Goal: Contribute content: Contribute content

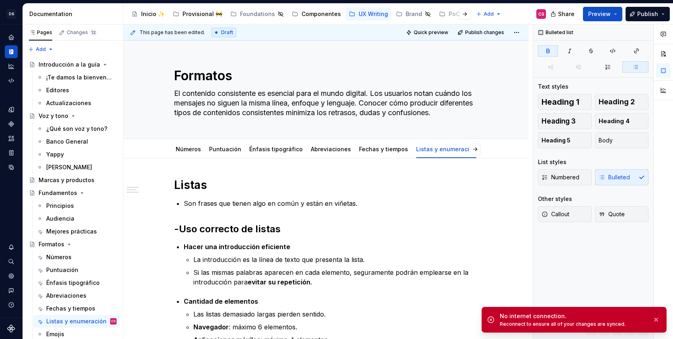
scroll to position [156, 0]
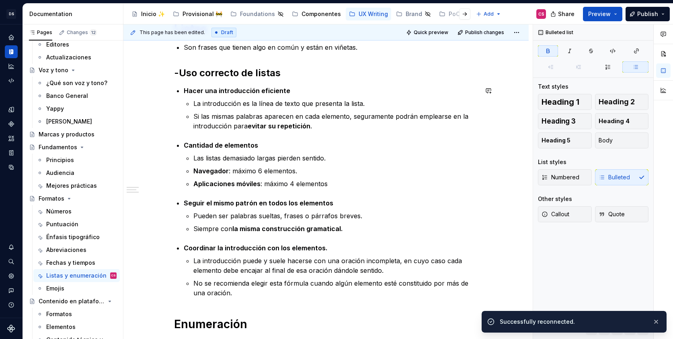
click at [370, 136] on div "Listas Son frases que tienen algo en común y están en viñetas. -Uso correcto de…" at bounding box center [326, 222] width 304 height 400
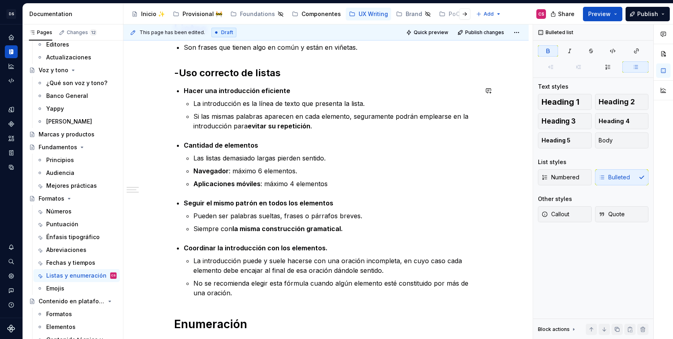
type textarea "*"
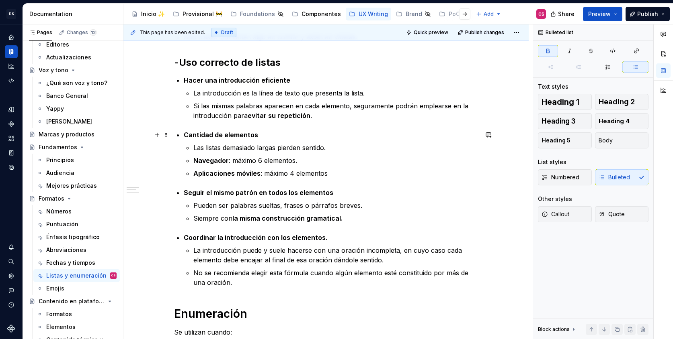
scroll to position [199, 0]
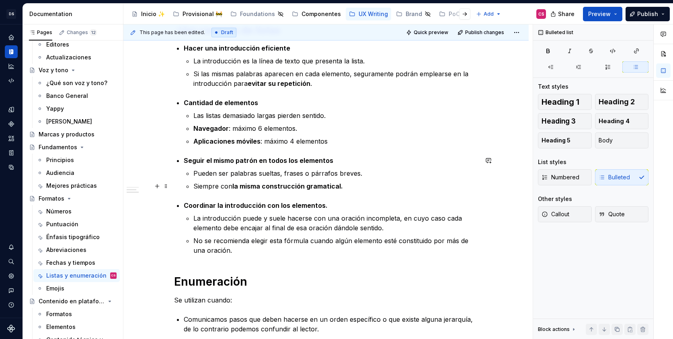
click at [350, 187] on p "Siempre con la misma construcción gramatical." at bounding box center [335, 187] width 284 height 10
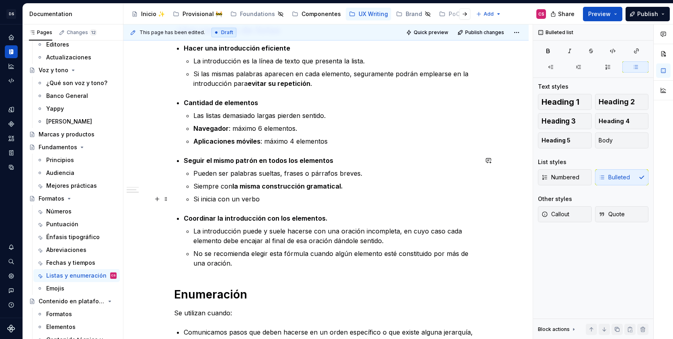
click at [194, 197] on li "Seguir el mismo patrón en todos los elementos Pueden ser palabras sueltas, fras…" at bounding box center [331, 180] width 294 height 48
click at [219, 197] on p "Si inicia con un verbo" at bounding box center [340, 199] width 275 height 10
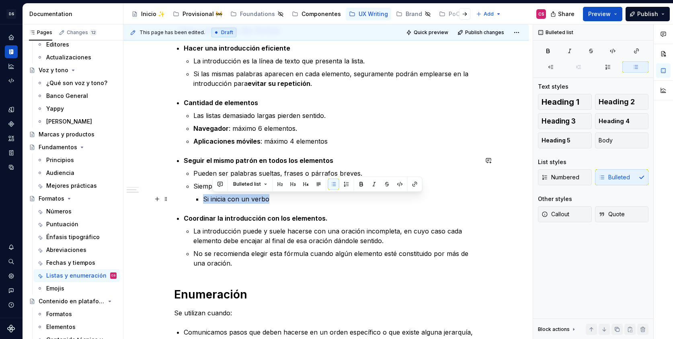
click at [219, 197] on p "Si inicia con un verbo" at bounding box center [340, 199] width 275 height 10
click at [264, 241] on p "La introducción puede y suele hacerse con una oración incompleta, en cuyo caso …" at bounding box center [335, 236] width 284 height 19
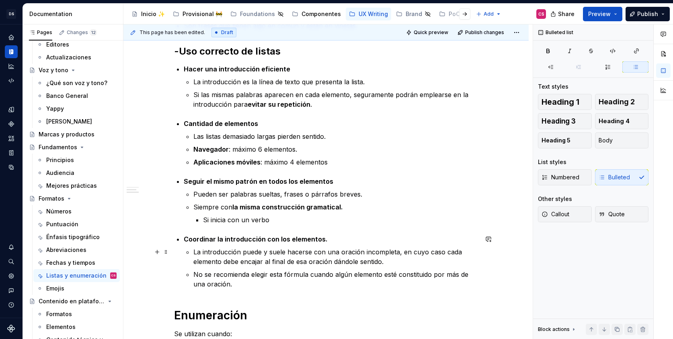
scroll to position [168, 0]
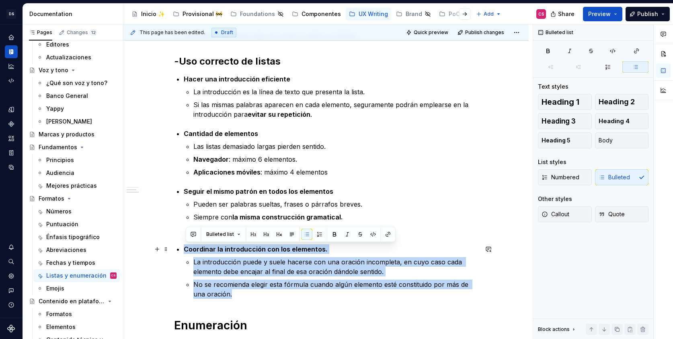
drag, startPoint x: 243, startPoint y: 298, endPoint x: 176, endPoint y: 251, distance: 82.6
click at [176, 251] on div "Listas Son frases que tienen algo en común y están en viñetas. -Uso correcto de…" at bounding box center [326, 216] width 304 height 413
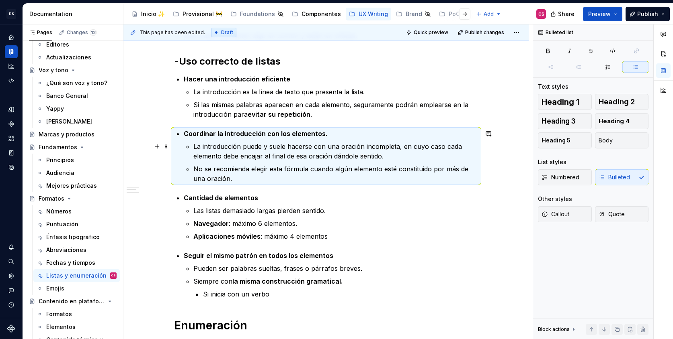
click at [216, 154] on p "La introducción puede y suele hacerse con una oración incompleta, en cuyo caso …" at bounding box center [335, 151] width 284 height 19
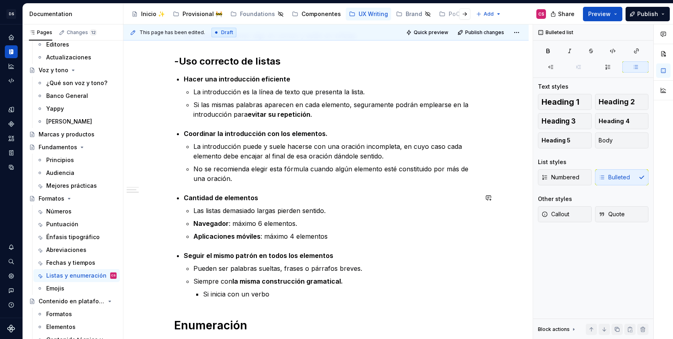
click at [202, 246] on div "Listas Son frases que tienen algo en común y están en viñetas. -Uso correcto de…" at bounding box center [326, 216] width 304 height 413
click at [198, 119] on p "Si las mismas palabras aparecen en cada elemento, seguramente podrán emplearse …" at bounding box center [335, 109] width 284 height 19
click at [199, 132] on strong "Coordinar la introducción con los elementos." at bounding box center [256, 134] width 144 height 8
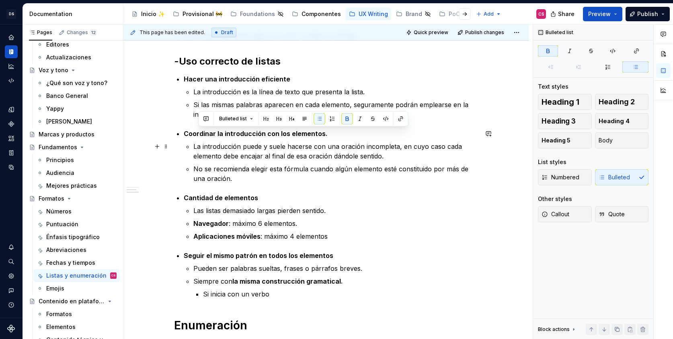
click at [213, 154] on p "La introducción puede y suele hacerse con una oración incompleta, en cuyo caso …" at bounding box center [335, 151] width 284 height 19
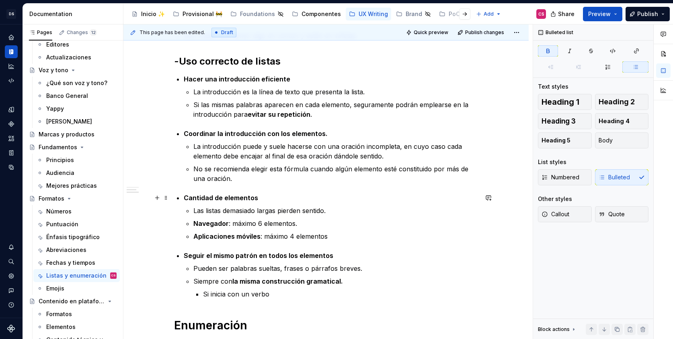
click at [200, 196] on strong "Cantidad de elementos" at bounding box center [221, 198] width 74 height 8
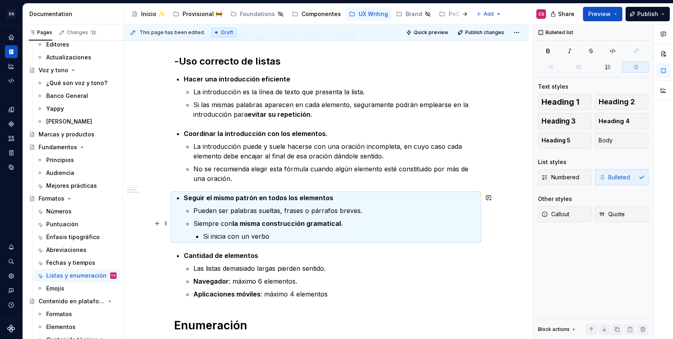
click at [277, 228] on p "Siempre con la misma construcción gramatical." at bounding box center [335, 224] width 284 height 10
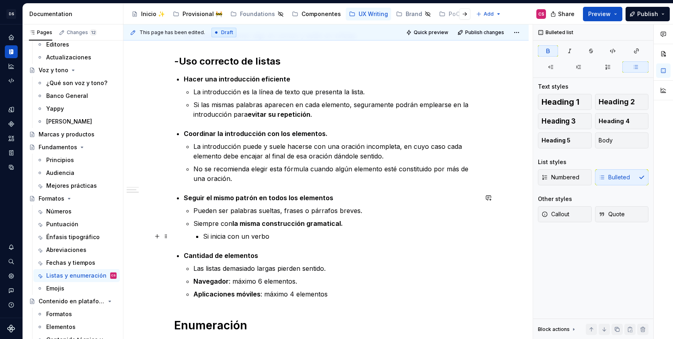
click at [274, 238] on p "Si inicia con un verbo" at bounding box center [340, 237] width 275 height 10
click at [227, 235] on p "Si inicia con un verbo" at bounding box center [340, 237] width 275 height 10
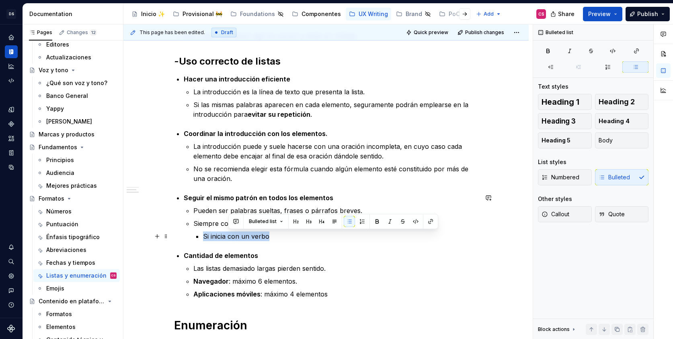
click at [227, 235] on p "Si inicia con un verbo" at bounding box center [340, 237] width 275 height 10
drag, startPoint x: 301, startPoint y: 233, endPoint x: 192, endPoint y: 230, distance: 108.1
click at [192, 230] on li "Seguir el mismo patrón en todos los elementos Pueden ser palabras sueltas, fras…" at bounding box center [331, 217] width 294 height 48
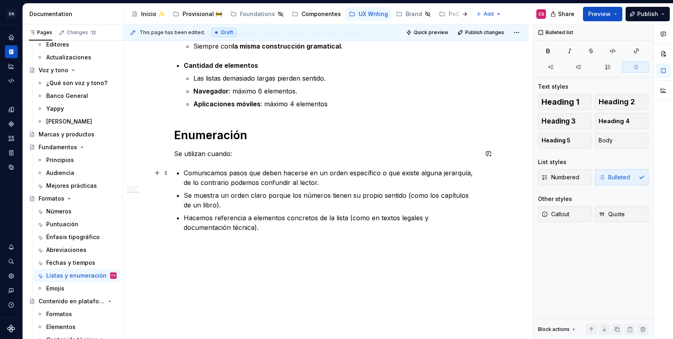
scroll to position [350, 0]
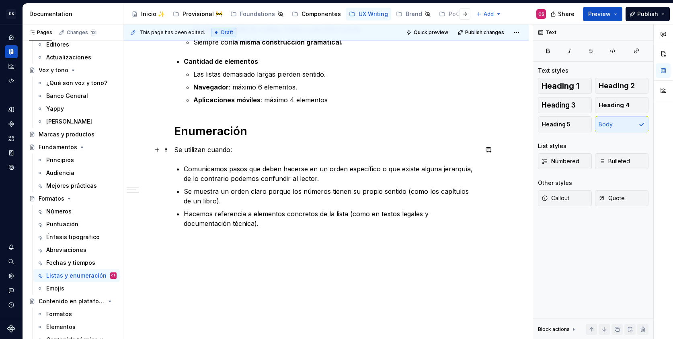
click at [192, 146] on p "Se utilizan cuando:" at bounding box center [326, 150] width 304 height 10
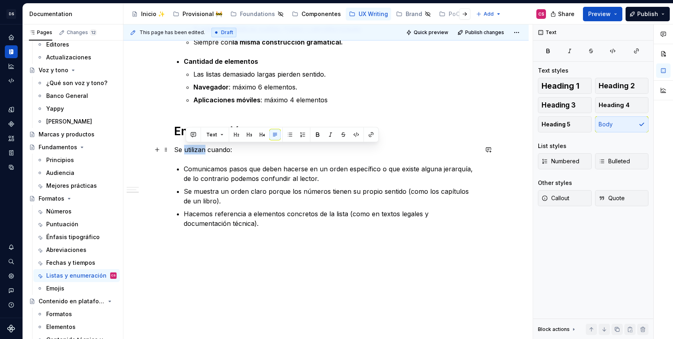
click at [192, 146] on p "Se utilizan cuando:" at bounding box center [326, 150] width 304 height 10
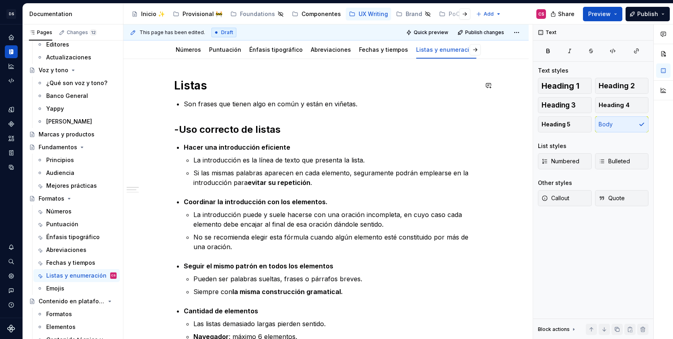
scroll to position [46, 0]
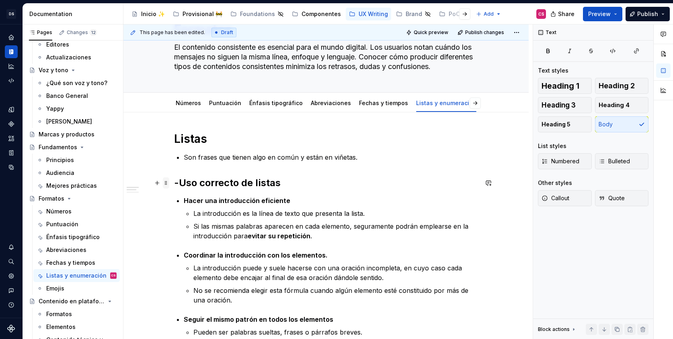
click at [166, 182] on span at bounding box center [166, 183] width 6 height 11
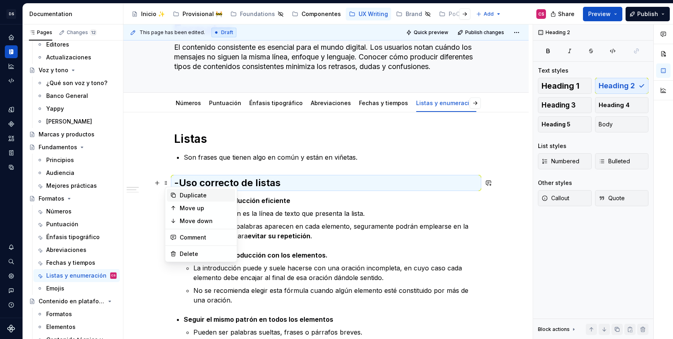
click at [180, 197] on div "Duplicate" at bounding box center [206, 196] width 52 height 8
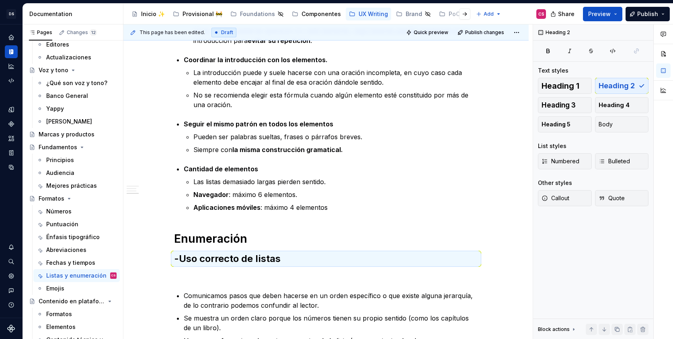
scroll to position [223, 0]
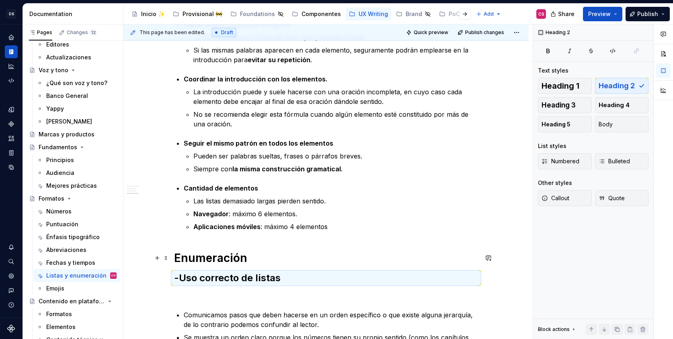
click at [264, 258] on h1 "Enumeración" at bounding box center [326, 258] width 304 height 14
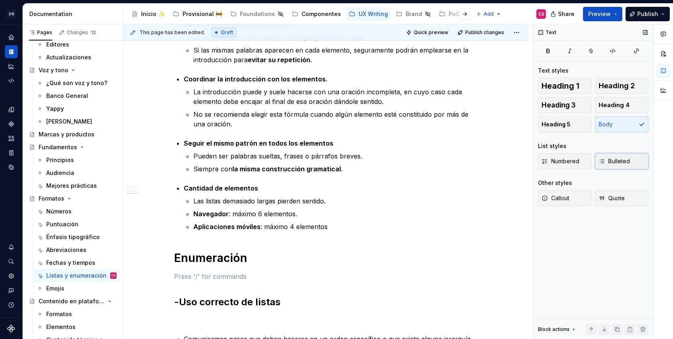
click at [609, 164] on span "Bulleted" at bounding box center [613, 161] width 31 height 8
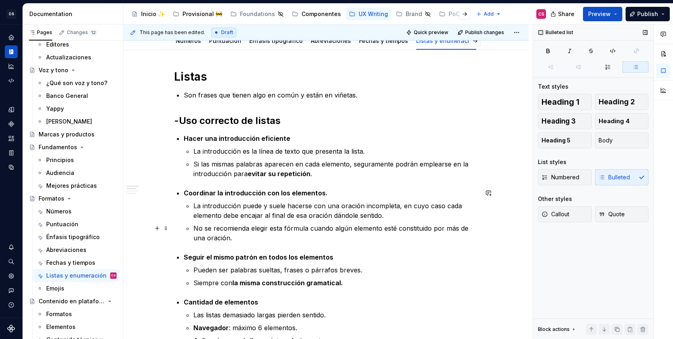
scroll to position [90, 0]
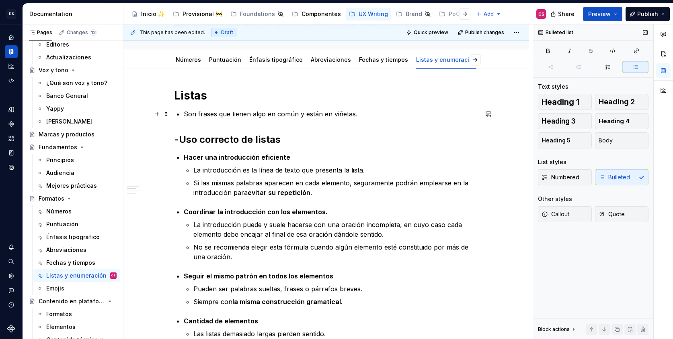
click at [218, 114] on p "Son frases que tienen algo en común y están en viñetas." at bounding box center [331, 114] width 294 height 10
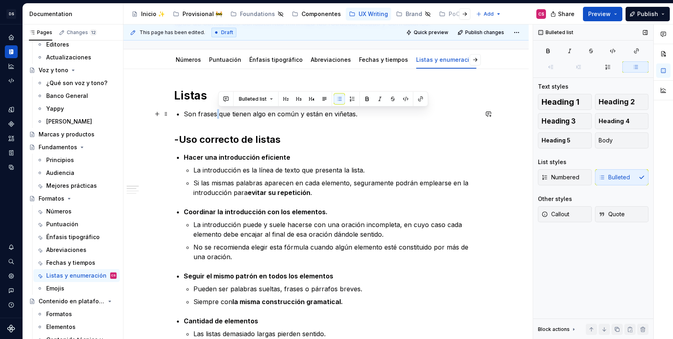
click at [218, 114] on p "Son frases que tienen algo en común y están en viñetas." at bounding box center [331, 114] width 294 height 10
copy p "Son frases que tienen algo en común y están en viñetas."
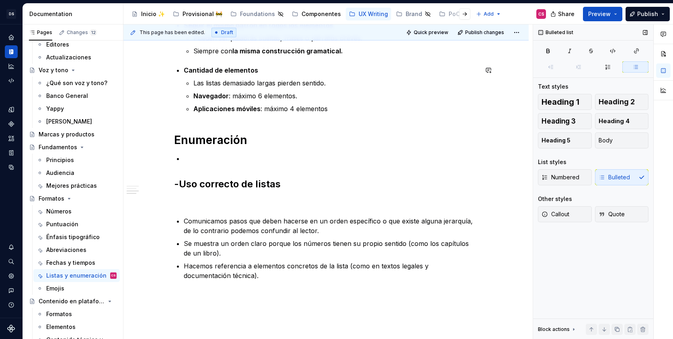
scroll to position [378, 0]
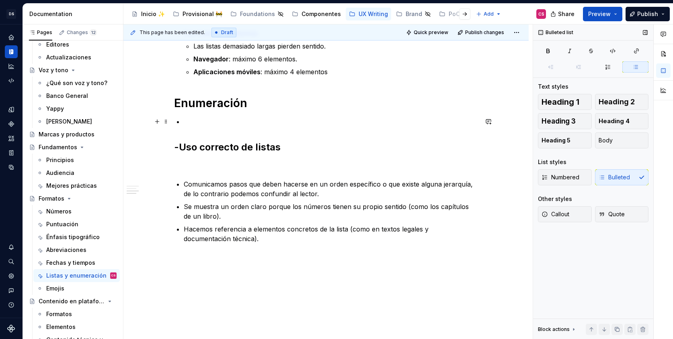
click at [219, 121] on p at bounding box center [331, 122] width 294 height 10
click at [241, 119] on p "Son frases que tienen algo en común y están en viñetas." at bounding box center [331, 122] width 294 height 10
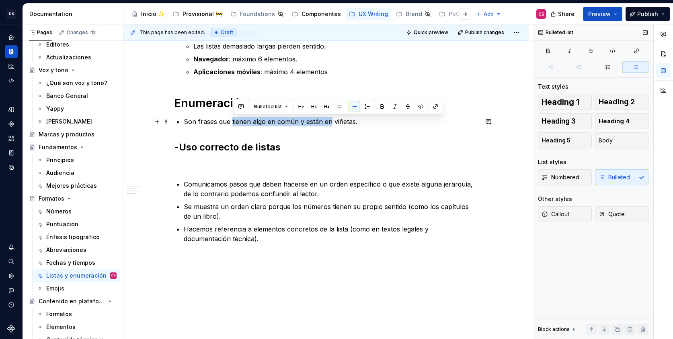
drag, startPoint x: 241, startPoint y: 119, endPoint x: 327, endPoint y: 123, distance: 86.4
click at [327, 123] on p "Son frases que tienen algo en común y están en viñetas." at bounding box center [331, 122] width 294 height 10
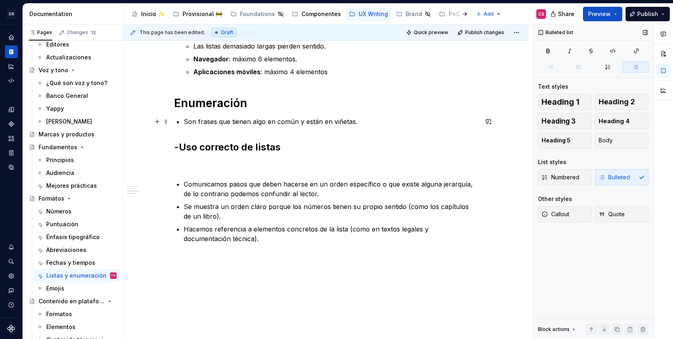
click at [341, 122] on p "Son frases que tienen algo en común y están en viñetas." at bounding box center [331, 122] width 294 height 10
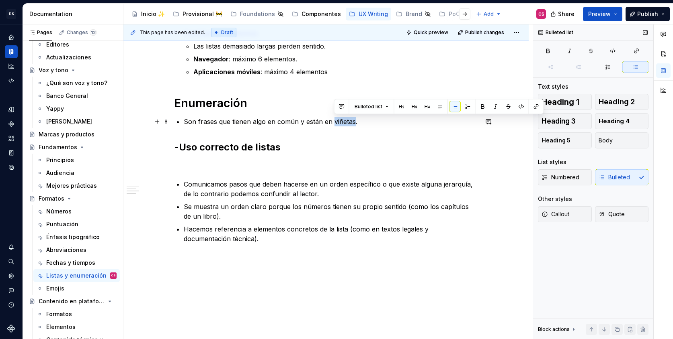
drag, startPoint x: 341, startPoint y: 122, endPoint x: 335, endPoint y: 122, distance: 6.4
click at [335, 122] on p "Son frases que tienen algo en común y están en viñetas." at bounding box center [331, 122] width 294 height 10
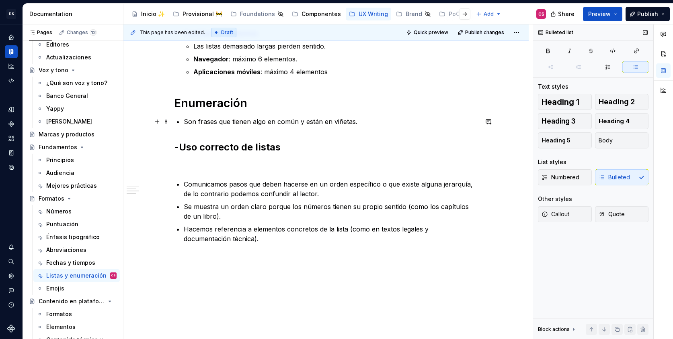
click at [326, 123] on p "Son frases que tienen algo en común y están en viñetas." at bounding box center [331, 122] width 294 height 10
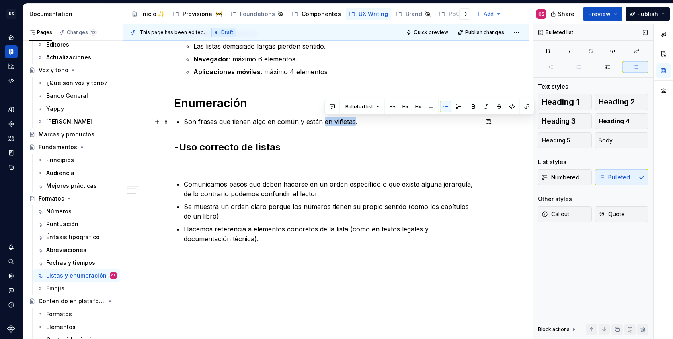
drag, startPoint x: 326, startPoint y: 123, endPoint x: 339, endPoint y: 123, distance: 13.3
click at [339, 123] on p "Son frases que tienen algo en común y están en viñetas." at bounding box center [331, 122] width 294 height 10
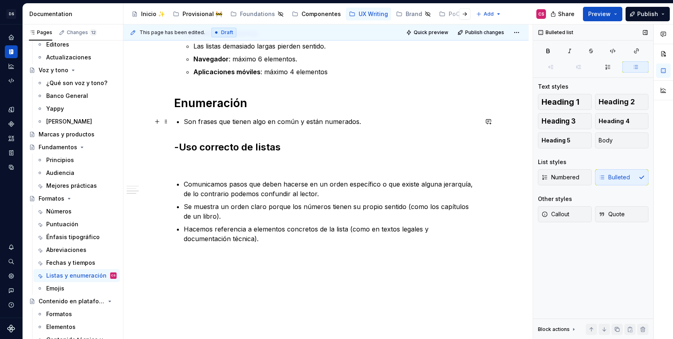
click at [243, 123] on p "Son frases que tienen algo en común y están numerados." at bounding box center [331, 122] width 294 height 10
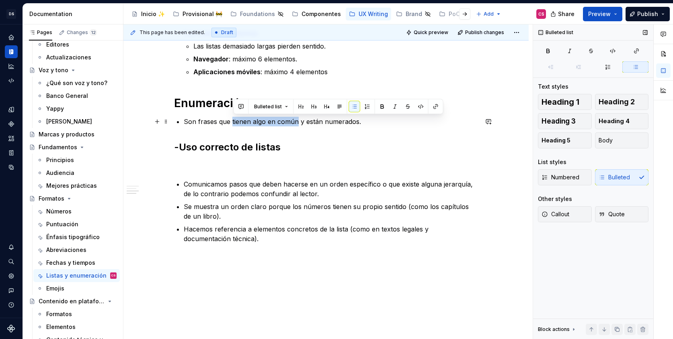
drag, startPoint x: 243, startPoint y: 123, endPoint x: 281, endPoint y: 125, distance: 37.8
click at [281, 125] on p "Son frases que tienen algo en común y están numerados." at bounding box center [331, 122] width 294 height 10
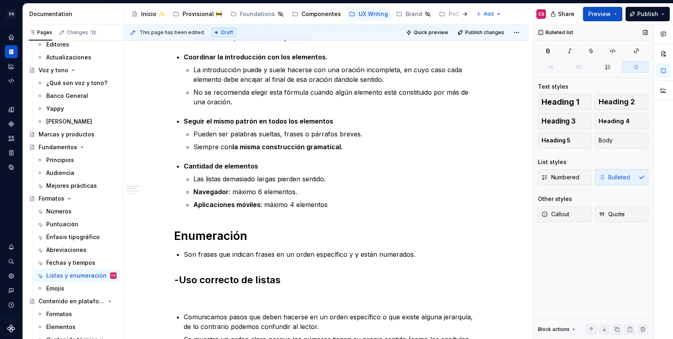
scroll to position [393, 0]
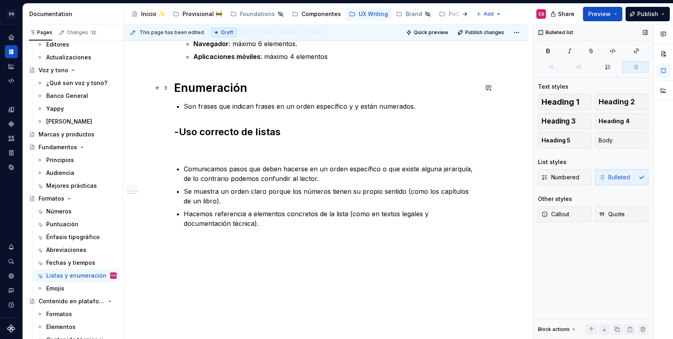
click at [174, 88] on div "Listas Son frases que tienen algo en común y están en viñetas. -Uso correcto de…" at bounding box center [325, 53] width 405 height 574
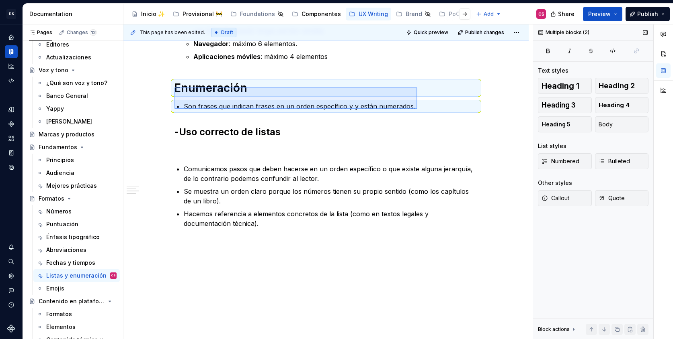
drag, startPoint x: 174, startPoint y: 88, endPoint x: 424, endPoint y: 110, distance: 250.9
click at [424, 110] on div "This page has been edited. Draft Quick preview Publish changes Formatos El cont…" at bounding box center [327, 182] width 409 height 315
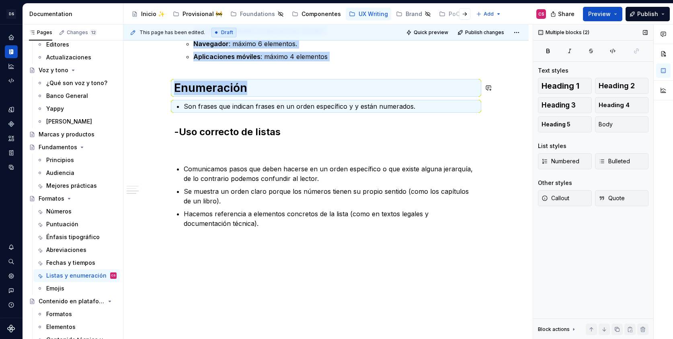
copy div "Cantidad de elementos Las listas demasiado largas pierden sentido. Navegador : …"
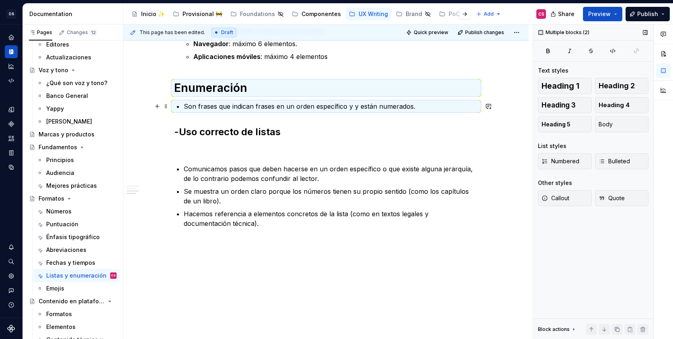
click at [198, 104] on p "Son frases que indican frases en un orden específico y y están numerados." at bounding box center [331, 107] width 294 height 10
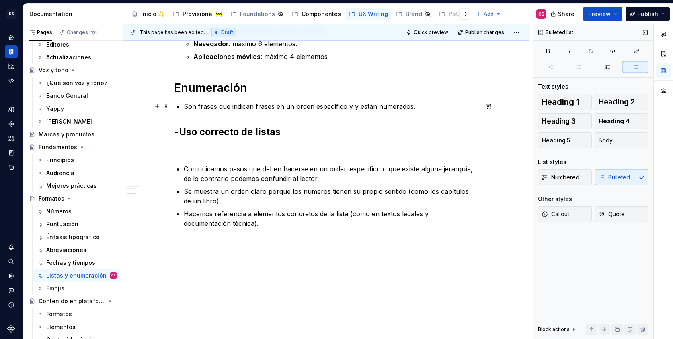
click at [192, 104] on p "Son frases que indican frases en un orden específico y y están numerados." at bounding box center [331, 107] width 294 height 10
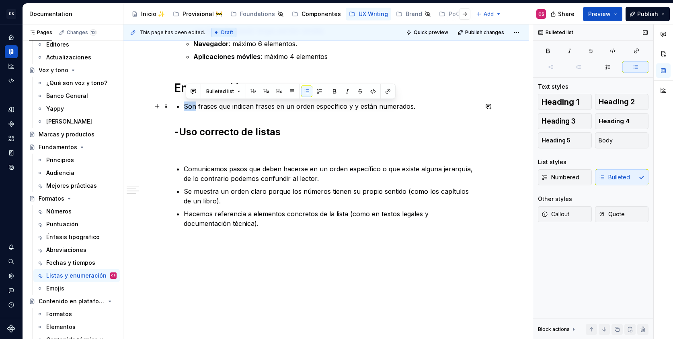
click at [192, 104] on p "Son frases que indican frases en un orden específico y y están numerados." at bounding box center [331, 107] width 294 height 10
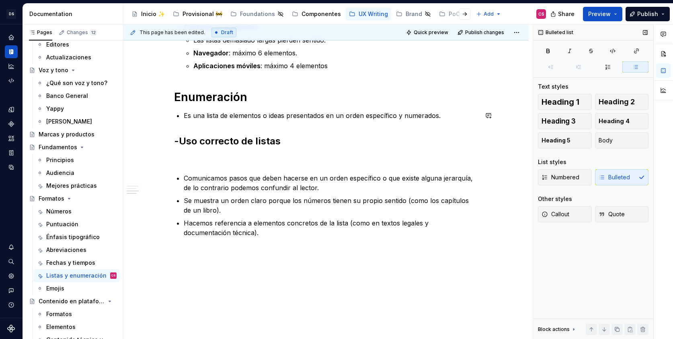
scroll to position [383, 0]
click at [356, 117] on p "Es una lista de elementos o ideas presentados en un orden específico y numerado…" at bounding box center [331, 116] width 294 height 10
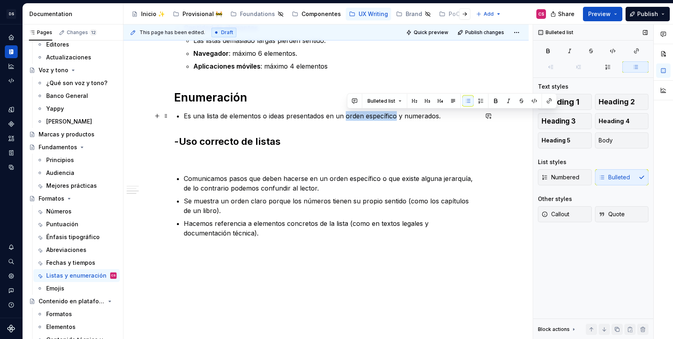
drag, startPoint x: 356, startPoint y: 117, endPoint x: 372, endPoint y: 117, distance: 16.1
click at [372, 117] on p "Es una lista de elementos o ideas presentados en un orden específico y numerado…" at bounding box center [331, 116] width 294 height 10
click at [419, 116] on p "Es una lista de elementos o ideas presentados en un orden específico y numerado…" at bounding box center [331, 116] width 294 height 10
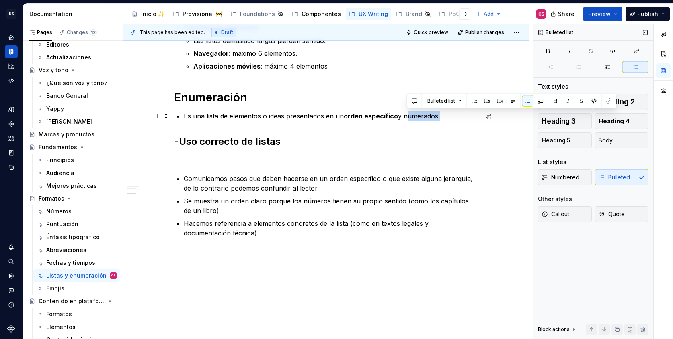
click at [419, 116] on p "Es una lista de elementos o ideas presentados en un orden específico y numerado…" at bounding box center [331, 116] width 294 height 10
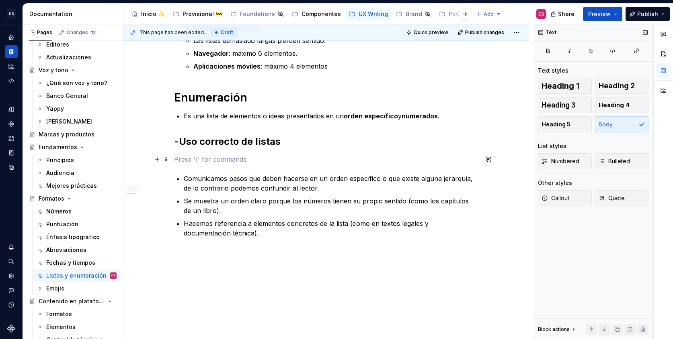
click at [184, 162] on p at bounding box center [326, 160] width 304 height 10
click at [264, 141] on h2 "-Uso correcto de listas" at bounding box center [326, 141] width 304 height 13
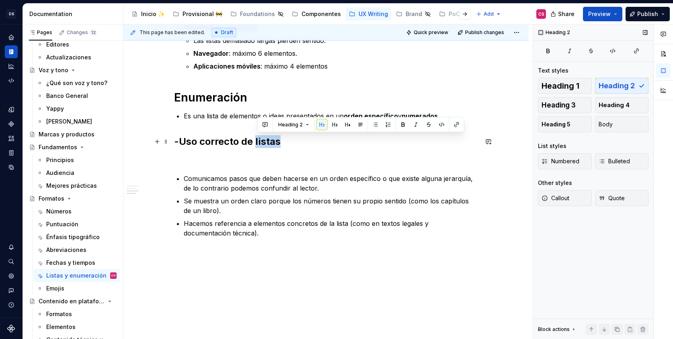
click at [264, 141] on h2 "-Uso correcto de listas" at bounding box center [326, 141] width 304 height 13
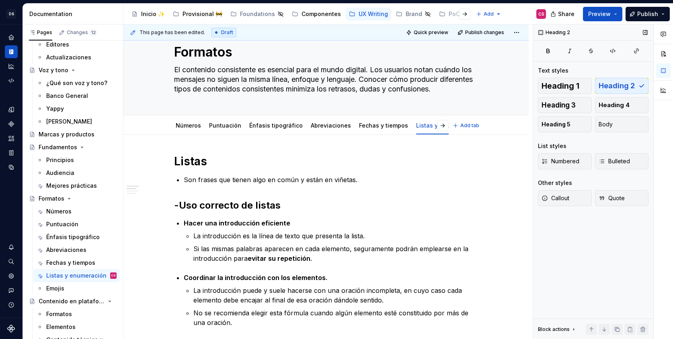
scroll to position [0, 0]
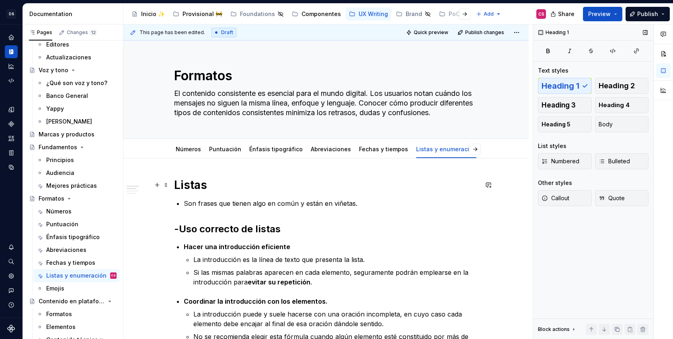
click at [208, 184] on h1 "Listas" at bounding box center [326, 185] width 304 height 14
click at [354, 204] on p "Son frases que tienen algo en común y están en viñetas." at bounding box center [331, 204] width 294 height 10
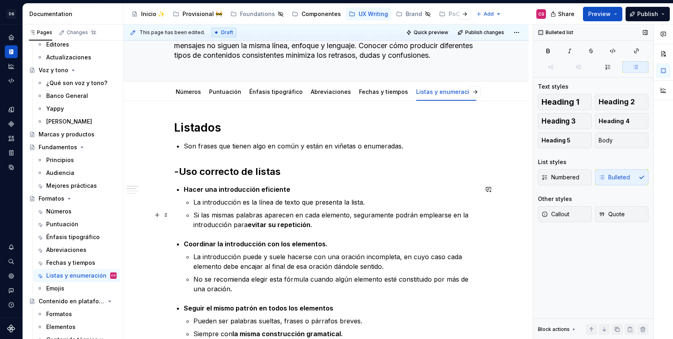
scroll to position [58, 0]
click at [182, 168] on h2 "-Uso correcto de listas" at bounding box center [326, 171] width 304 height 13
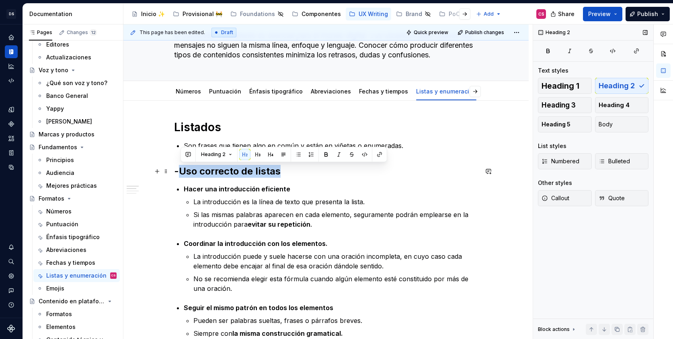
drag, startPoint x: 182, startPoint y: 168, endPoint x: 258, endPoint y: 170, distance: 75.1
click at [258, 170] on h2 "-Uso correcto de listas" at bounding box center [326, 171] width 304 height 13
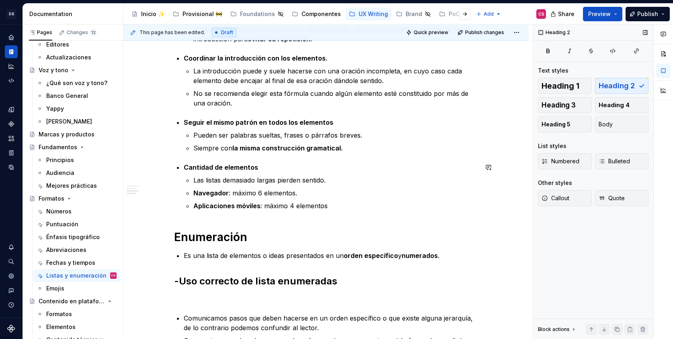
scroll to position [223, 0]
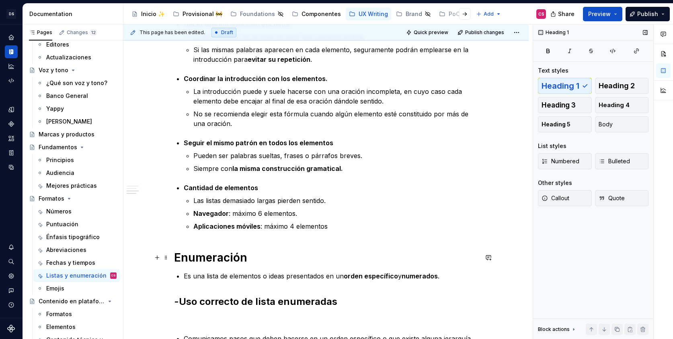
click at [201, 262] on h1 "Enumeración" at bounding box center [326, 258] width 304 height 14
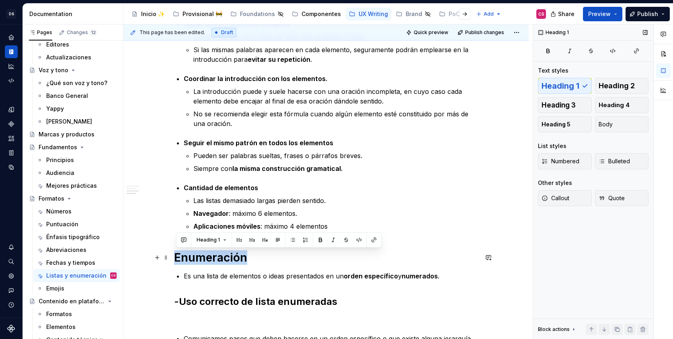
click at [201, 262] on h1 "Enumeración" at bounding box center [326, 258] width 304 height 14
click at [612, 90] on button "Heading 2" at bounding box center [622, 86] width 54 height 16
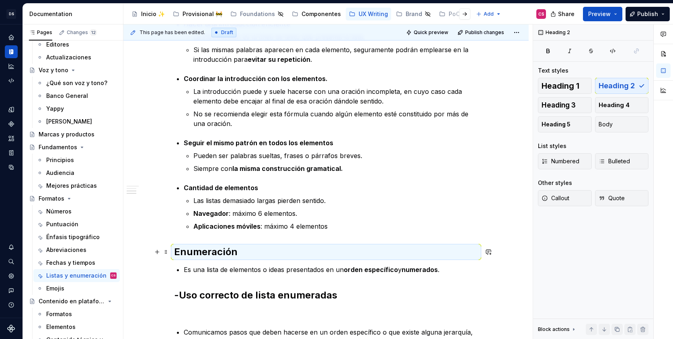
click at [174, 250] on div "Listados Son frases que tienen algo en común y están en viñetas o enumeradas. -…" at bounding box center [325, 220] width 405 height 568
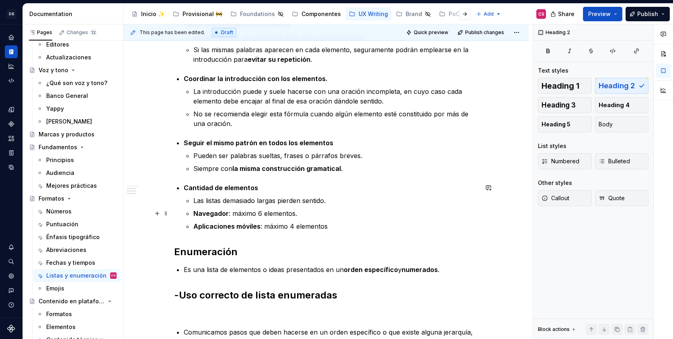
scroll to position [0, 0]
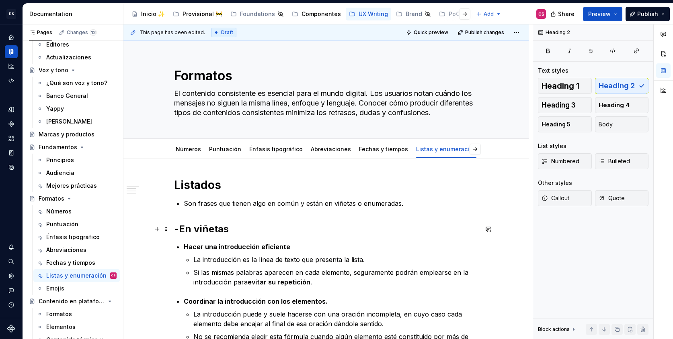
click at [184, 227] on h2 "-En viñetas" at bounding box center [326, 229] width 304 height 13
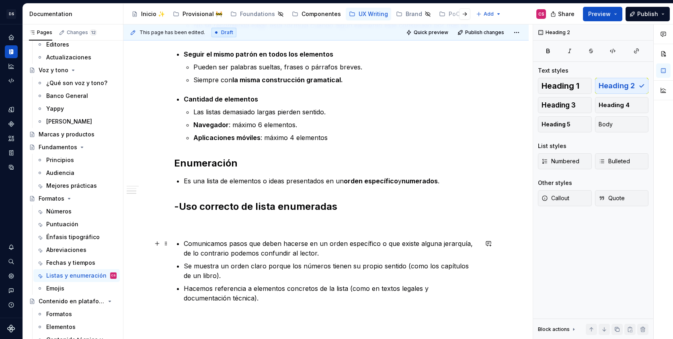
scroll to position [250, 0]
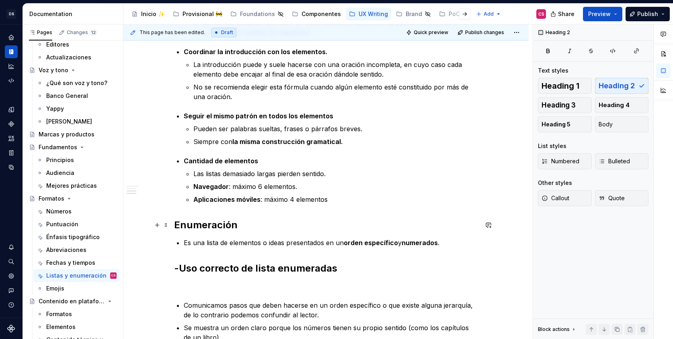
click at [199, 223] on h2 "Enumeración" at bounding box center [326, 225] width 304 height 13
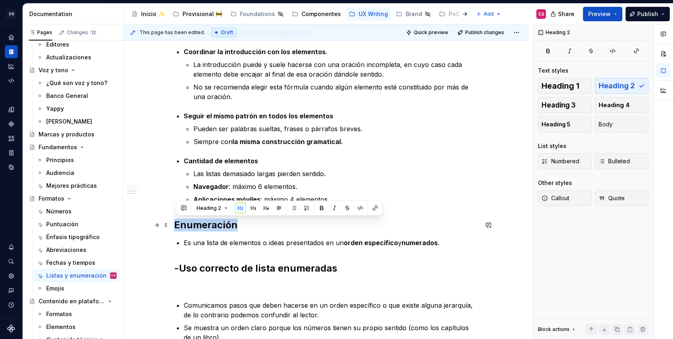
click at [199, 223] on h2 "Enumeración" at bounding box center [326, 225] width 304 height 13
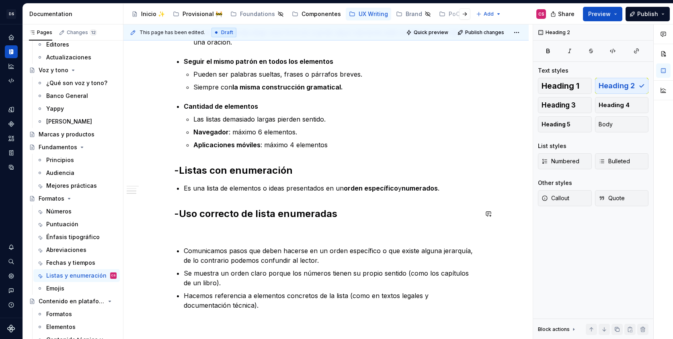
scroll to position [306, 0]
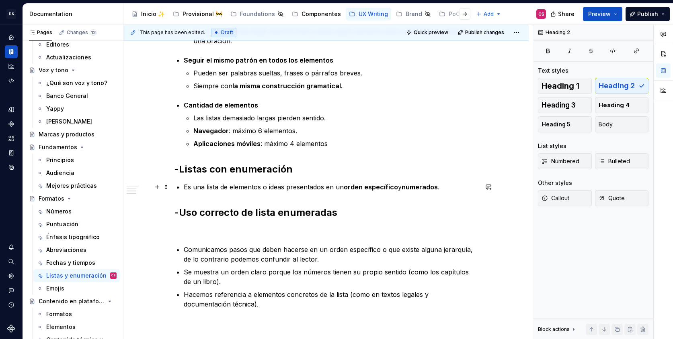
click at [186, 188] on p "Es una lista de elementos o ideas presentados en un orden específico y numerado…" at bounding box center [331, 187] width 294 height 10
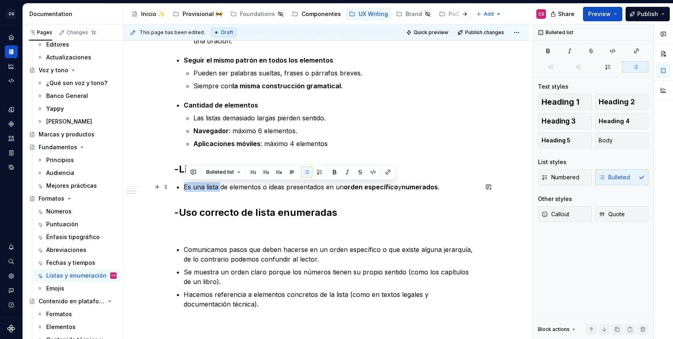
drag, startPoint x: 186, startPoint y: 188, endPoint x: 220, endPoint y: 186, distance: 34.2
click at [220, 186] on p "Es una lista de elementos o ideas presentados en un orden específico y numerado…" at bounding box center [331, 187] width 294 height 10
click at [230, 186] on p "Es una lista de elementos o ideas presentados en un orden específico y numerado…" at bounding box center [331, 187] width 294 height 10
drag, startPoint x: 229, startPoint y: 187, endPoint x: 185, endPoint y: 184, distance: 43.9
click at [185, 184] on div "Listados Son frases que tienen algo en común y están en viñetas o enumeradas. -…" at bounding box center [326, 90] width 304 height 437
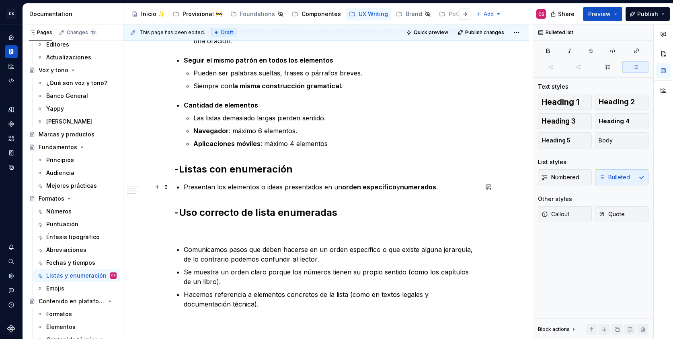
click at [299, 184] on p "Presentan los elementos o ideas presentados en un orden específico y numerados ." at bounding box center [331, 187] width 294 height 10
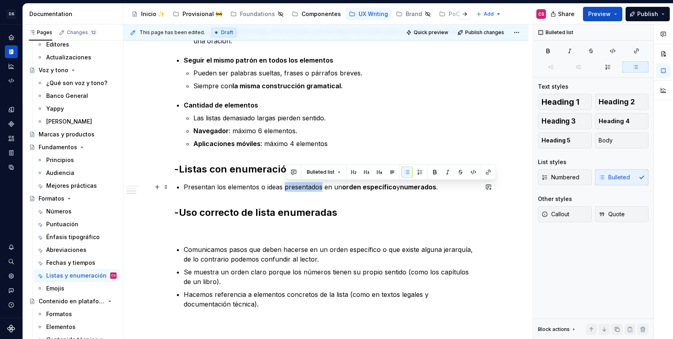
click at [302, 184] on p "Presentan los elementos o ideas presentados en un orden específico y numerados ." at bounding box center [331, 187] width 294 height 10
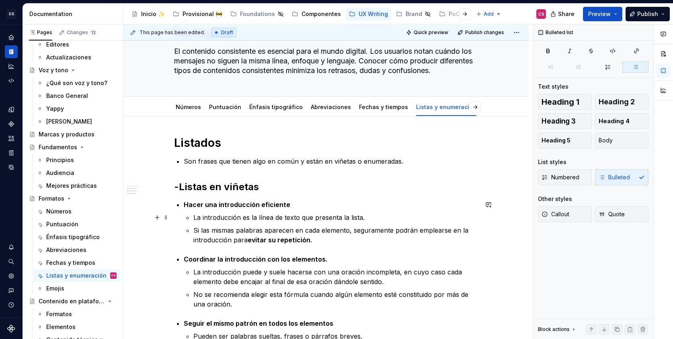
scroll to position [7, 0]
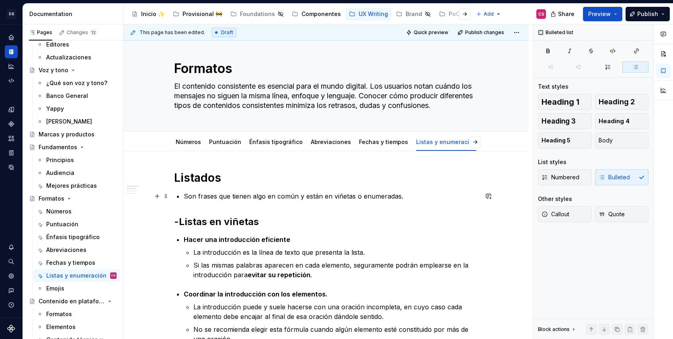
click at [242, 196] on p "Son frases que tienen algo en común y están en viñetas o enumeradas." at bounding box center [331, 197] width 294 height 10
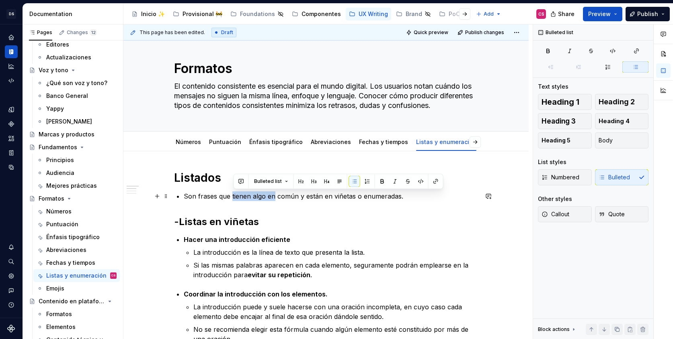
drag, startPoint x: 242, startPoint y: 196, endPoint x: 272, endPoint y: 195, distance: 30.1
click at [272, 195] on p "Son frases que tienen algo en común y están en viñetas o enumeradas." at bounding box center [331, 197] width 294 height 10
click at [283, 197] on p "Son frases que tienen algo en común y están en viñetas o enumeradas." at bounding box center [331, 197] width 294 height 10
drag, startPoint x: 283, startPoint y: 197, endPoint x: 248, endPoint y: 199, distance: 35.0
click at [248, 199] on p "Son frases que tienen algo en común y están en viñetas o enumeradas." at bounding box center [331, 197] width 294 height 10
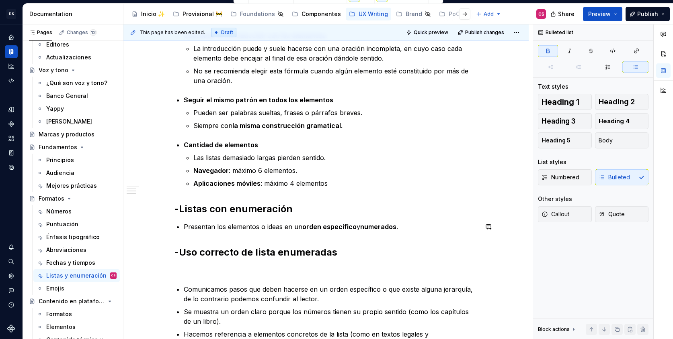
scroll to position [338, 0]
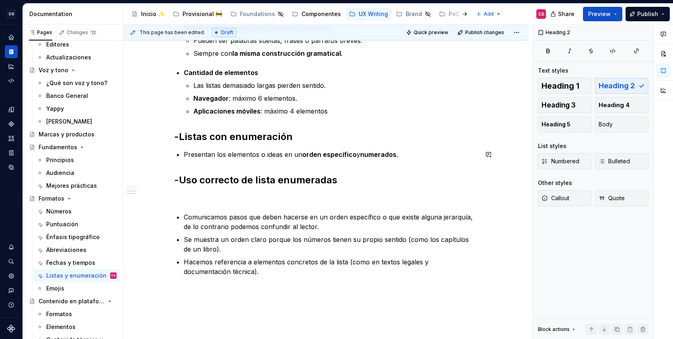
click at [208, 159] on div "Listados Son frases que tienen algo en común y están en viñetas o enumeradas. -…" at bounding box center [326, 58] width 304 height 437
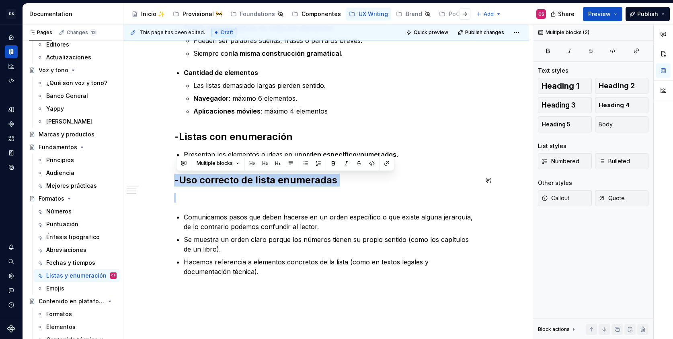
drag, startPoint x: 177, startPoint y: 171, endPoint x: 319, endPoint y: 191, distance: 143.2
click at [319, 191] on div "Listados Son frases que tienen algo en común y están en viñetas o enumeradas. -…" at bounding box center [326, 58] width 304 height 437
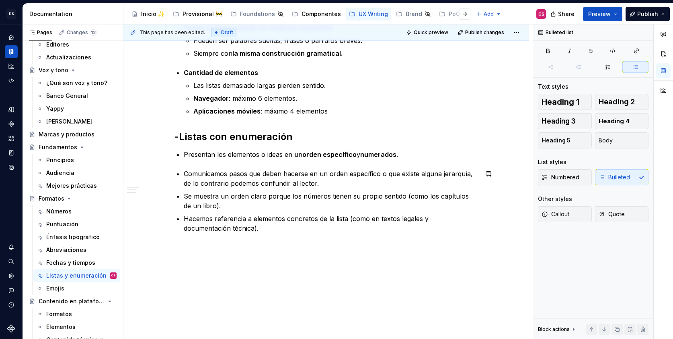
click at [197, 164] on div "Listados Son frases que tienen algo en común y están en viñetas o enumeradas. -…" at bounding box center [326, 37] width 304 height 394
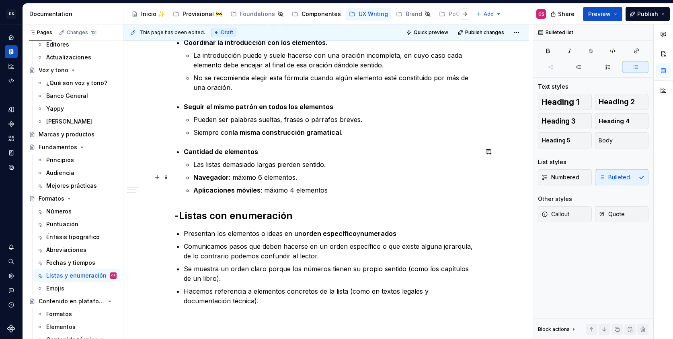
scroll to position [337, 0]
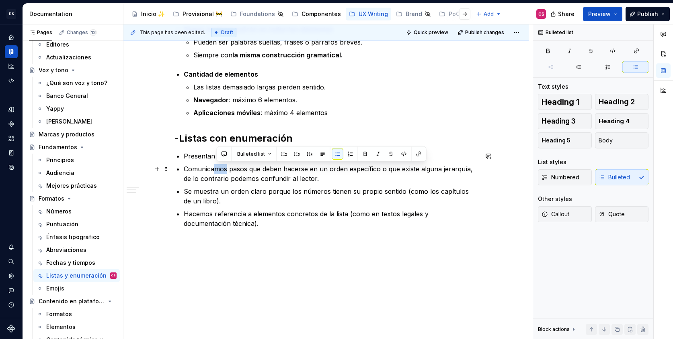
drag, startPoint x: 217, startPoint y: 168, endPoint x: 228, endPoint y: 168, distance: 10.8
click at [228, 168] on p "Comunicamos pasos que deben hacerse en un orden específico o que existe alguna …" at bounding box center [331, 173] width 294 height 19
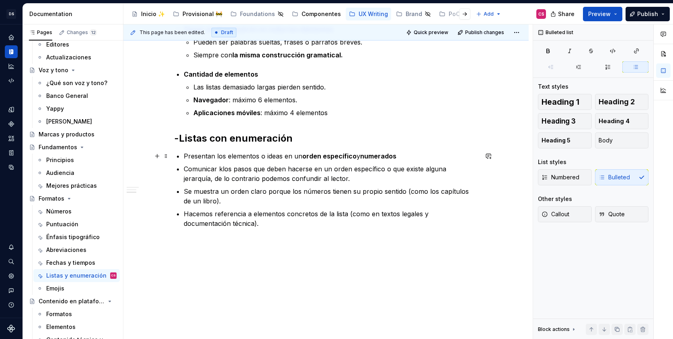
click at [212, 153] on p "Presentan los elementos o ideas en un orden específico y numerados" at bounding box center [331, 156] width 294 height 10
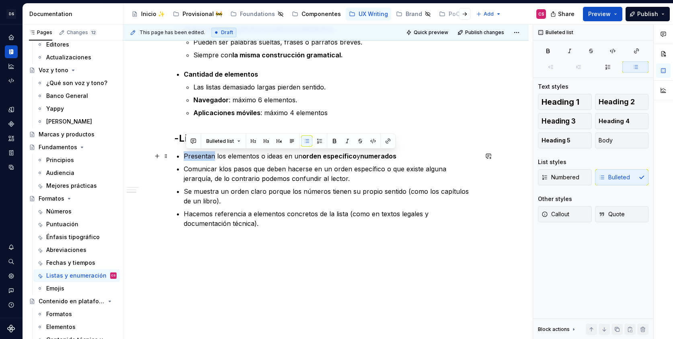
click at [212, 153] on p "Presentan los elementos o ideas en un orden específico y numerados" at bounding box center [331, 156] width 294 height 10
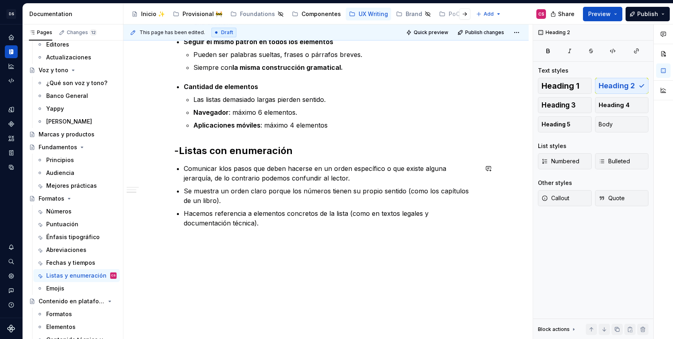
scroll to position [324, 0]
click at [224, 171] on p "Comunicar klos pasos que deben hacerse en un orden específico o que existe algu…" at bounding box center [331, 173] width 294 height 19
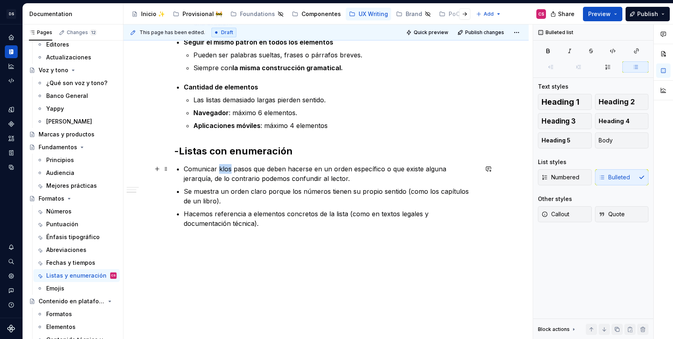
click at [224, 171] on p "Comunicar klos pasos que deben hacerse en un orden específico o que existe algu…" at bounding box center [331, 173] width 294 height 19
click at [308, 169] on p "Comunicar los pasos que deben hacerse en un orden específico o que existe algun…" at bounding box center [331, 173] width 294 height 19
click at [299, 172] on p "Comunicar los pasos que deben hacerse en un orden específico o que existe algun…" at bounding box center [331, 173] width 294 height 19
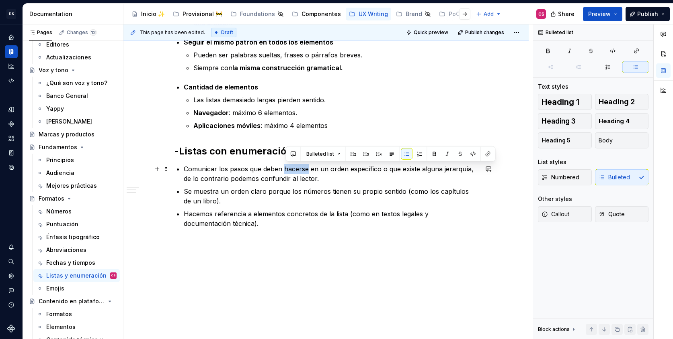
click at [299, 172] on p "Comunicar los pasos que deben hacerse en un orden específico o que existe algun…" at bounding box center [331, 173] width 294 height 19
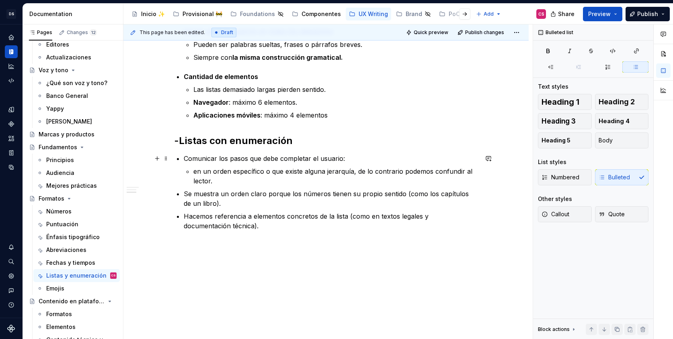
scroll to position [337, 0]
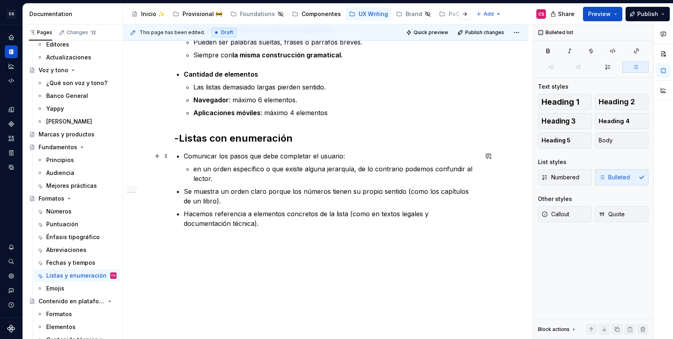
click at [234, 157] on p "Comunicar los pasos que debe completar el usuario:" at bounding box center [331, 156] width 294 height 10
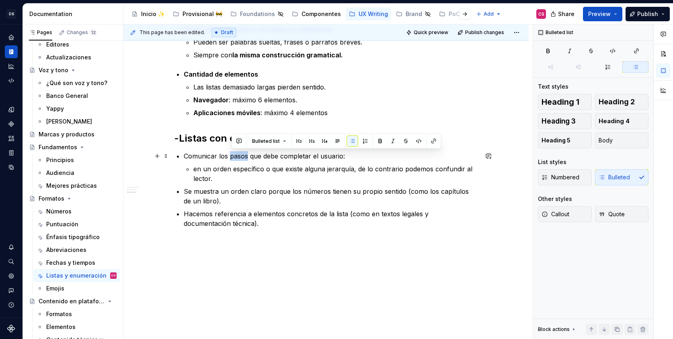
click at [234, 157] on p "Comunicar los pasos que debe completar el usuario:" at bounding box center [331, 156] width 294 height 10
click at [243, 188] on p "Se muestra un orden claro porque los números tienen su propio sentido (como los…" at bounding box center [331, 196] width 294 height 19
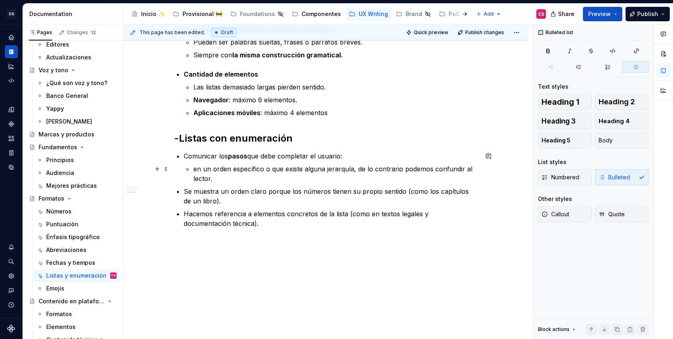
click at [194, 168] on li "Comunicar los pasos que debe completar el usuario: en un orden específico o que…" at bounding box center [331, 167] width 294 height 32
click at [315, 170] on p "Se muestran en un orden específico o que existe alguna jerarquía, de lo contrar…" at bounding box center [335, 173] width 284 height 19
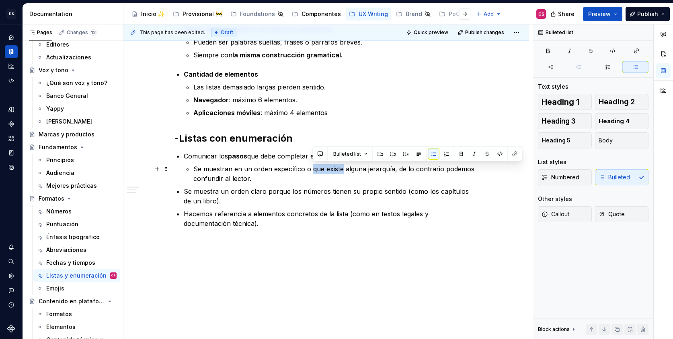
drag, startPoint x: 315, startPoint y: 170, endPoint x: 335, endPoint y: 170, distance: 19.7
click at [335, 170] on p "Se muestran en un orden específico o que existe alguna jerarquía, de lo contrar…" at bounding box center [335, 173] width 284 height 19
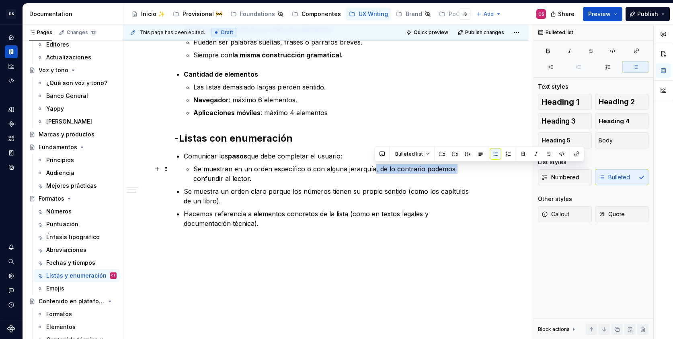
drag, startPoint x: 375, startPoint y: 169, endPoint x: 455, endPoint y: 170, distance: 80.0
click at [455, 170] on p "Se muestran en un orden específico o con alguna jerarquía, de lo contrario pode…" at bounding box center [335, 173] width 284 height 19
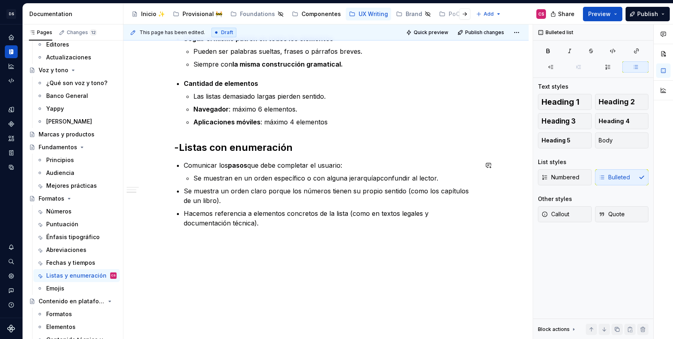
scroll to position [327, 0]
click at [374, 179] on p "Se muestran en un orden específico o con alguna jerarquíapara evitar confundir …" at bounding box center [335, 179] width 284 height 10
click at [247, 167] on strong "pasos" at bounding box center [237, 166] width 19 height 8
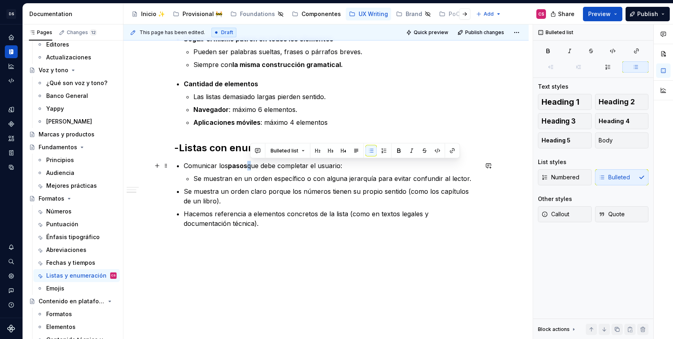
click at [247, 167] on strong "pasos" at bounding box center [237, 166] width 19 height 8
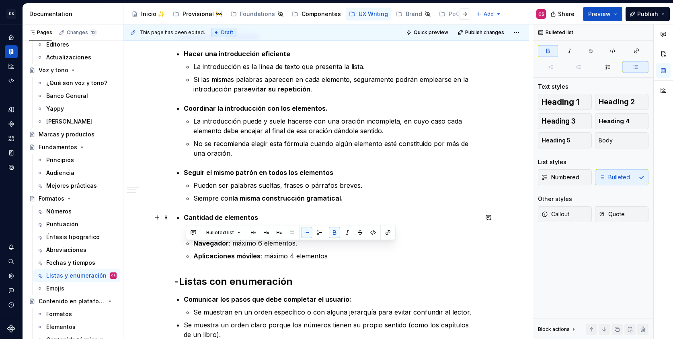
scroll to position [306, 0]
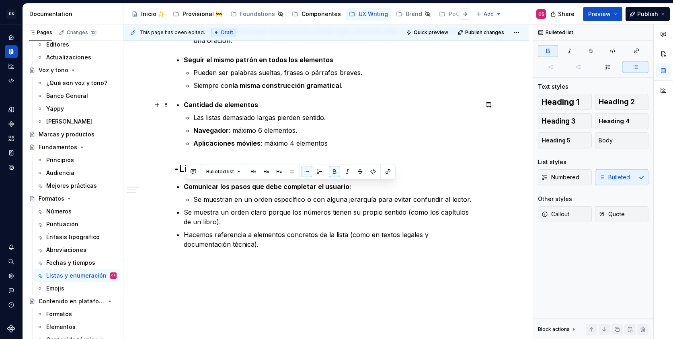
click at [184, 105] on div "Listados Son frases que tienen algo en común y están en viñetas o enumeradas. -…" at bounding box center [326, 61] width 304 height 378
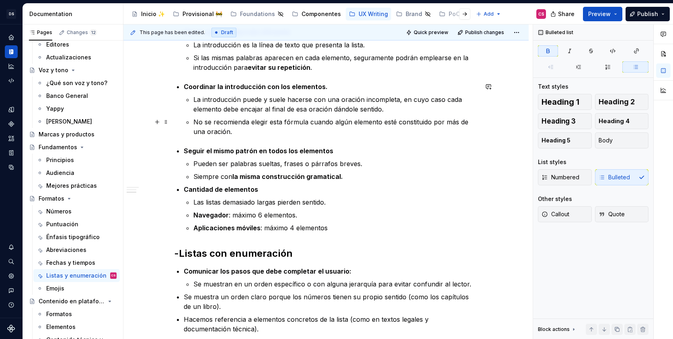
scroll to position [198, 0]
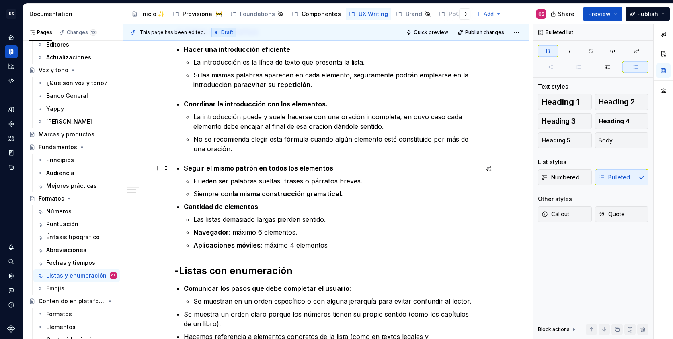
click at [183, 164] on div "Listados Son frases que tienen algo en común y están en viñetas o enumeradas. -…" at bounding box center [326, 165] width 304 height 371
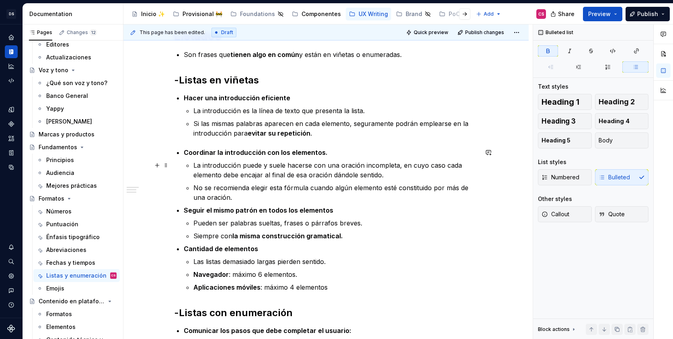
scroll to position [150, 0]
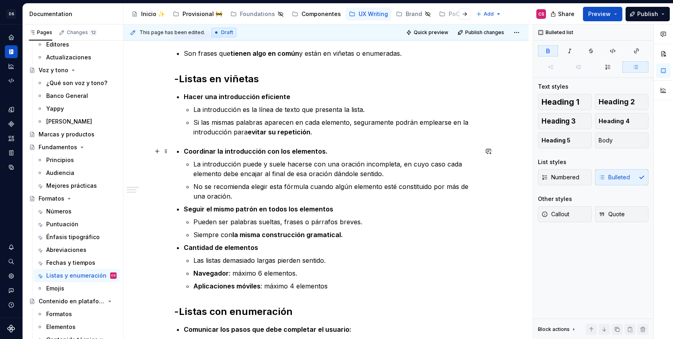
click at [183, 155] on div "Listados Son frases que tienen algo en común y están en viñetas o enumeradas. -…" at bounding box center [326, 210] width 304 height 365
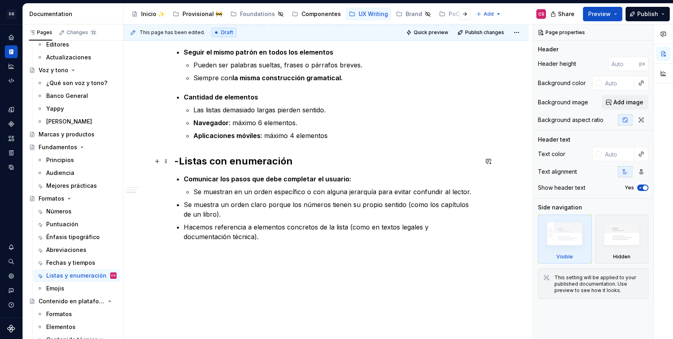
scroll to position [327, 0]
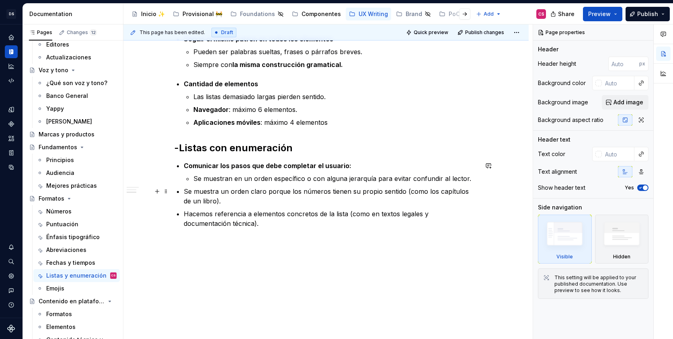
click at [186, 192] on p "Se muestra un orden claro porque los números tienen su propio sentido (como los…" at bounding box center [331, 196] width 294 height 19
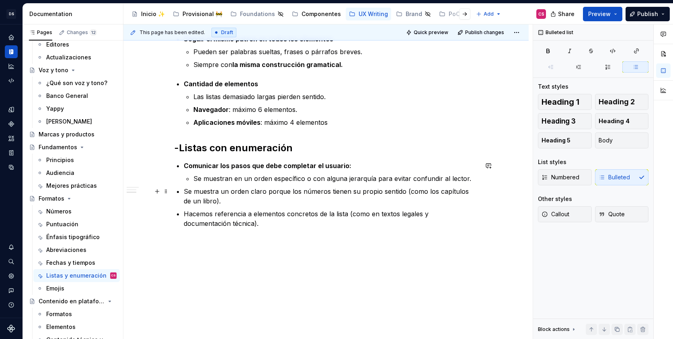
click at [183, 190] on div "Listados Son frases que tienen algo en común y están en viñetas o enumeradas. -…" at bounding box center [326, 40] width 304 height 378
click at [608, 144] on span "Body" at bounding box center [605, 141] width 14 height 8
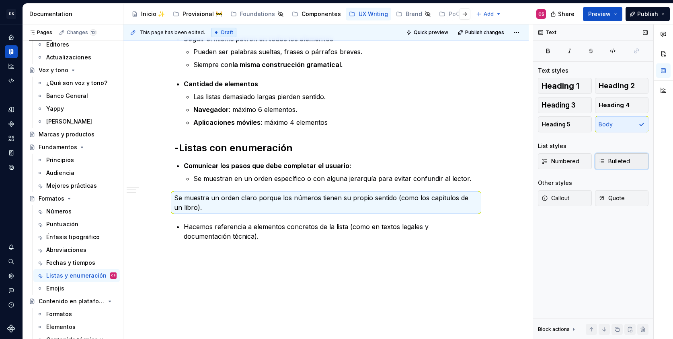
click at [610, 156] on button "Bulleted" at bounding box center [622, 161] width 54 height 16
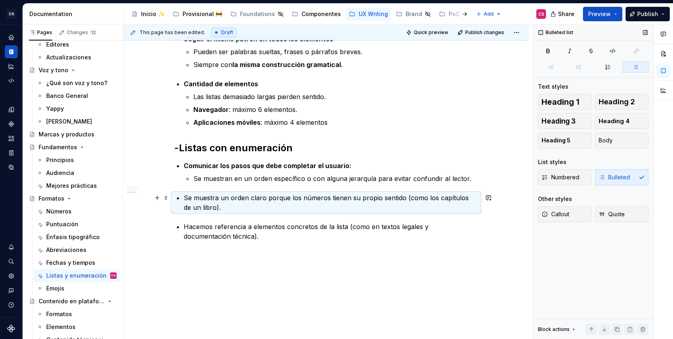
click at [252, 194] on p "Se muestra un orden claro porque los números tienen su propio sentido (como los…" at bounding box center [331, 202] width 294 height 19
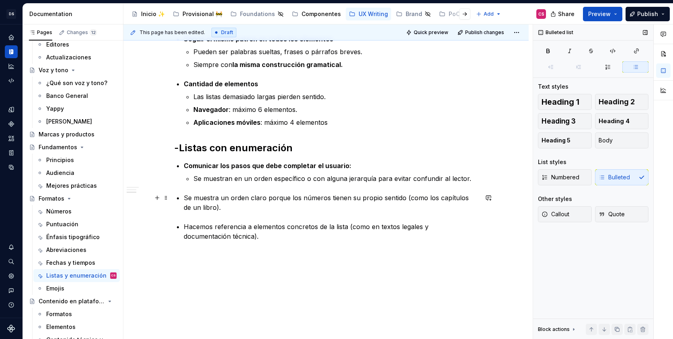
click at [169, 196] on span at bounding box center [166, 197] width 6 height 11
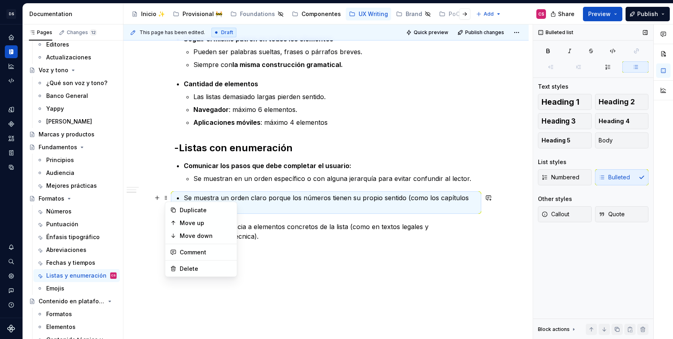
click at [250, 195] on p "Se muestra un orden claro porque los números tienen su propio sentido (como los…" at bounding box center [331, 202] width 294 height 19
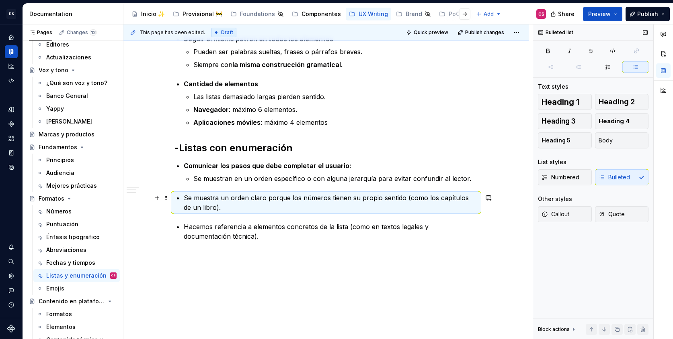
click at [255, 202] on p "Se muestra un orden claro porque los números tienen su propio sentido (como los…" at bounding box center [331, 202] width 294 height 19
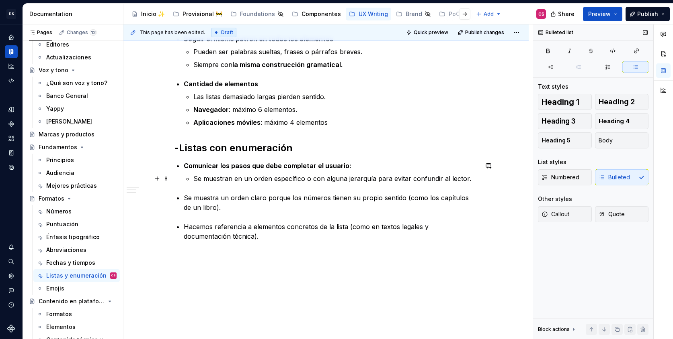
click at [466, 181] on p "Se muestran en un orden específico o con alguna jerarquía para evitar confundir…" at bounding box center [335, 179] width 284 height 10
click at [192, 229] on p "Hacemos referencia a elementos concretos de la lista (como en textos legales y …" at bounding box center [331, 231] width 294 height 19
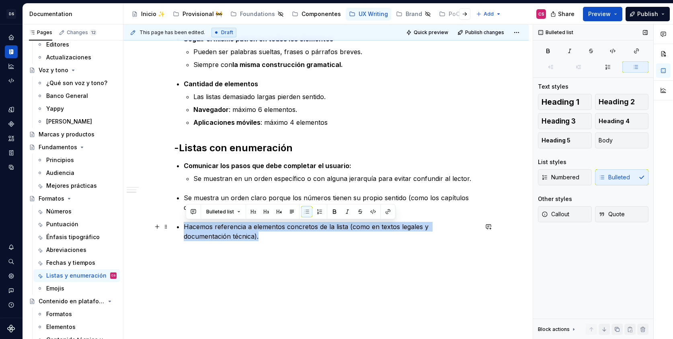
click at [192, 229] on p "Hacemos referencia a elementos concretos de la lista (como en textos legales y …" at bounding box center [331, 231] width 294 height 19
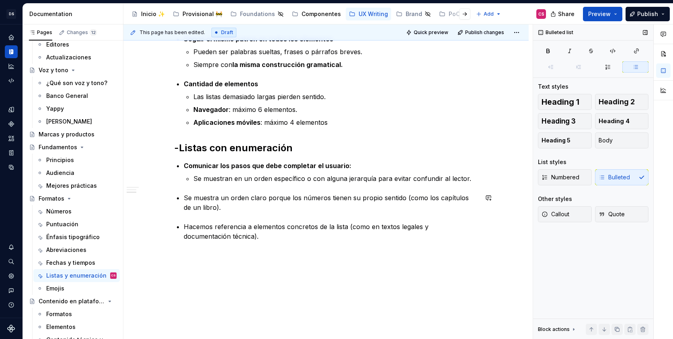
click at [188, 187] on div "Listados Son frases que tienen algo en común y están en viñetas o enumeradas. -…" at bounding box center [326, 46] width 304 height 390
click at [183, 196] on div "Listados Son frases que tienen algo en común y están en viñetas o enumeradas. -…" at bounding box center [326, 46] width 304 height 390
click at [191, 190] on div "Listados Son frases que tienen algo en común y están en viñetas o enumeradas. -…" at bounding box center [326, 46] width 304 height 390
click at [198, 188] on div "Listados Son frases que tienen algo en común y están en viñetas o enumeradas. -…" at bounding box center [326, 46] width 304 height 390
click at [476, 185] on div "Listados Son frases que tienen algo en común y están en viñetas o enumeradas. -…" at bounding box center [326, 46] width 304 height 390
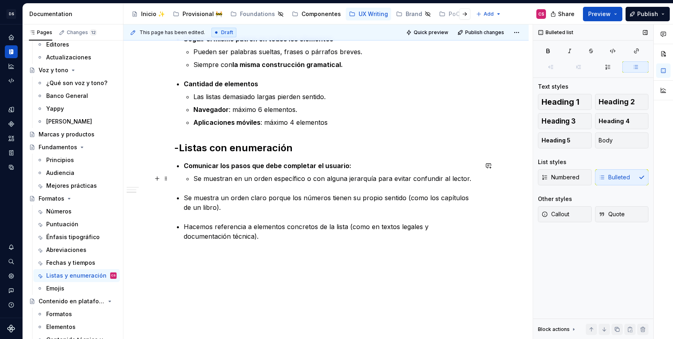
click at [473, 180] on p "Se muestran en un orden específico o con alguna jerarquía para evitar confundir…" at bounding box center [335, 179] width 284 height 10
click at [185, 196] on div "Listados Son frases que tienen algo en común y están en viñetas o enumeradas. -…" at bounding box center [326, 46] width 304 height 390
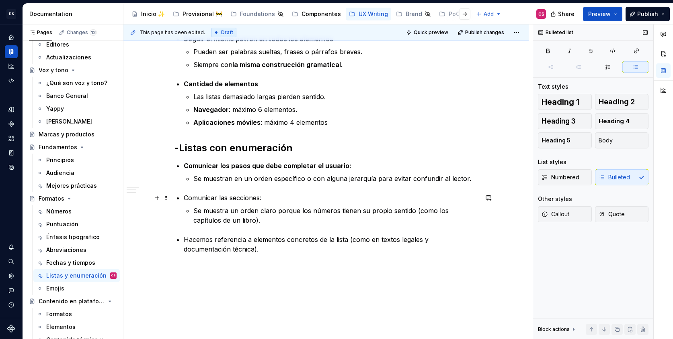
click at [223, 197] on p "Comunicar las secciones:" at bounding box center [331, 198] width 294 height 10
click at [188, 197] on p "Comunicar secciones:" at bounding box center [331, 198] width 294 height 10
click at [230, 199] on p "Numerar las omunicar secciones:" at bounding box center [331, 198] width 294 height 10
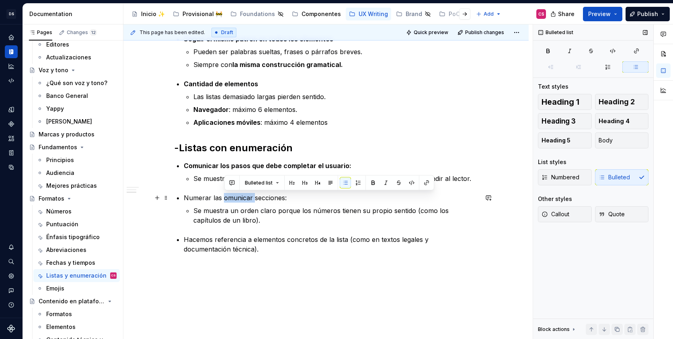
drag, startPoint x: 230, startPoint y: 199, endPoint x: 251, endPoint y: 200, distance: 21.3
click at [251, 200] on p "Numerar las omunicar secciones:" at bounding box center [331, 198] width 294 height 10
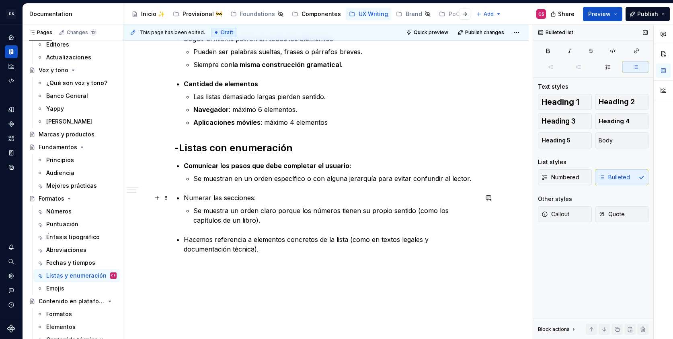
click at [240, 195] on p "Numerar las secciones:" at bounding box center [331, 198] width 294 height 10
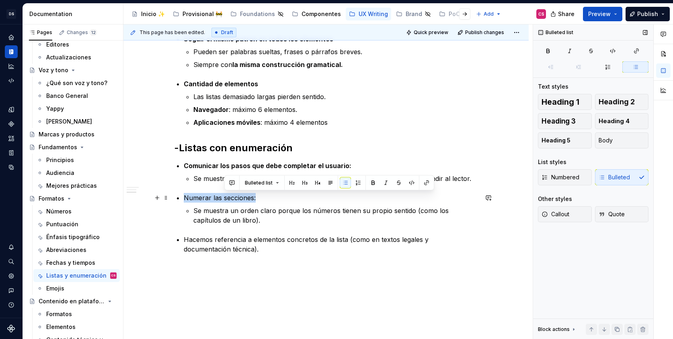
click at [240, 195] on p "Numerar las secciones:" at bounding box center [331, 198] width 294 height 10
click at [224, 195] on p "Numerar las secciones:" at bounding box center [331, 198] width 294 height 10
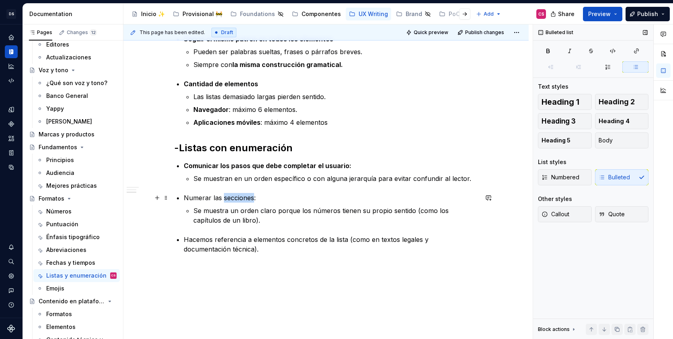
click at [224, 195] on p "Numerar las secciones:" at bounding box center [331, 198] width 294 height 10
click at [214, 195] on p "Numerar las secciones:" at bounding box center [331, 198] width 294 height 10
click at [245, 198] on p "Numerar secciones:" at bounding box center [331, 198] width 294 height 10
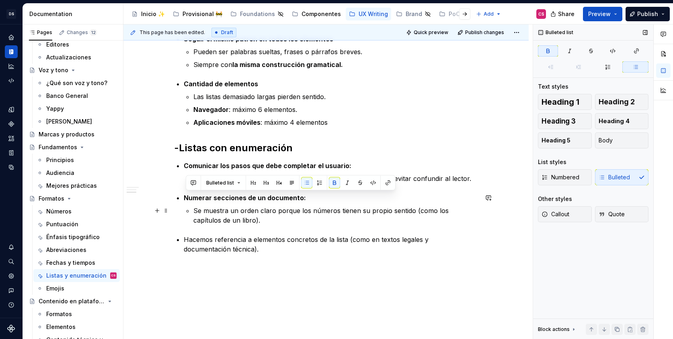
click at [233, 221] on p "Se muestra un orden claro porque los números tienen su propio sentido (como los…" at bounding box center [335, 215] width 284 height 19
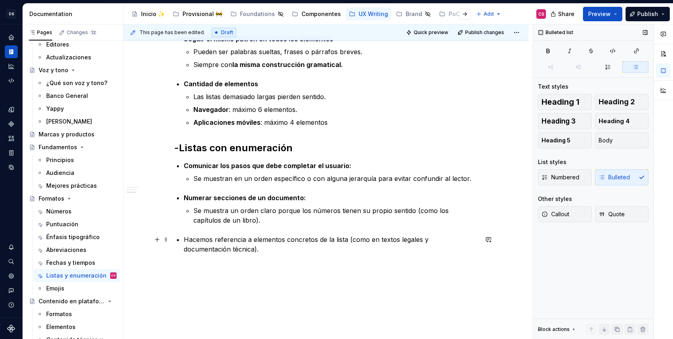
click at [183, 237] on div "Listados Son frases que tienen algo en común y están en viñetas o enumeradas. -…" at bounding box center [326, 52] width 304 height 403
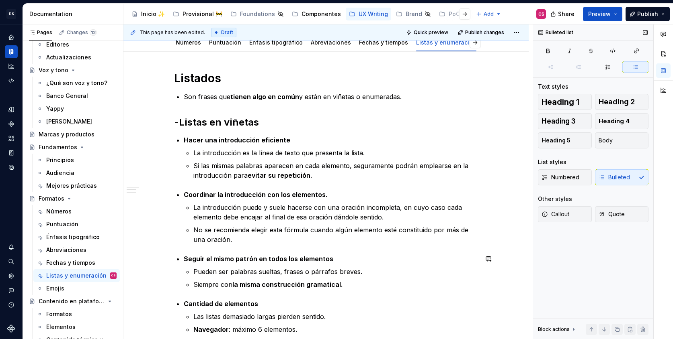
scroll to position [82, 0]
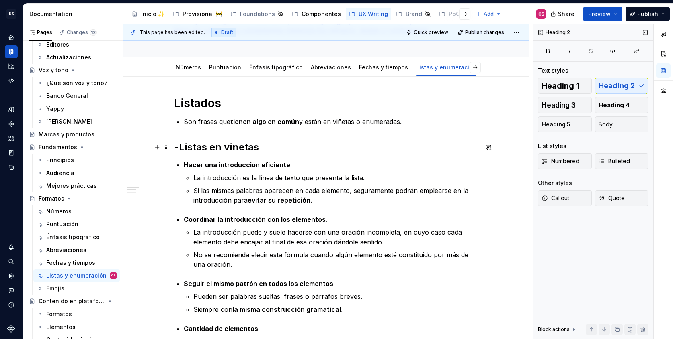
click at [266, 147] on h2 "-Listas en viñetas" at bounding box center [326, 147] width 304 height 13
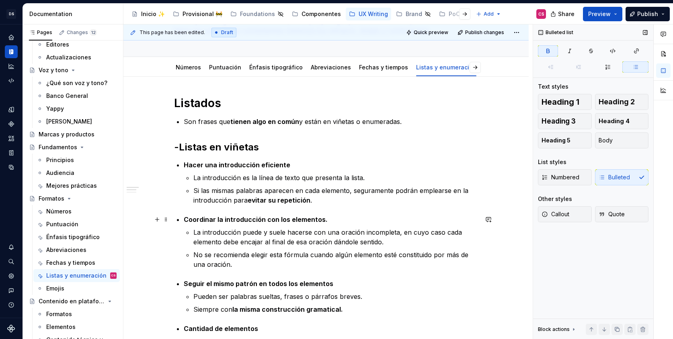
click at [329, 219] on p "Coordinar la introducción con los elementos." at bounding box center [331, 220] width 294 height 10
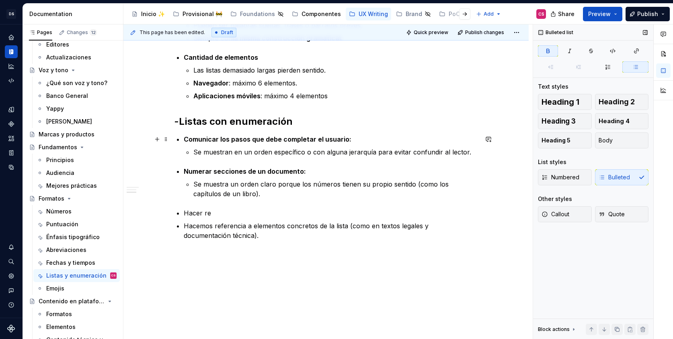
scroll to position [360, 0]
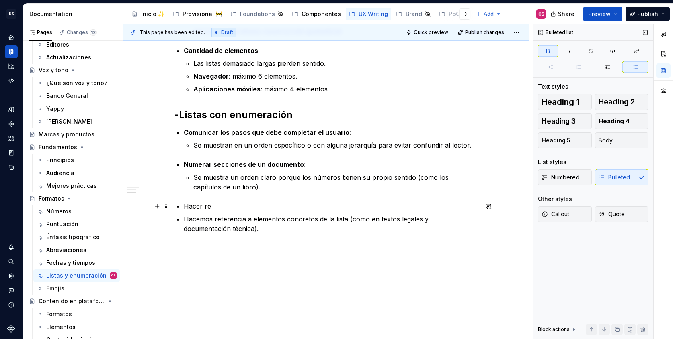
click at [215, 206] on p "Hacer re" at bounding box center [331, 207] width 294 height 10
click at [328, 118] on h2 "-Listas con enumeración" at bounding box center [326, 114] width 304 height 13
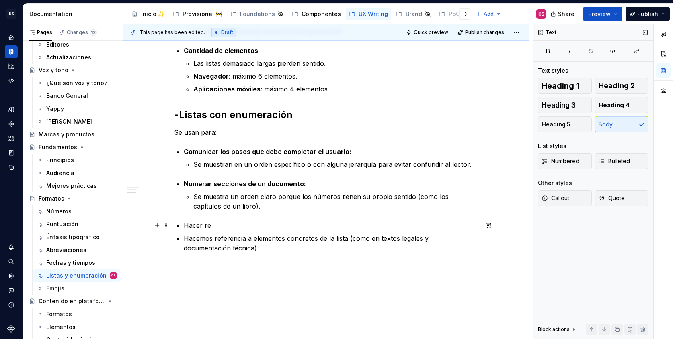
click at [221, 224] on p "Hacer re" at bounding box center [331, 226] width 294 height 10
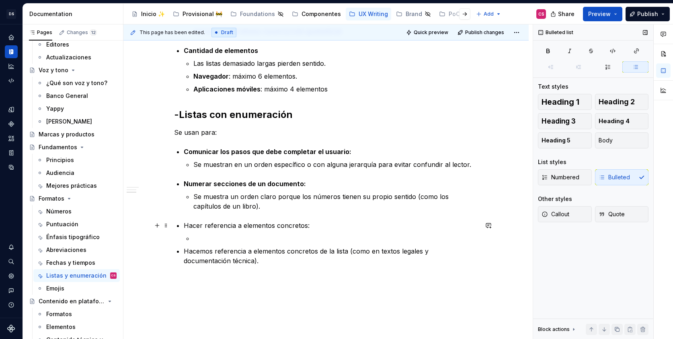
click at [330, 225] on p "Hacer referencia a elementos concretos:" at bounding box center [331, 226] width 294 height 10
click at [204, 226] on p "Hacer referencia a elementos concretos." at bounding box center [331, 226] width 294 height 10
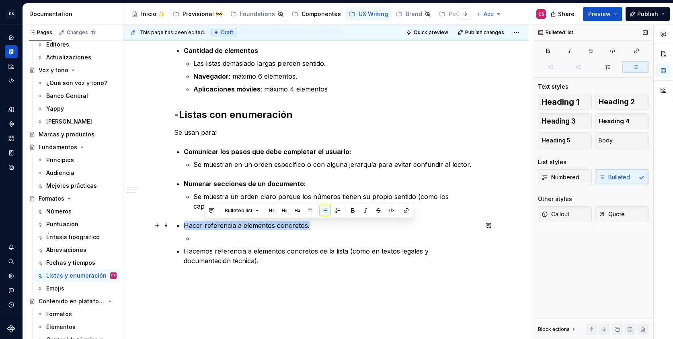
click at [204, 226] on p "Hacer referencia a elementos concretos." at bounding box center [331, 226] width 294 height 10
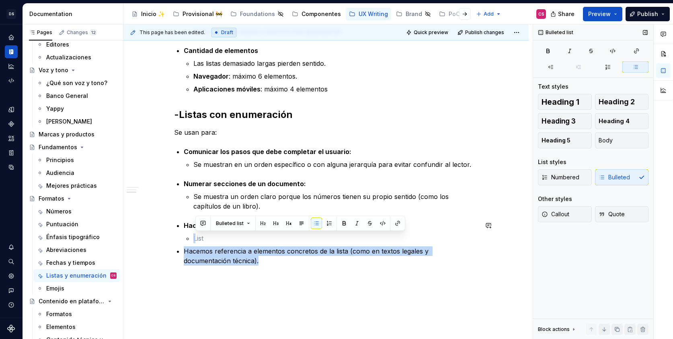
drag, startPoint x: 178, startPoint y: 236, endPoint x: 235, endPoint y: 287, distance: 76.2
click at [235, 287] on div "Listados Son frases que tienen algo en común y están en viñetas o enumeradas. -…" at bounding box center [325, 87] width 405 height 579
click at [238, 272] on div "Listados Son frases que tienen algo en común y están en viñetas o enumeradas. -…" at bounding box center [326, 47] width 304 height 458
click at [329, 243] on p at bounding box center [335, 239] width 284 height 10
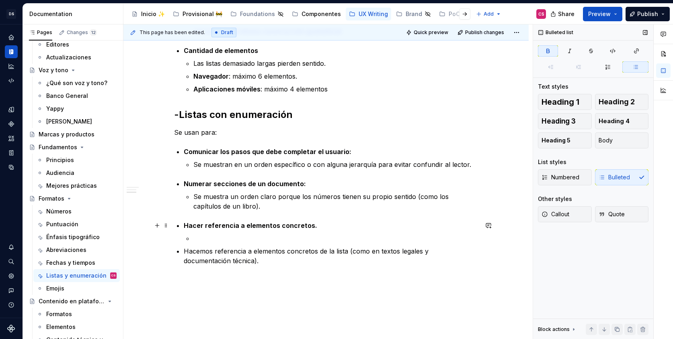
click at [315, 223] on p "Hacer referencia a elementos concretos." at bounding box center [331, 226] width 294 height 10
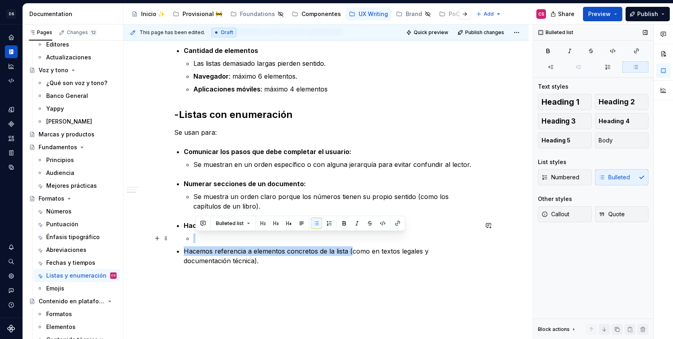
drag, startPoint x: 353, startPoint y: 251, endPoint x: 338, endPoint y: 239, distance: 19.1
click at [338, 239] on ul "Hacer referencia a elementos concretos: Hacemos referencia a elementos concreto…" at bounding box center [331, 243] width 294 height 45
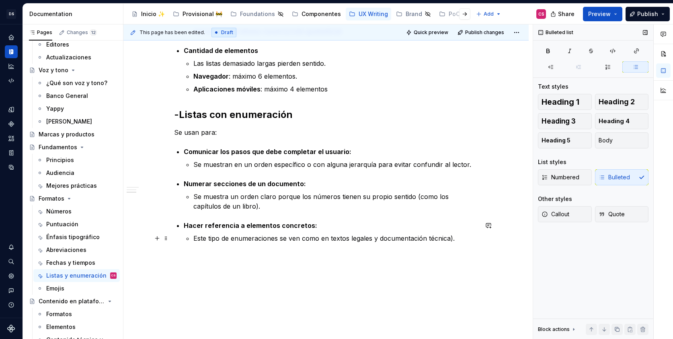
click at [315, 237] on p "Este tipo de enumeraciones se ven como en textos legales y documentación técnic…" at bounding box center [335, 239] width 284 height 10
click at [452, 244] on div "Listados Son frases que tienen algo en común y están en viñetas o enumeradas. -…" at bounding box center [326, 35] width 304 height 435
click at [318, 236] on p "Este tipo de enumeraciones se ven en textos legales y documentación técnica." at bounding box center [335, 239] width 284 height 10
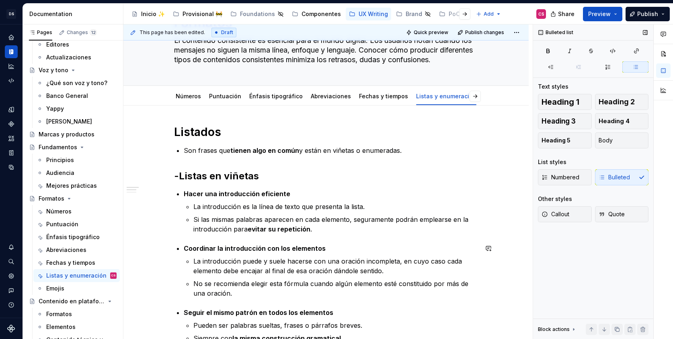
scroll to position [29, 0]
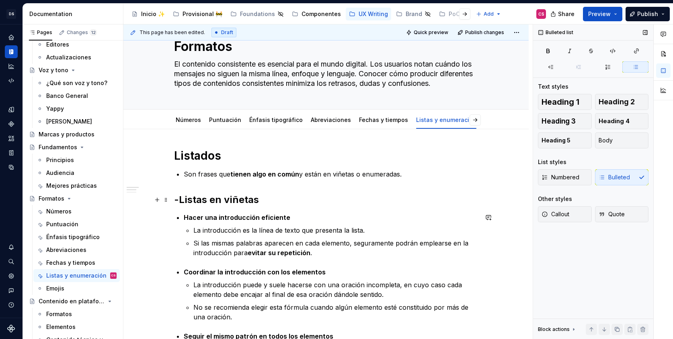
click at [275, 203] on h2 "-Listas en viñetas" at bounding box center [326, 200] width 304 height 13
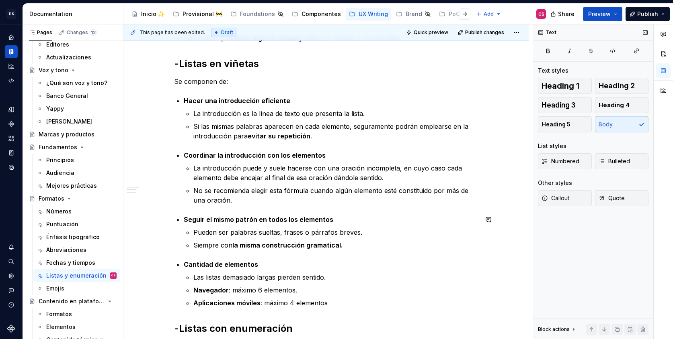
scroll to position [75, 0]
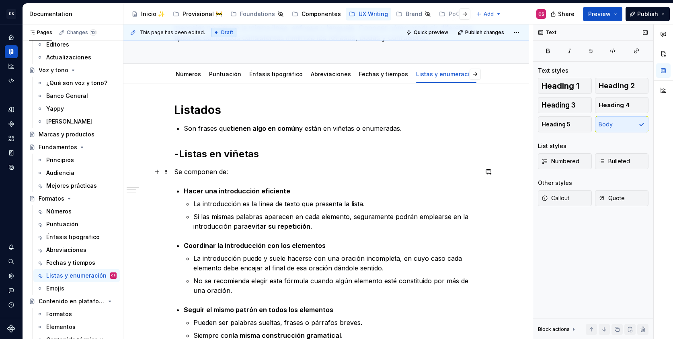
click at [177, 169] on p "Se componen de:" at bounding box center [326, 172] width 304 height 10
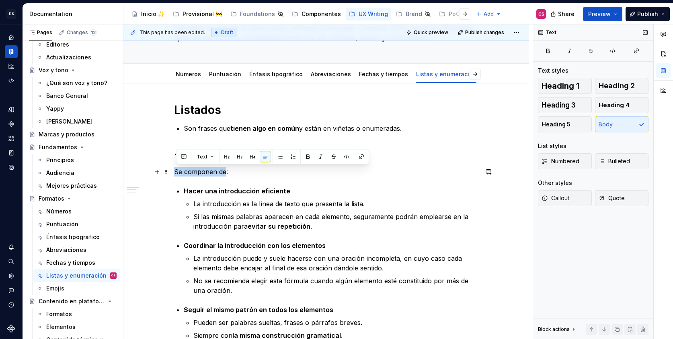
drag, startPoint x: 177, startPoint y: 169, endPoint x: 219, endPoint y: 172, distance: 42.7
click at [219, 172] on p "Se componen de:" at bounding box center [326, 172] width 304 height 10
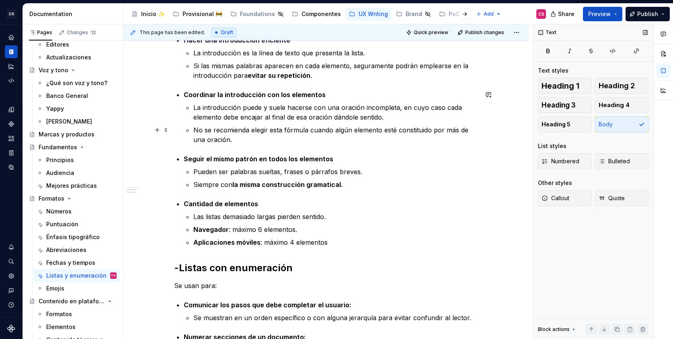
scroll to position [370, 0]
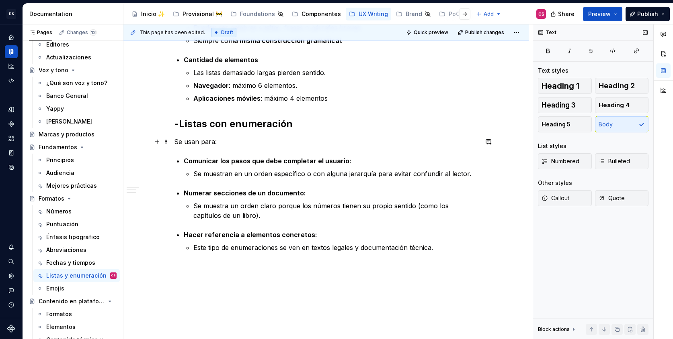
click at [176, 141] on p "Se usan para:" at bounding box center [326, 142] width 304 height 10
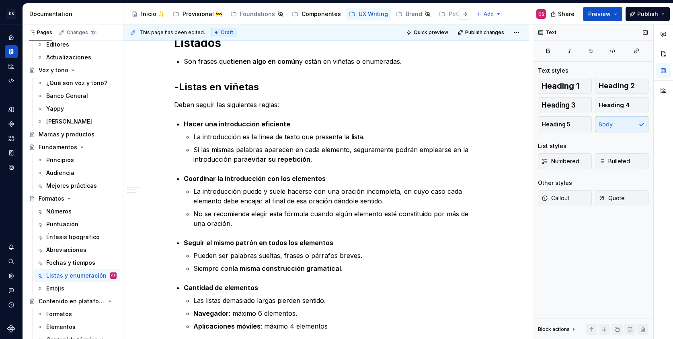
scroll to position [0, 0]
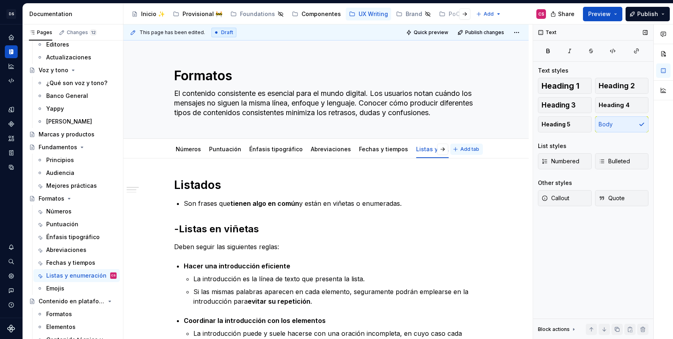
click at [474, 150] on span "Add tab" at bounding box center [469, 149] width 19 height 6
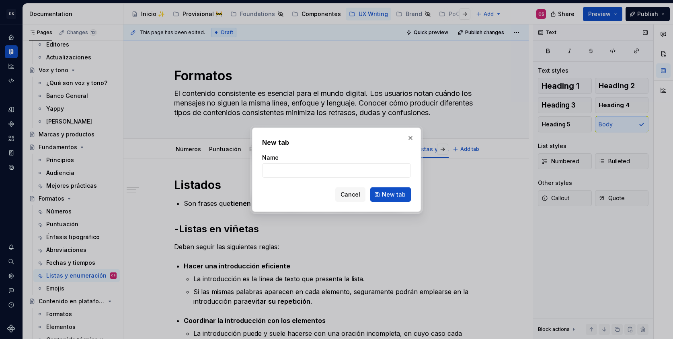
click at [404, 140] on h2 "New tab" at bounding box center [336, 143] width 149 height 10
click at [404, 139] on h2 "New tab" at bounding box center [336, 143] width 149 height 10
click at [407, 137] on button "button" at bounding box center [410, 138] width 11 height 11
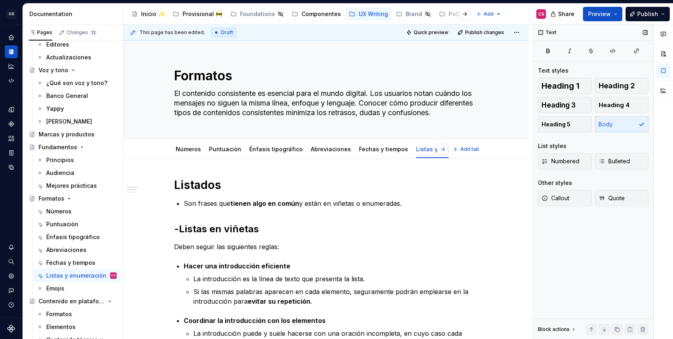
click at [442, 154] on button "button" at bounding box center [442, 149] width 11 height 11
click at [438, 151] on link "Emojis" at bounding box center [447, 149] width 18 height 7
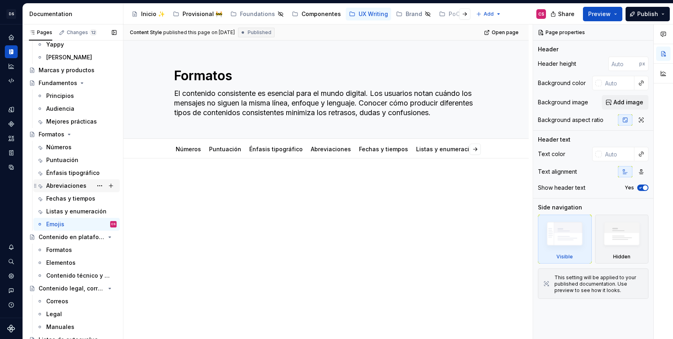
scroll to position [110, 0]
click at [54, 250] on div "Formatos" at bounding box center [59, 250] width 26 height 8
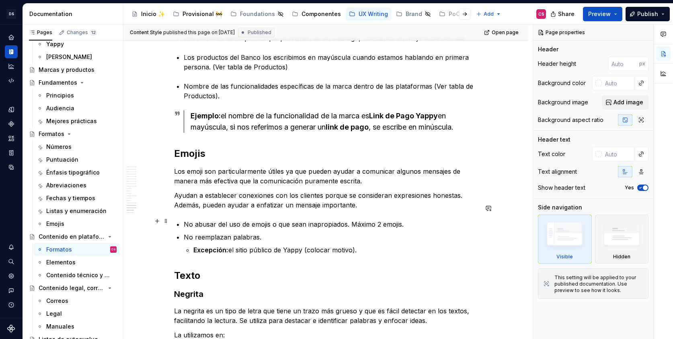
scroll to position [2543, 0]
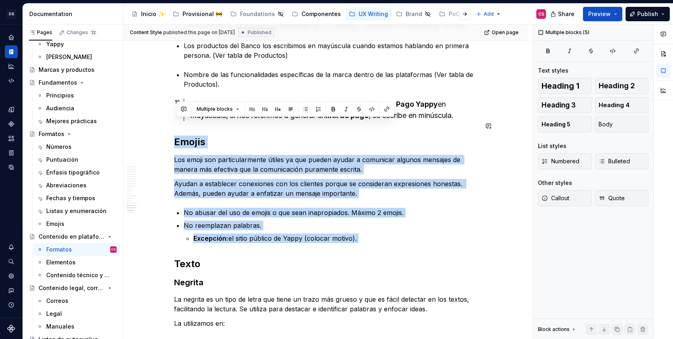
drag, startPoint x: 369, startPoint y: 227, endPoint x: 175, endPoint y: 119, distance: 222.3
copy div "Emojis Los emoji son particularmente útiles ya que pueden ayudar a comunicar al…"
click at [72, 223] on div "Emojis" at bounding box center [81, 224] width 70 height 11
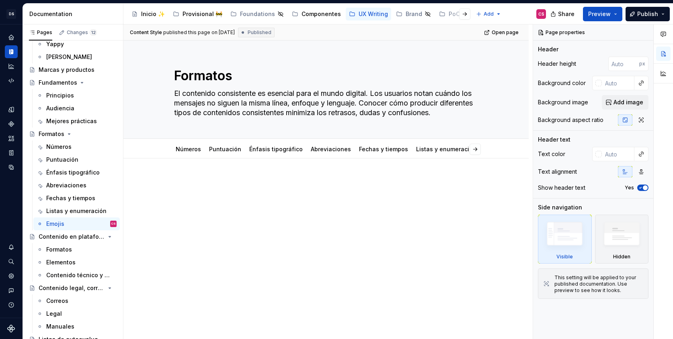
click at [258, 189] on div at bounding box center [326, 193] width 304 height 31
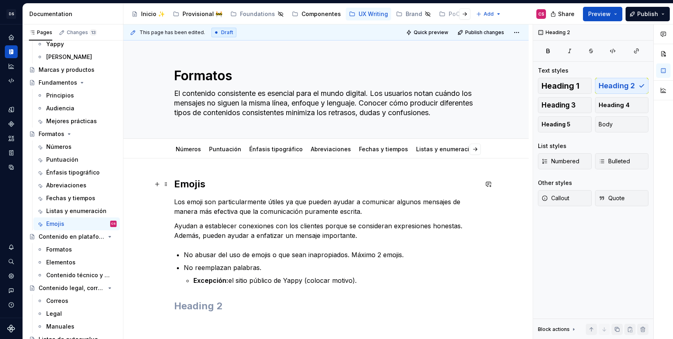
click at [196, 180] on h2 "Emojis" at bounding box center [326, 184] width 304 height 13
click at [568, 87] on span "Heading 1" at bounding box center [560, 86] width 38 height 8
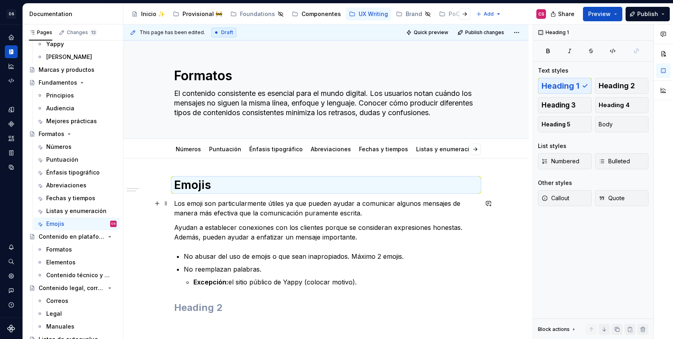
click at [179, 203] on p "Los emoji son particularmente útiles ya que pueden ayudar a comunicar algunos m…" at bounding box center [326, 208] width 304 height 19
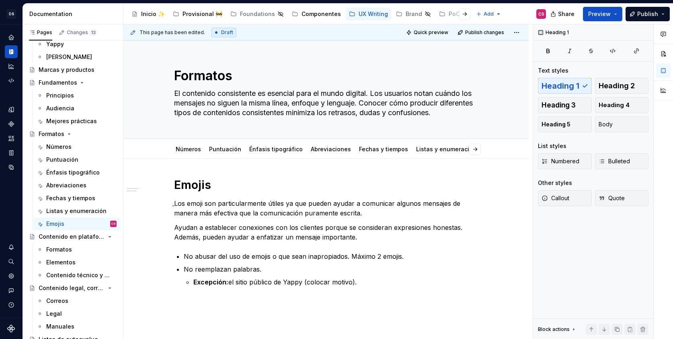
click at [172, 205] on div "This page has been edited. Draft Quick preview Publish changes Formatos El cont…" at bounding box center [327, 182] width 409 height 315
click at [176, 203] on div "Emojis Los emoji son particularmente útiles ya que pueden ayudar a comunicar al…" at bounding box center [325, 293] width 405 height 268
type textarea "*"
click at [608, 156] on button "Bulleted" at bounding box center [622, 161] width 54 height 16
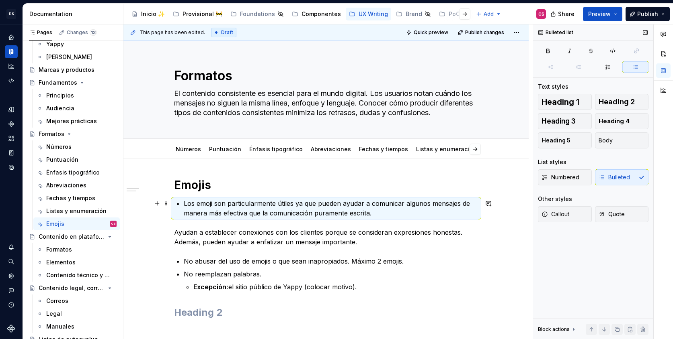
click at [335, 202] on p "Los emoji son particularmente útiles ya que pueden ayudar a comunicar algunos m…" at bounding box center [331, 208] width 294 height 19
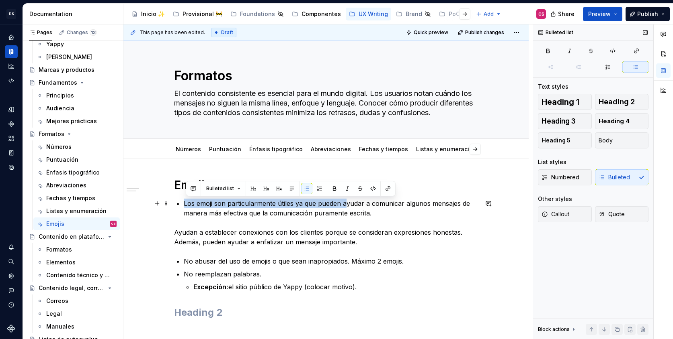
drag, startPoint x: 347, startPoint y: 204, endPoint x: 187, endPoint y: 201, distance: 159.9
click at [187, 201] on p "Los emoji son particularmente útiles ya que pueden ayudar a comunicar algunos m…" at bounding box center [331, 208] width 294 height 19
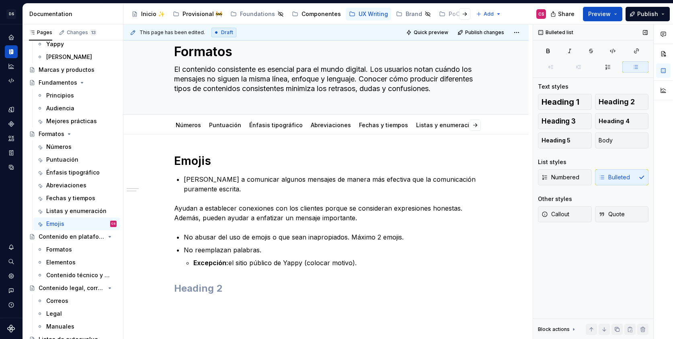
scroll to position [23, 0]
click at [317, 294] on h2 at bounding box center [326, 289] width 304 height 13
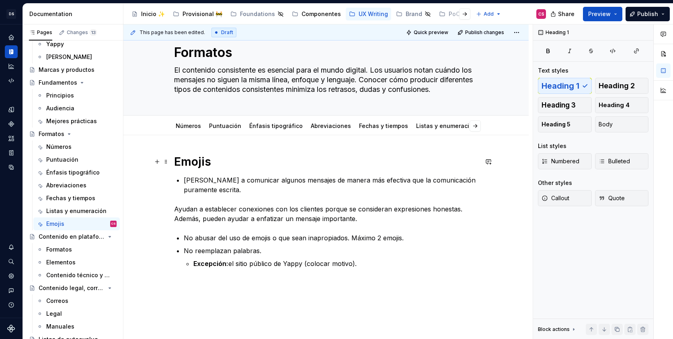
click at [199, 165] on h1 "Emojis" at bounding box center [326, 162] width 304 height 14
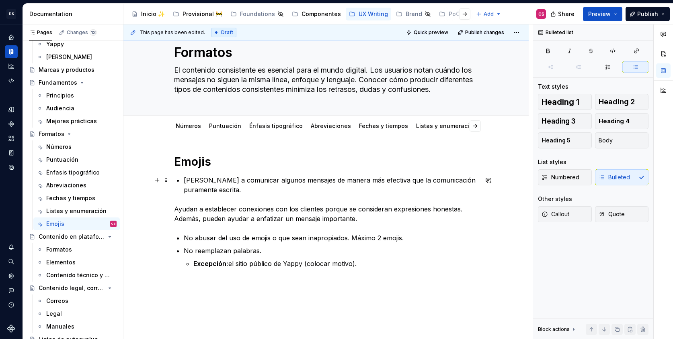
click at [210, 182] on p "[PERSON_NAME] a comunicar algunos mensajes de manera más efectiva que la comuni…" at bounding box center [331, 185] width 294 height 19
click at [202, 181] on p "[PERSON_NAME] a comunicar algunos mensajes de manera más efectiva que la comuni…" at bounding box center [331, 185] width 294 height 19
click at [342, 190] on p "[PERSON_NAME] a comunicar algunos mensajes de manera más efectiva que la comuni…" at bounding box center [331, 185] width 294 height 19
click at [230, 178] on p "[PERSON_NAME] a comunicar algunos mensajes de manera más efectiva que la comuni…" at bounding box center [331, 185] width 294 height 19
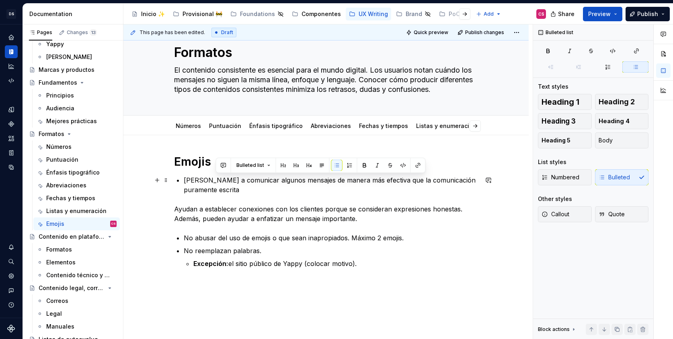
click at [262, 179] on p "[PERSON_NAME] a comunicar algunos mensajes de manera más efectiva que la comuni…" at bounding box center [331, 185] width 294 height 19
drag, startPoint x: 262, startPoint y: 179, endPoint x: 208, endPoint y: 178, distance: 53.8
click at [208, 178] on p "[PERSON_NAME] a comunicar algunos mensajes de manera más efectiva que la comuni…" at bounding box center [331, 185] width 294 height 19
click at [198, 178] on p "[PERSON_NAME] a comunicar algunos mensajes de manera más efectiva que la comuni…" at bounding box center [331, 185] width 294 height 19
drag, startPoint x: 198, startPoint y: 178, endPoint x: 223, endPoint y: 178, distance: 25.7
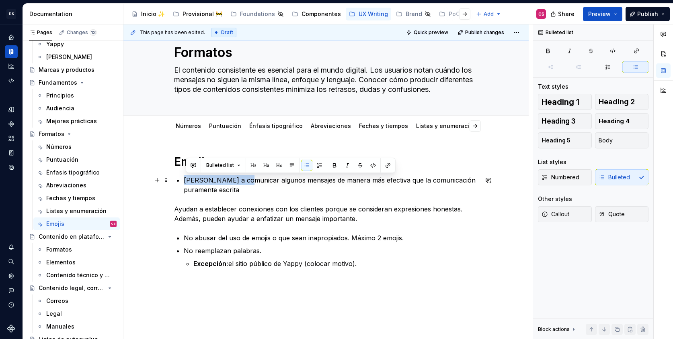
click at [223, 178] on p "[PERSON_NAME] a comunicar algunos mensajes de manera más efectiva que la comuni…" at bounding box center [331, 185] width 294 height 19
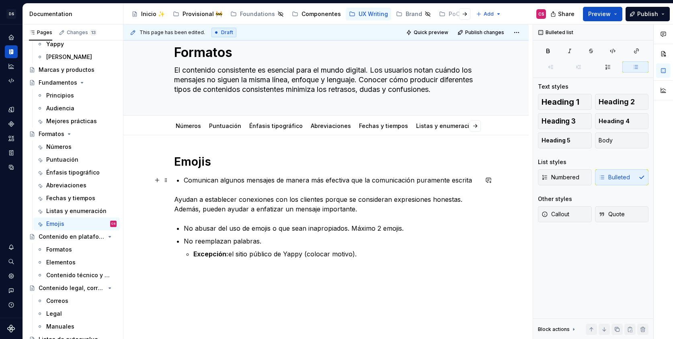
click at [471, 179] on p "Comunican algunos mensajes de manera más efectiva que la comunicación puramente…" at bounding box center [331, 181] width 294 height 10
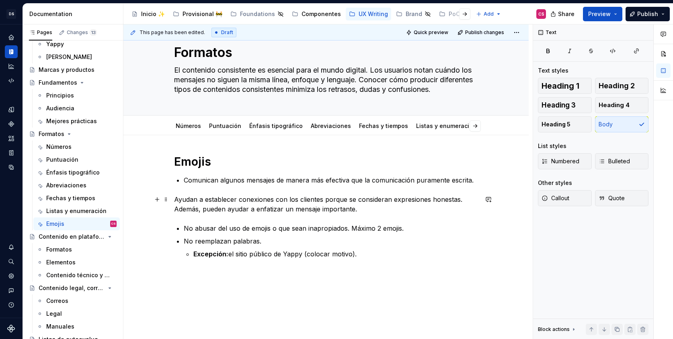
click at [220, 199] on p "Ayudan a establecer conexiones con los clientes porque se consideran expresione…" at bounding box center [326, 204] width 304 height 19
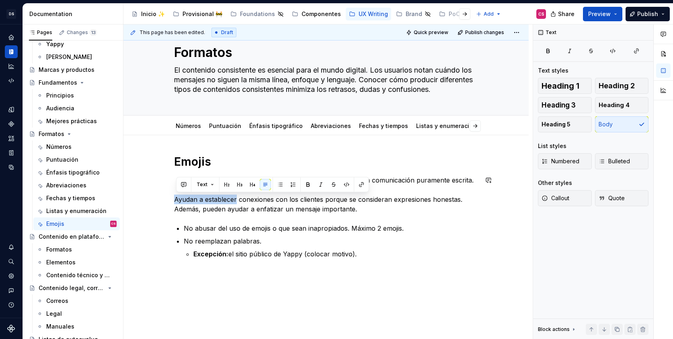
drag, startPoint x: 220, startPoint y: 199, endPoint x: 333, endPoint y: 189, distance: 113.7
click at [333, 189] on div "Emojis Comunican algunos mensajes de manera más efectiva que la comunicación pu…" at bounding box center [326, 207] width 304 height 104
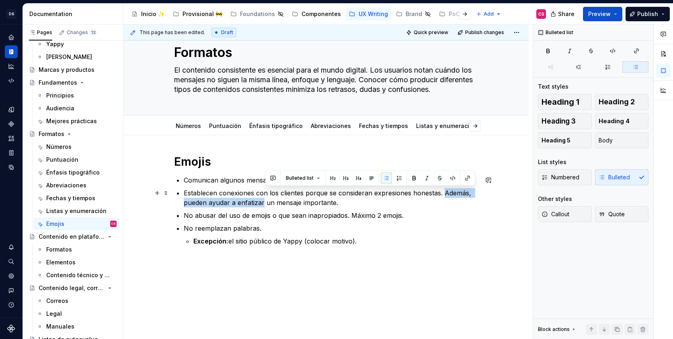
drag, startPoint x: 445, startPoint y: 192, endPoint x: 264, endPoint y: 202, distance: 181.1
click at [264, 202] on p "Establecen conexiones con los clientes porque se consideran expresiones honesta…" at bounding box center [331, 197] width 294 height 19
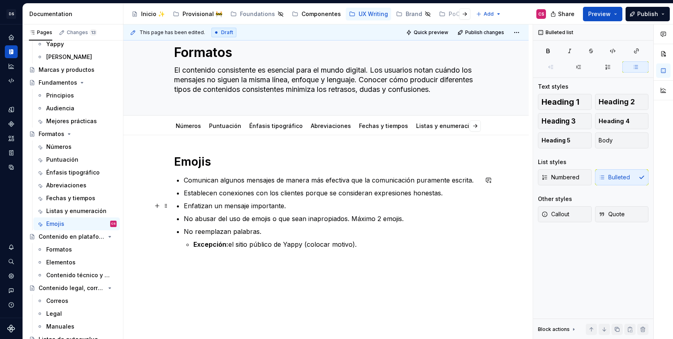
click at [293, 209] on p "Enfatizan un mensaje importante." at bounding box center [331, 206] width 294 height 10
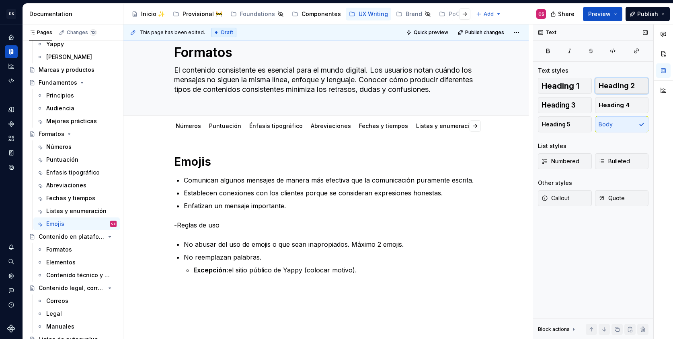
click at [620, 84] on span "Heading 2" at bounding box center [616, 86] width 36 height 8
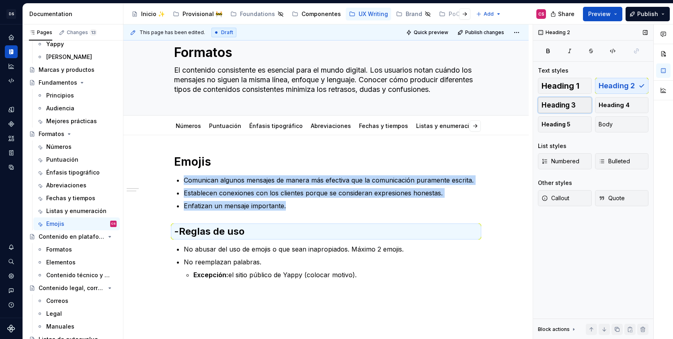
click at [568, 101] on span "Heading 3" at bounding box center [558, 105] width 34 height 8
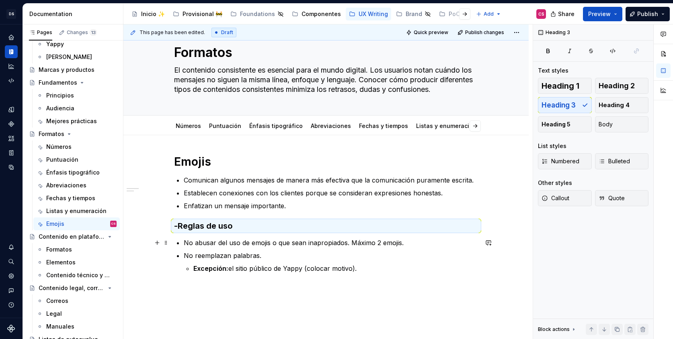
click at [227, 239] on p "No abusar del uso de emojis o que sean inapropiados. Máximo 2 emojis." at bounding box center [331, 243] width 294 height 10
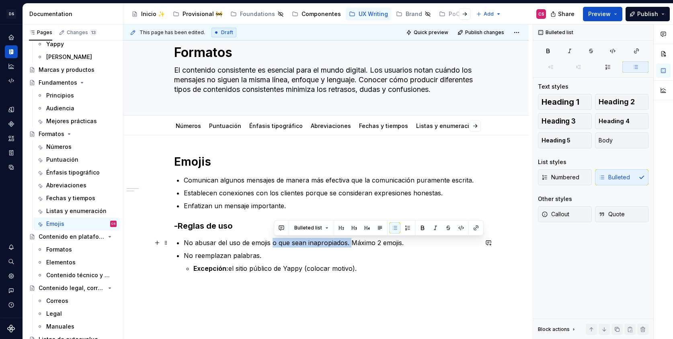
drag, startPoint x: 273, startPoint y: 241, endPoint x: 351, endPoint y: 243, distance: 78.4
click at [351, 243] on p "No abusar del uso de emojis o que sean inapropiados. Máximo 2 emojis." at bounding box center [331, 243] width 294 height 10
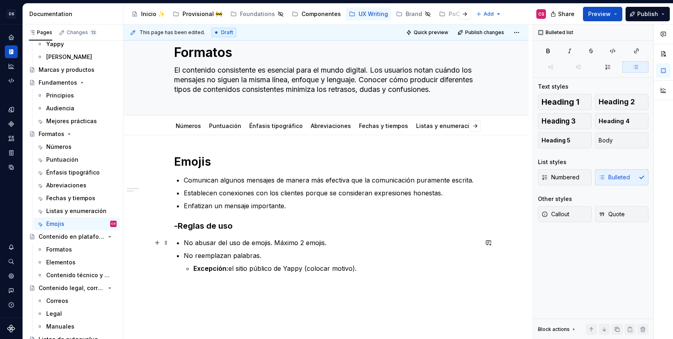
click at [327, 244] on p "No abusar del uso de emojis. Máximo 2 emojis." at bounding box center [331, 243] width 294 height 10
click at [380, 246] on p "No abusar del uso de emojis. Máximo 2 emojis por mensaje." at bounding box center [331, 243] width 294 height 10
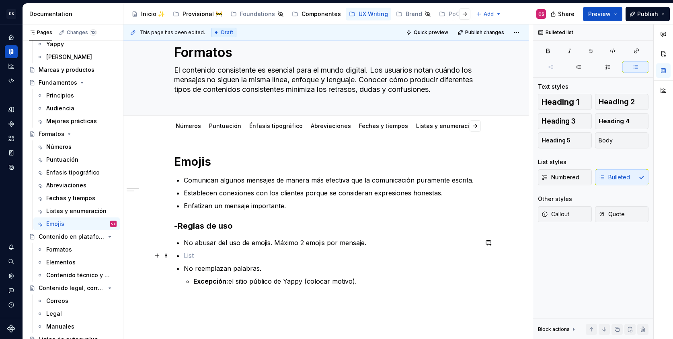
click at [197, 254] on p at bounding box center [331, 256] width 294 height 10
click at [191, 257] on p at bounding box center [331, 256] width 294 height 10
click at [262, 242] on p "No abusar del uso de emojis. Máximo 2 emojis por mensaje." at bounding box center [331, 243] width 294 height 10
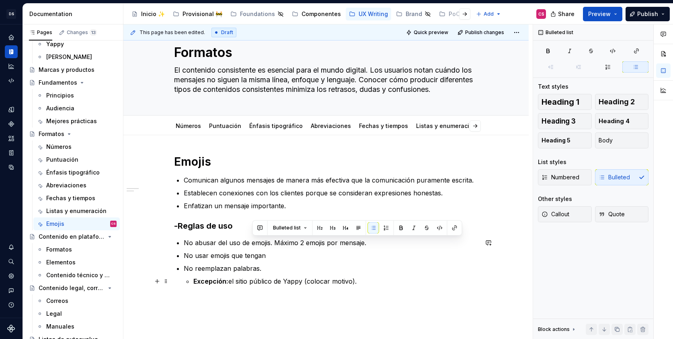
click at [268, 284] on p "Excepción: el sitio público de Yappy (colocar motivo)." at bounding box center [335, 282] width 284 height 10
click at [283, 243] on p "No abusar del uso de emojis. Máximo 2 emojis por mensaje." at bounding box center [331, 243] width 294 height 10
drag, startPoint x: 283, startPoint y: 243, endPoint x: 318, endPoint y: 243, distance: 35.4
click at [318, 243] on p "No abusar del uso de emojis. Máximo 2 emojis por mensaje." at bounding box center [331, 243] width 294 height 10
click at [271, 258] on p "No usar emojis que tengan" at bounding box center [331, 256] width 294 height 10
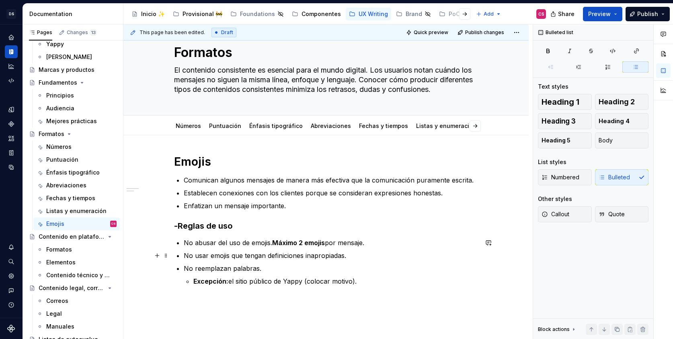
click at [328, 257] on p "No usar emojis que tengan definiciones inapropiadas." at bounding box center [331, 256] width 294 height 10
click at [283, 256] on p "No usar emojis que tengan definiciones inapropiadas." at bounding box center [331, 256] width 294 height 10
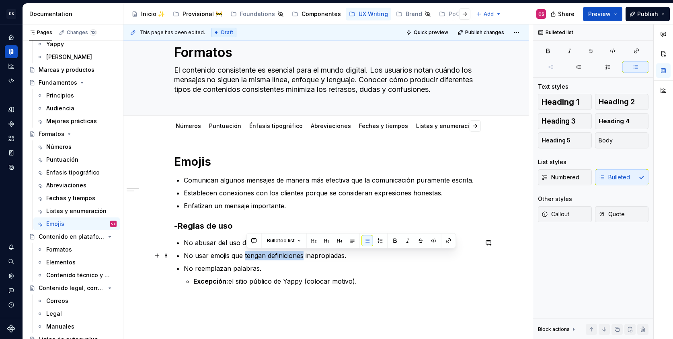
drag, startPoint x: 283, startPoint y: 256, endPoint x: 264, endPoint y: 256, distance: 18.9
click at [264, 256] on p "No usar emojis que tengan definiciones inapropiadas." at bounding box center [331, 256] width 294 height 10
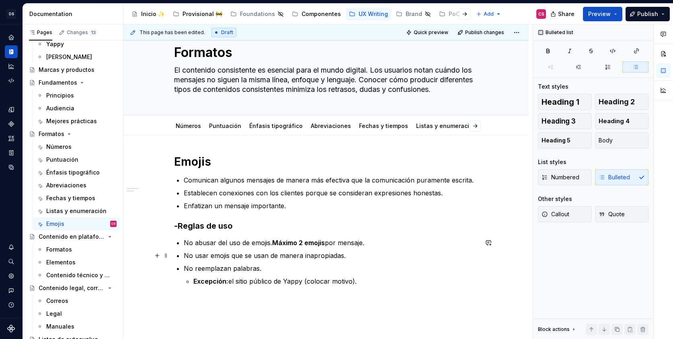
click at [344, 255] on p "No usar emojis que se usan de manera inapropiadas." at bounding box center [331, 256] width 294 height 10
click at [378, 255] on p "No usar emojis que se usan de manera inapropiada coloquialmente." at bounding box center [331, 256] width 294 height 10
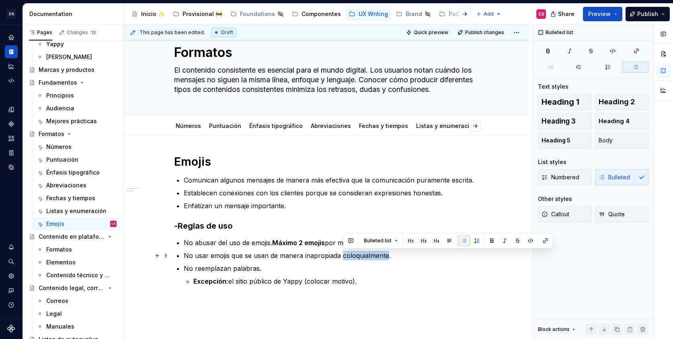
click at [378, 255] on p "No usar emojis que se usan de manera inapropiada coloquialmente." at bounding box center [331, 256] width 294 height 10
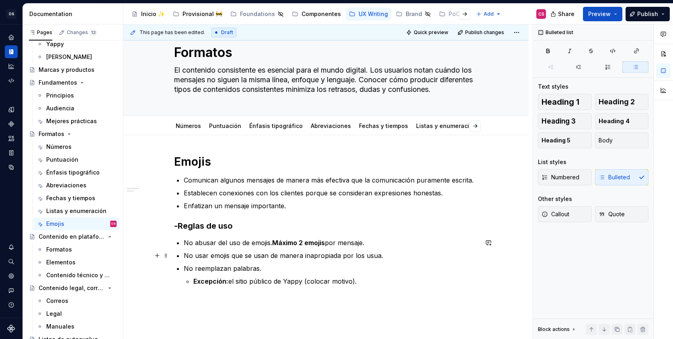
click at [346, 256] on p "No usar emojis que se usan de manera inapropiada por los usua." at bounding box center [331, 256] width 294 height 10
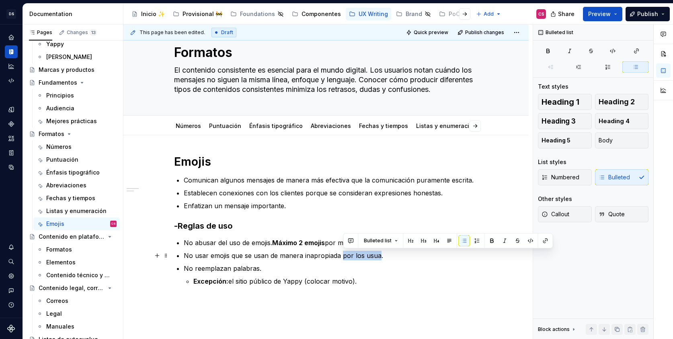
drag, startPoint x: 346, startPoint y: 256, endPoint x: 367, endPoint y: 257, distance: 20.9
click at [367, 257] on p "No usar emojis que se usan de manera inapropiada por los usua." at bounding box center [331, 256] width 294 height 10
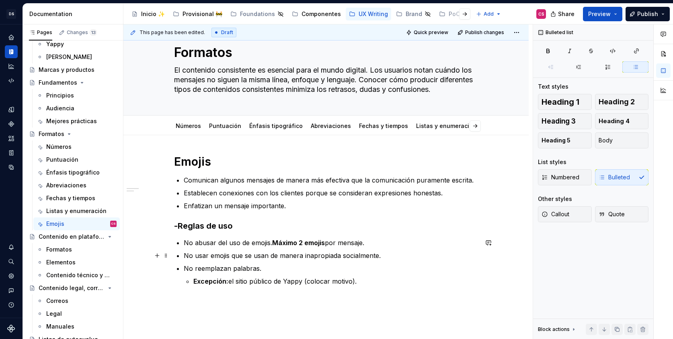
click at [390, 256] on p "No usar emojis que se usan de manera inapropiada socialmente." at bounding box center [331, 256] width 294 height 10
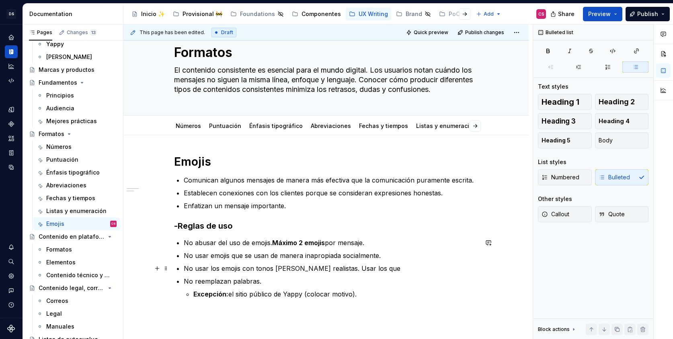
click at [346, 267] on p "No usar los emojis con tonos [PERSON_NAME] realistas. Usar los que" at bounding box center [331, 269] width 294 height 10
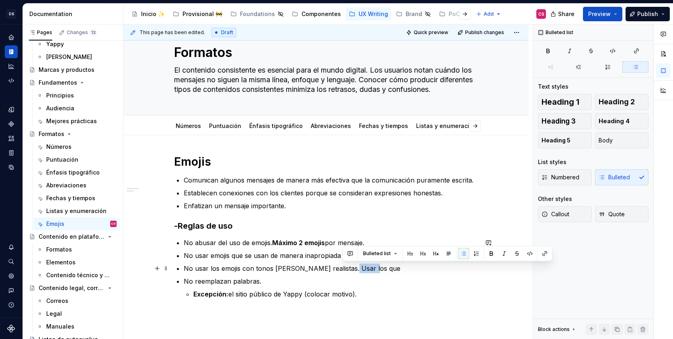
drag, startPoint x: 346, startPoint y: 267, endPoint x: 355, endPoint y: 267, distance: 9.2
click at [355, 267] on p "No usar los emojis con tonos [PERSON_NAME] realistas. Usar los que" at bounding box center [331, 269] width 294 height 10
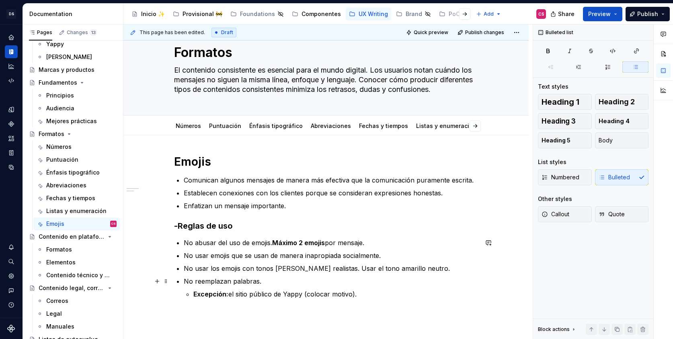
click at [274, 281] on p "No reemplazan palabras." at bounding box center [331, 282] width 294 height 10
click at [195, 293] on li "No reemplazan palabras. Excepción: el sitio público de Yappy (colocar motivo)." at bounding box center [331, 288] width 294 height 22
click at [564, 213] on span "Callout" at bounding box center [555, 215] width 28 height 8
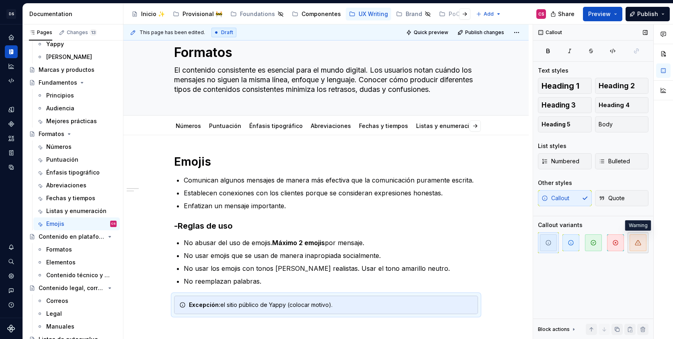
click at [634, 240] on span "button" at bounding box center [637, 243] width 17 height 17
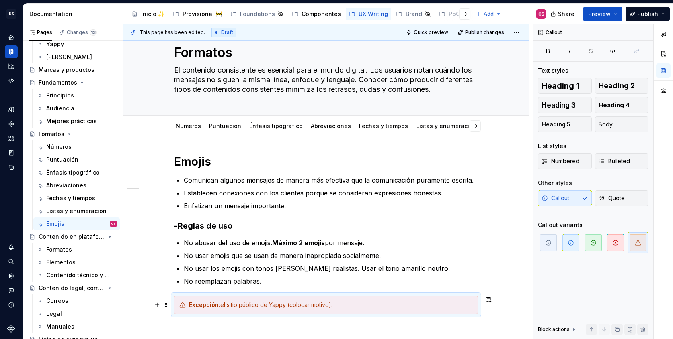
click at [208, 300] on div "Excepción: el sitio público de Yappy (colocar motivo)." at bounding box center [326, 305] width 304 height 18
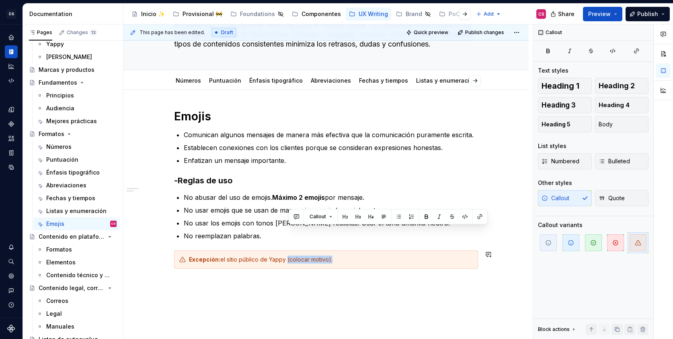
scroll to position [109, 0]
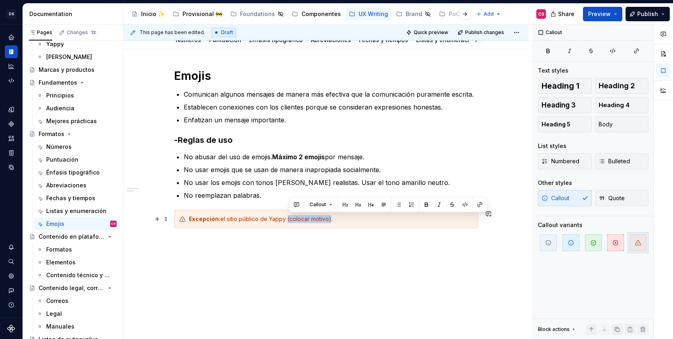
drag, startPoint x: 289, startPoint y: 305, endPoint x: 332, endPoint y: 217, distance: 97.9
click at [332, 217] on div "Excepción: el sitio público de Yappy (colocar motivo)." at bounding box center [331, 219] width 284 height 8
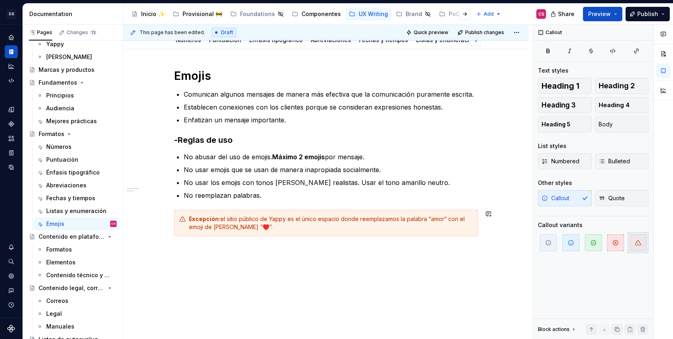
click at [323, 259] on div "This page has been edited. Draft Quick preview Publish changes Formatos El cont…" at bounding box center [327, 182] width 409 height 315
click at [366, 235] on div "Excepción: el sitio público de Yappy es el único espacio donde reemplazamos la …" at bounding box center [326, 223] width 304 height 27
click at [304, 265] on div "Emojis Comunican algunos mensajes de manera más efectiva que la comunicación pu…" at bounding box center [325, 198] width 405 height 299
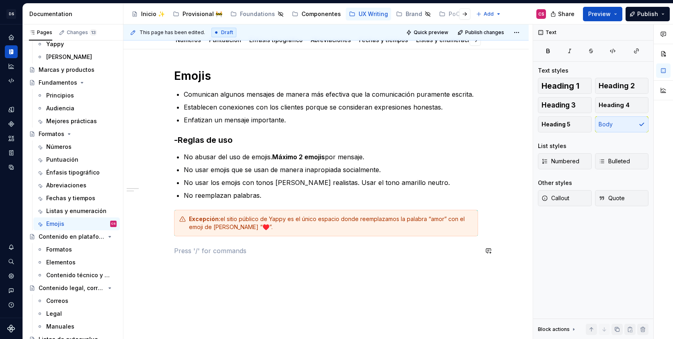
click at [282, 230] on div "Excepción: el sitio público de Yappy es el único espacio donde reemplazamos la …" at bounding box center [331, 223] width 284 height 16
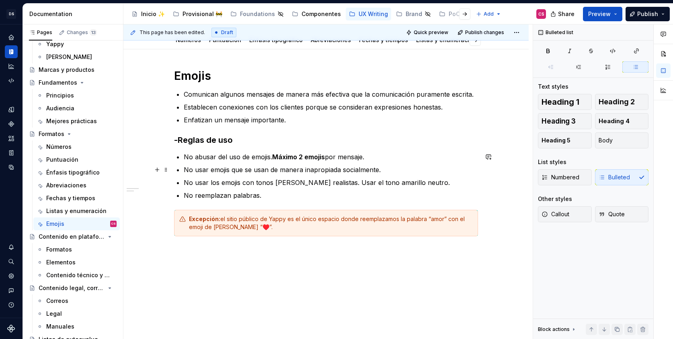
click at [293, 174] on p "No usar emojis que se usan de manera inapropiada socialmente." at bounding box center [331, 170] width 294 height 10
click at [247, 268] on div "Emojis Comunican algunos mensajes de manera más efectiva que la comunicación pu…" at bounding box center [325, 208] width 405 height 318
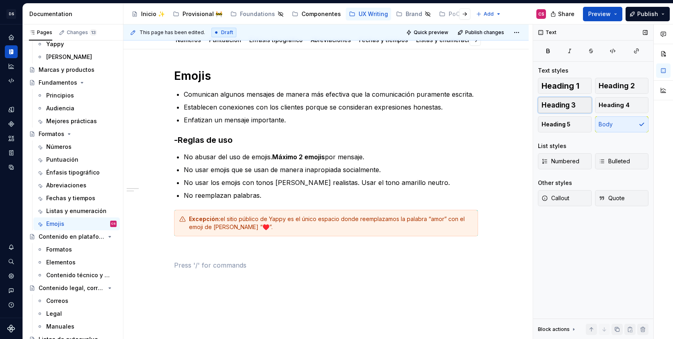
click at [579, 97] on button "Heading 3" at bounding box center [565, 105] width 54 height 16
click at [212, 267] on h3 at bounding box center [326, 271] width 304 height 11
click at [190, 140] on h3 "-Reglas de uso" at bounding box center [326, 140] width 304 height 11
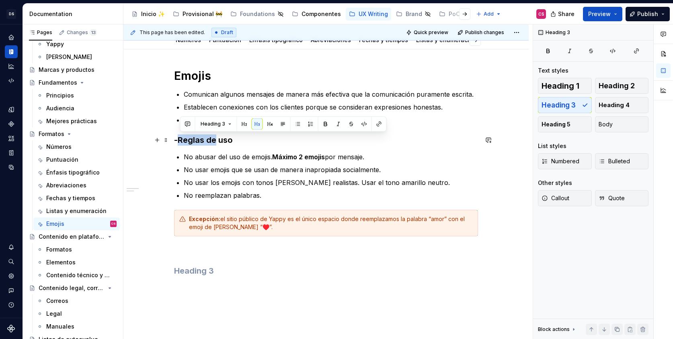
drag, startPoint x: 190, startPoint y: 140, endPoint x: 212, endPoint y: 140, distance: 22.5
click at [212, 140] on h3 "-Reglas de uso" at bounding box center [326, 140] width 304 height 11
click at [222, 140] on h3 "-Reglas de uso" at bounding box center [326, 140] width 304 height 11
drag, startPoint x: 222, startPoint y: 140, endPoint x: 196, endPoint y: 140, distance: 26.5
click at [196, 140] on h3 "-Reglas de uso" at bounding box center [326, 140] width 304 height 11
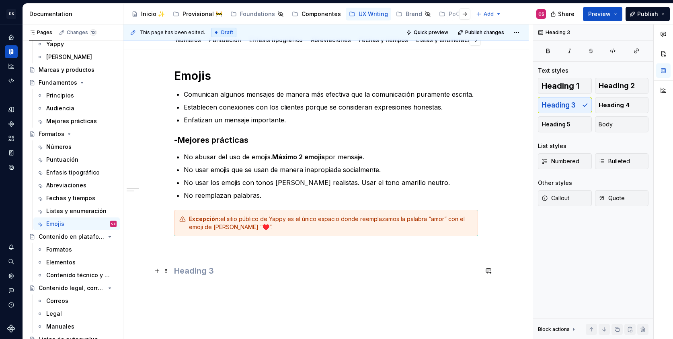
click at [190, 266] on h3 at bounding box center [326, 271] width 304 height 11
click at [620, 162] on span "Bulleted" at bounding box center [613, 161] width 31 height 8
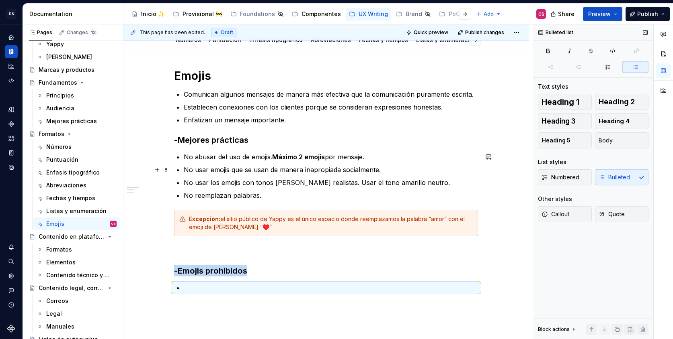
scroll to position [114, 0]
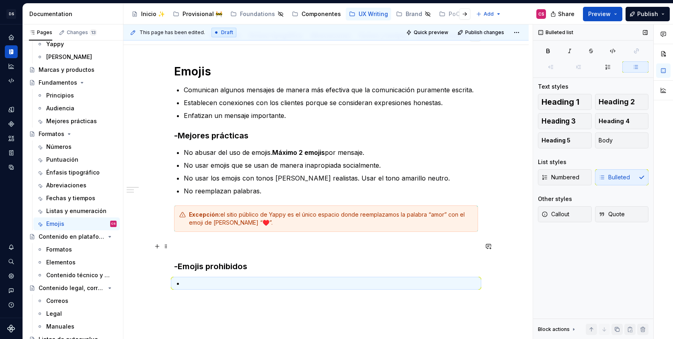
click at [224, 248] on p at bounding box center [326, 247] width 304 height 10
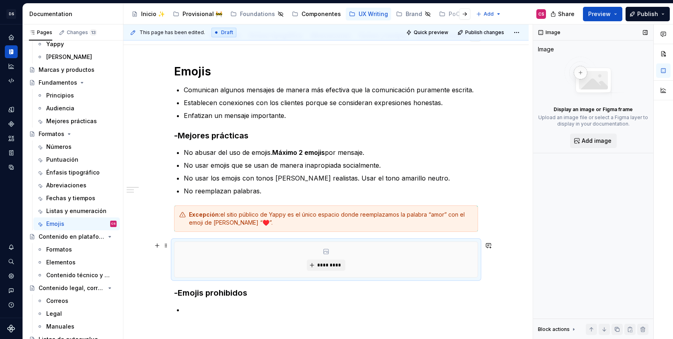
type textarea "*"
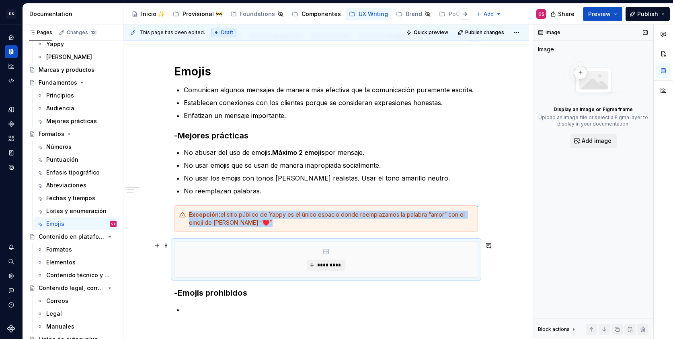
click at [504, 276] on div "Emojis Comunican algunos mensajes de manera más efectiva que la comunicación pu…" at bounding box center [325, 236] width 405 height 382
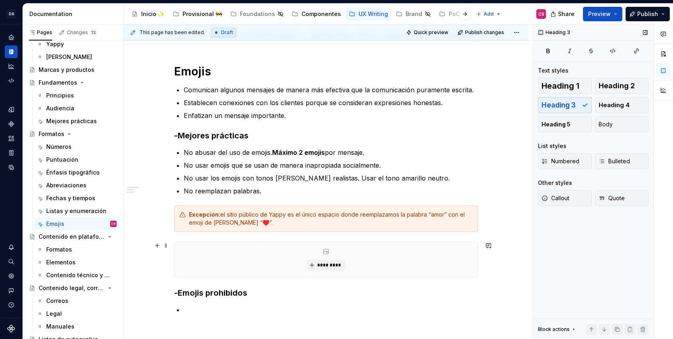
click at [492, 274] on div "Emojis Comunican algunos mensajes de manera más efectiva que la comunicación pu…" at bounding box center [325, 236] width 405 height 382
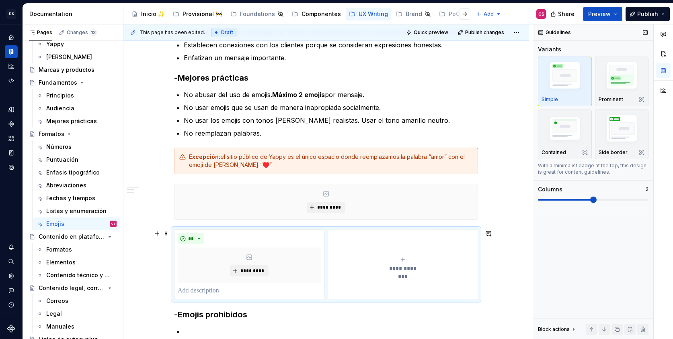
scroll to position [175, 0]
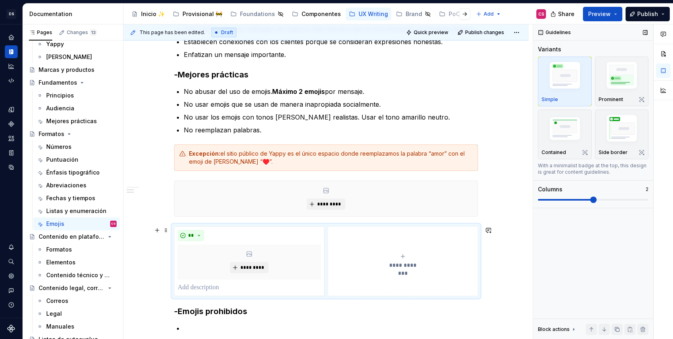
click at [399, 263] on span "**********" at bounding box center [402, 266] width 37 height 8
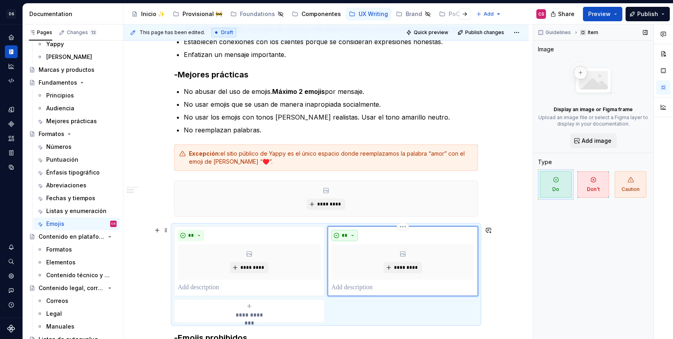
click at [341, 238] on button "**" at bounding box center [344, 235] width 27 height 11
click at [351, 259] on span "Don't" at bounding box center [369, 264] width 68 height 13
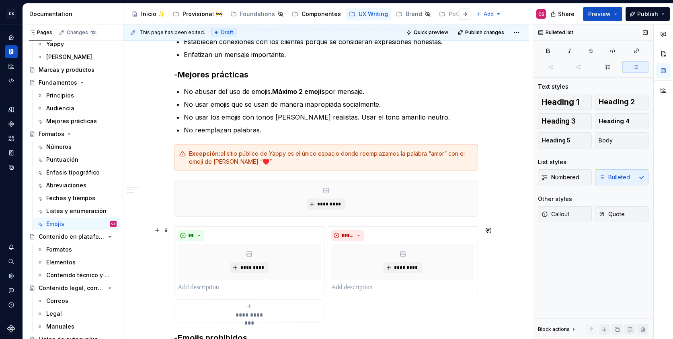
scroll to position [306, 0]
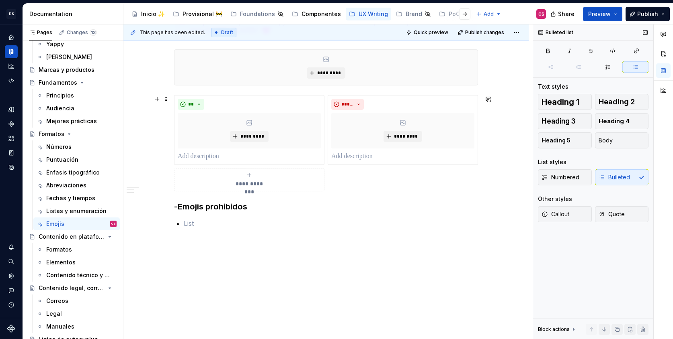
click at [364, 314] on div "**********" at bounding box center [325, 97] width 405 height 488
click at [334, 179] on div "**********" at bounding box center [326, 143] width 304 height 96
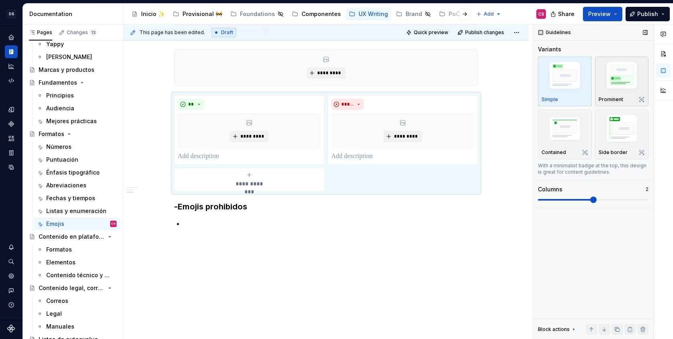
click at [605, 70] on img "button" at bounding box center [621, 76] width 47 height 35
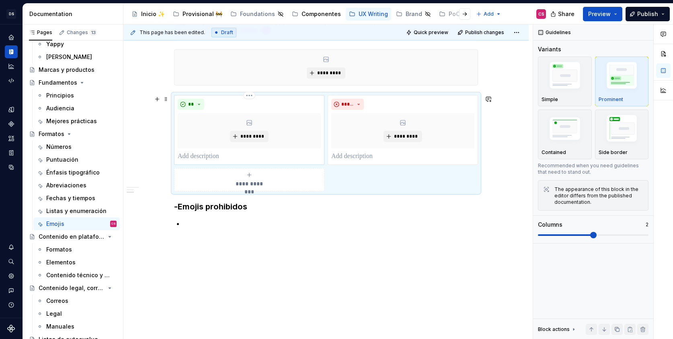
click at [233, 157] on p at bounding box center [249, 157] width 143 height 10
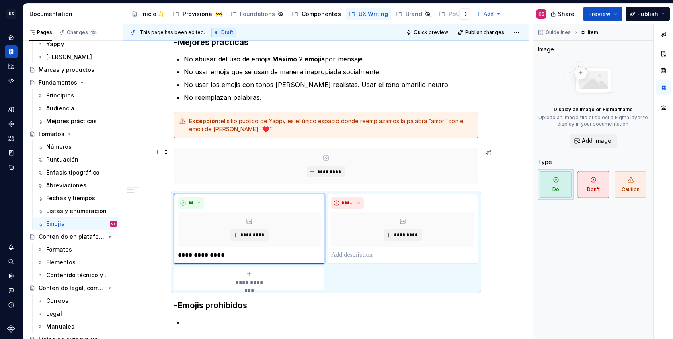
scroll to position [188, 0]
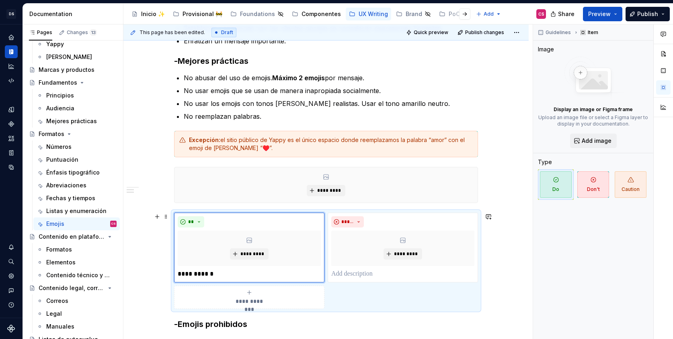
type textarea "*"
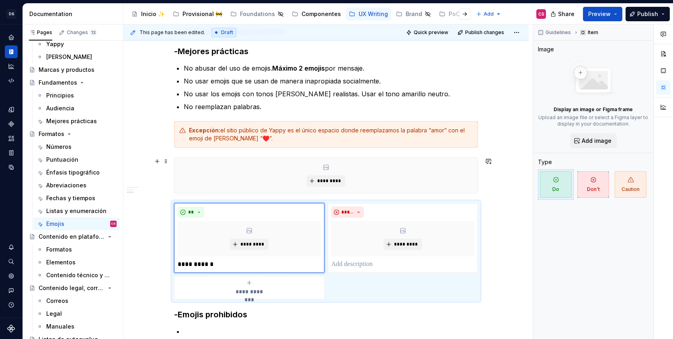
scroll to position [270, 0]
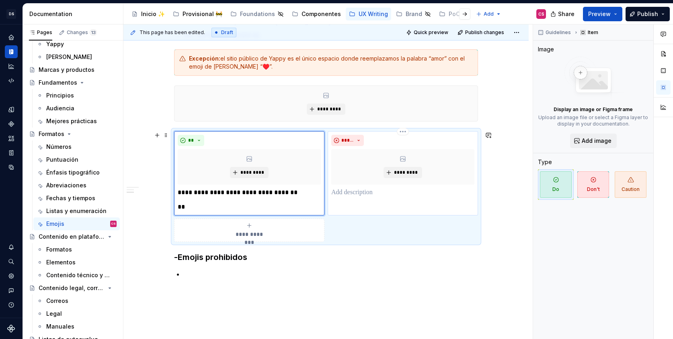
click at [359, 190] on p at bounding box center [402, 193] width 143 height 10
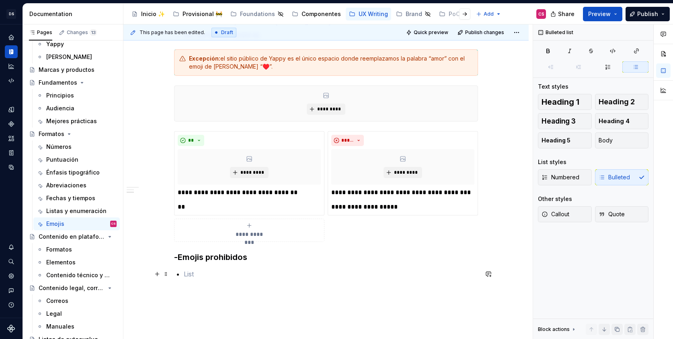
click at [209, 270] on p at bounding box center [331, 275] width 294 height 10
click at [206, 278] on p "Conotaciones" at bounding box center [331, 275] width 294 height 10
click at [188, 275] on p "Tienen conotaciones con doble sentido:" at bounding box center [331, 275] width 294 height 10
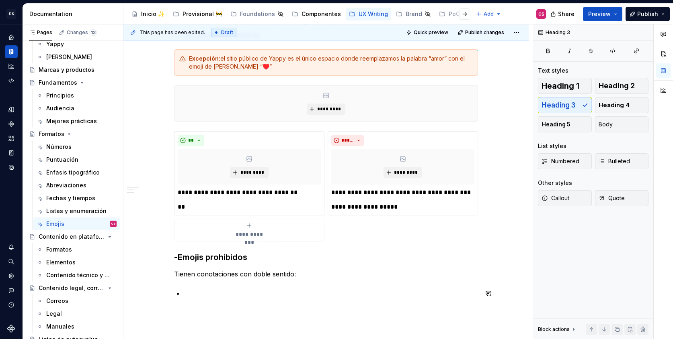
click at [185, 295] on p at bounding box center [331, 294] width 294 height 10
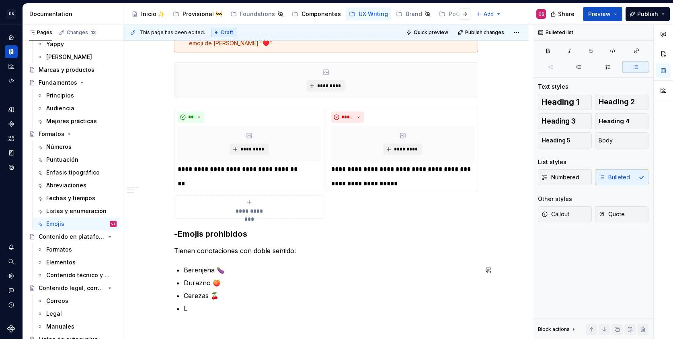
scroll to position [306, 0]
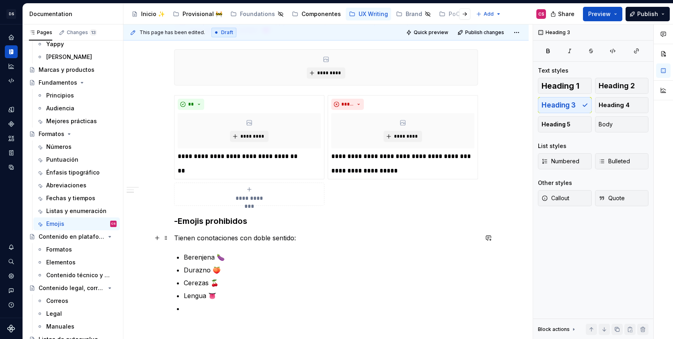
click at [259, 237] on p "Tienen conotaciones con doble sentido:" at bounding box center [326, 238] width 304 height 10
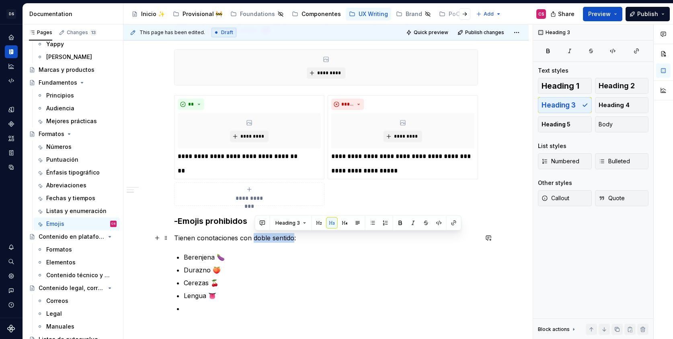
drag, startPoint x: 259, startPoint y: 237, endPoint x: 285, endPoint y: 237, distance: 26.1
click at [285, 237] on p "Tienen conotaciones con doble sentido:" at bounding box center [326, 238] width 304 height 10
click at [200, 308] on p at bounding box center [331, 309] width 294 height 10
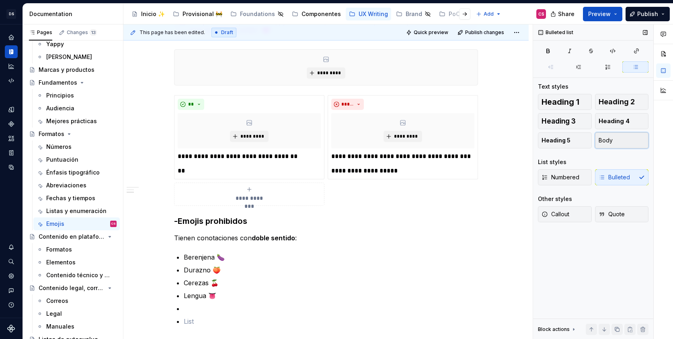
click at [603, 135] on button "Body" at bounding box center [622, 141] width 54 height 16
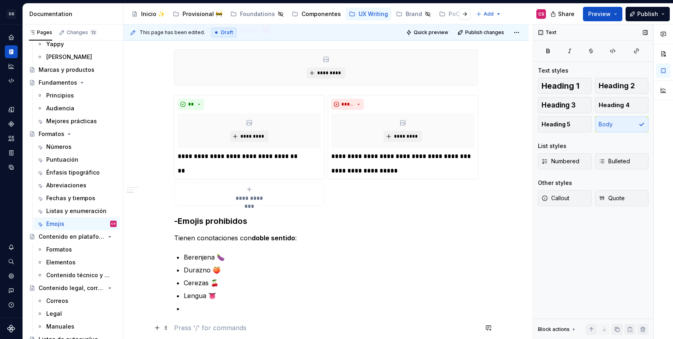
click at [196, 326] on p at bounding box center [326, 328] width 304 height 10
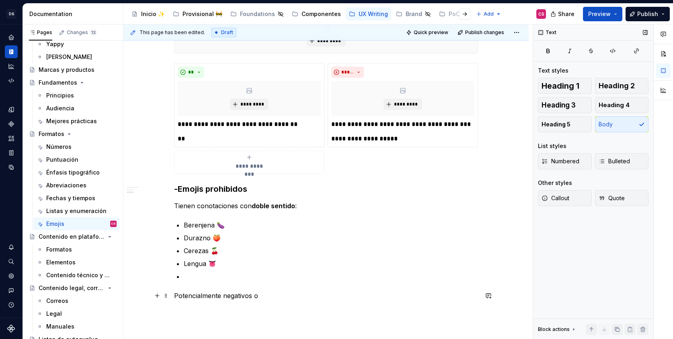
click at [226, 293] on p "Potencialmente negativos o" at bounding box center [326, 296] width 304 height 10
click at [298, 299] on p "Potencialmente ofensivos o negativos o" at bounding box center [326, 296] width 304 height 10
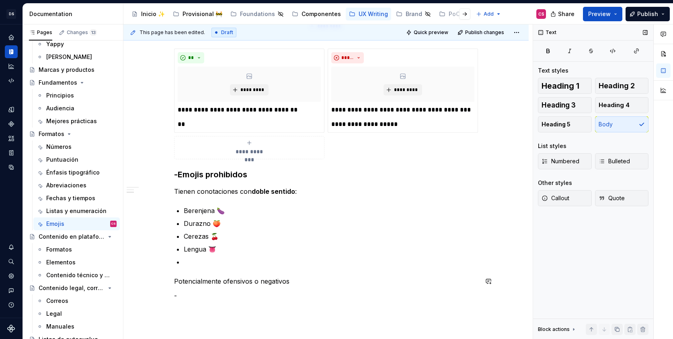
scroll to position [358, 0]
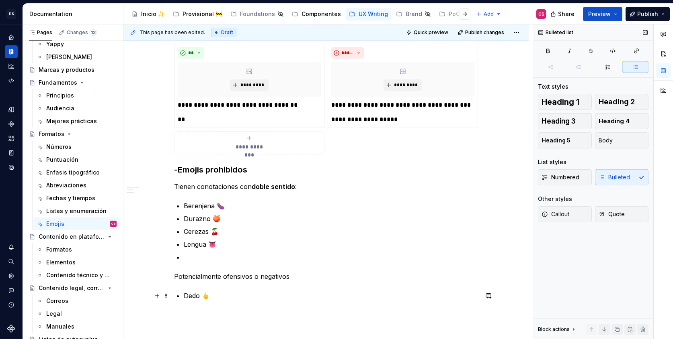
click at [202, 296] on p "Dedo 🖕" at bounding box center [331, 296] width 294 height 10
click at [291, 300] on p "[MEDICAL_DATA]: 🖕" at bounding box center [331, 296] width 294 height 10
click at [220, 296] on p "[MEDICAL_DATA]: 🖕" at bounding box center [331, 296] width 294 height 10
click at [215, 206] on p "Berenjena 🍆" at bounding box center [331, 206] width 294 height 10
click at [243, 295] on p "[MEDICAL_DATA] 🖕" at bounding box center [331, 296] width 294 height 10
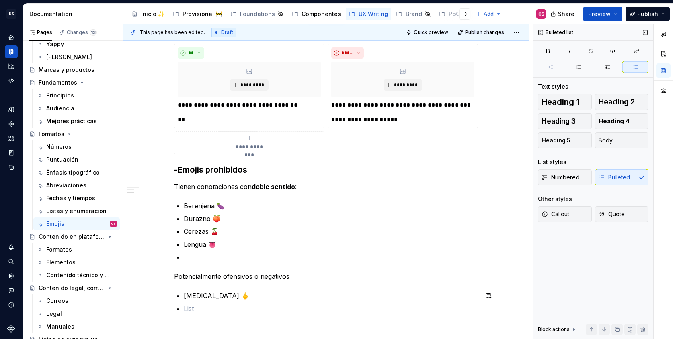
scroll to position [370, 0]
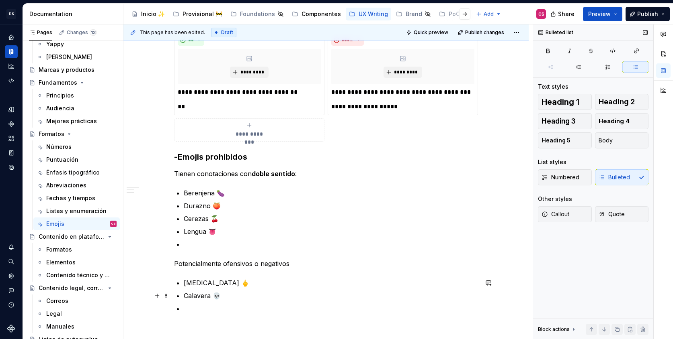
click at [225, 297] on p "Calavera 💀" at bounding box center [331, 296] width 294 height 10
click at [225, 296] on p "Calavera 💀 (la generación Z lo usa para" at bounding box center [331, 296] width 294 height 10
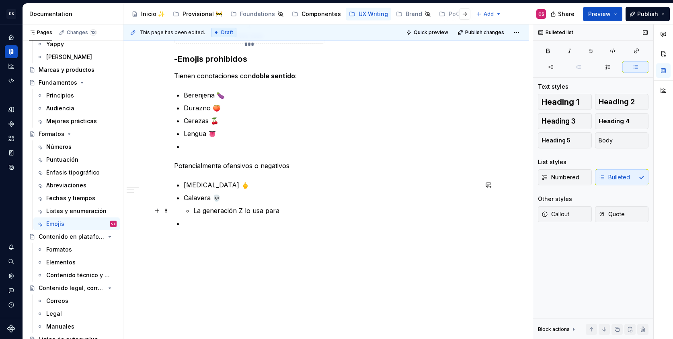
click at [280, 215] on p "La generación Z lo usa para" at bounding box center [335, 211] width 284 height 10
click at [268, 213] on p "La generación Z lo usa para reir" at bounding box center [335, 211] width 284 height 10
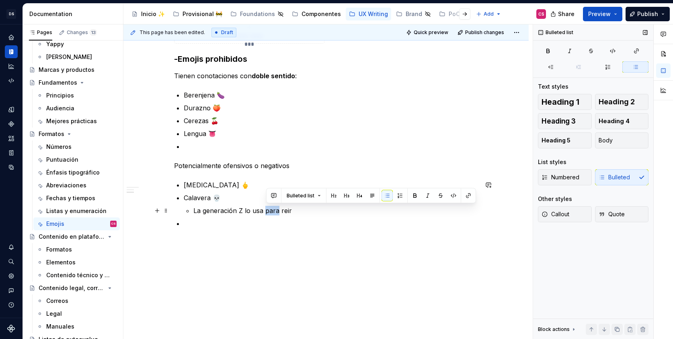
drag, startPoint x: 268, startPoint y: 213, endPoint x: 276, endPoint y: 213, distance: 7.6
click at [276, 213] on p "La generación Z lo usa para reir" at bounding box center [335, 211] width 284 height 10
click at [285, 209] on p "La generación Z lo usa para reir" at bounding box center [335, 211] width 284 height 10
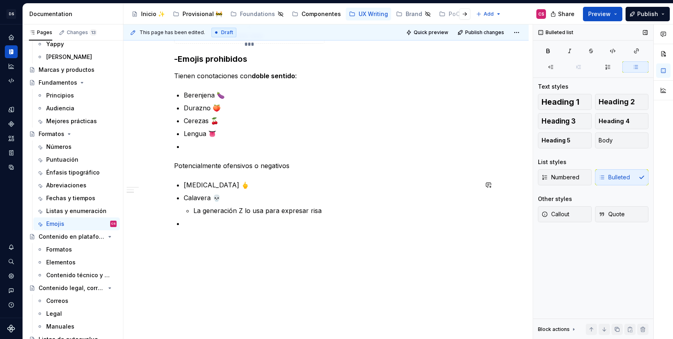
click at [194, 227] on p at bounding box center [331, 224] width 294 height 10
click at [194, 225] on p at bounding box center [331, 224] width 294 height 10
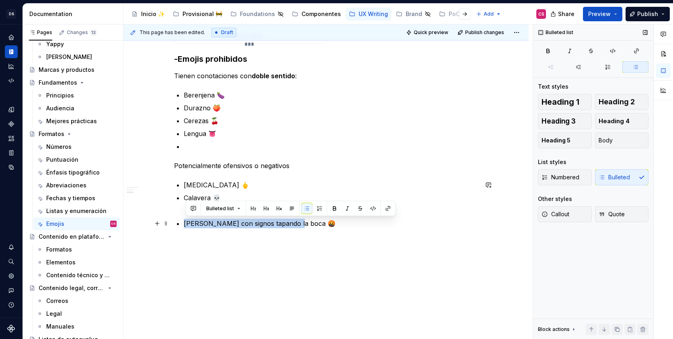
drag, startPoint x: 316, startPoint y: 222, endPoint x: 185, endPoint y: 219, distance: 130.6
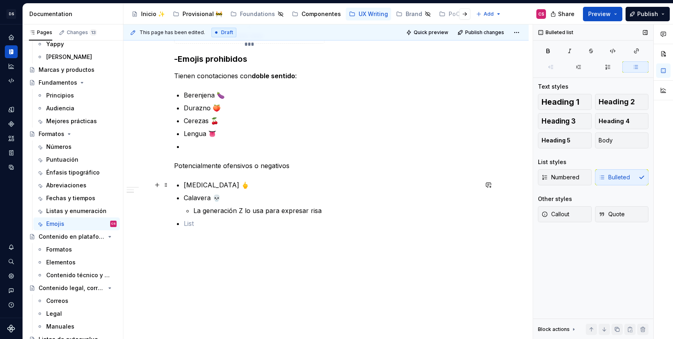
click at [240, 188] on p "[MEDICAL_DATA] 🖕" at bounding box center [331, 185] width 294 height 10
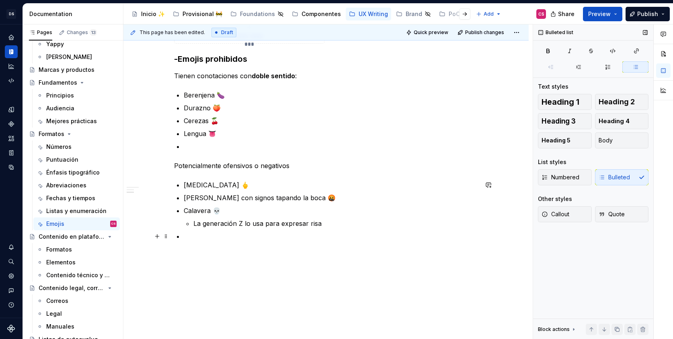
click at [212, 232] on p at bounding box center [331, 237] width 294 height 10
click at [204, 150] on p at bounding box center [331, 147] width 294 height 10
click at [195, 146] on p "Sudor 💦" at bounding box center [331, 147] width 294 height 10
click at [277, 145] on p "Gotas de agua 💦" at bounding box center [331, 147] width 294 height 10
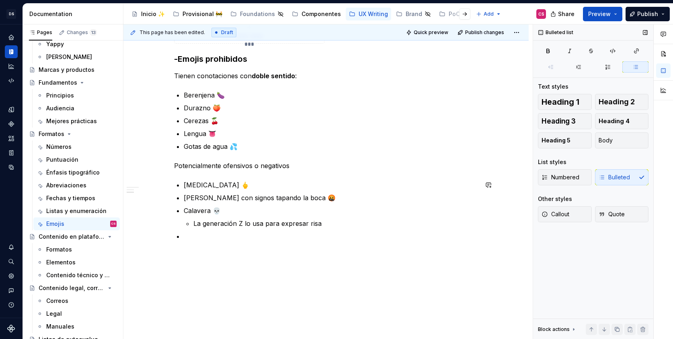
click at [217, 261] on div "**********" at bounding box center [325, 21] width 405 height 663
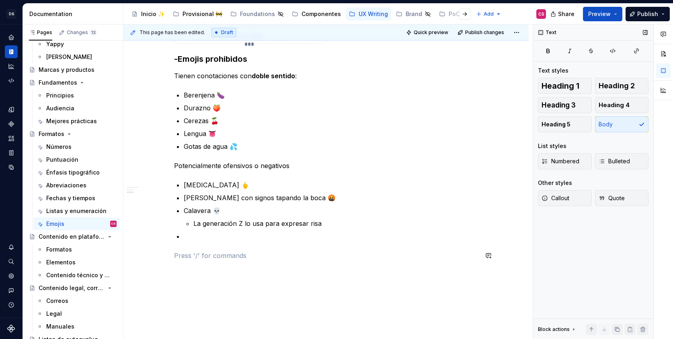
click at [206, 240] on p at bounding box center [331, 237] width 294 height 10
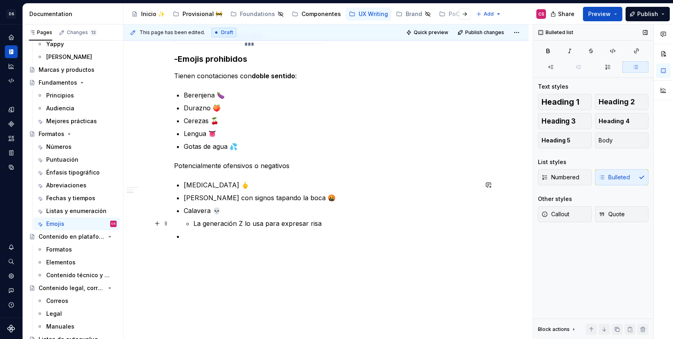
click at [281, 225] on p "La generación Z lo usa para expresar risa" at bounding box center [335, 224] width 284 height 10
click at [221, 229] on ul "[MEDICAL_DATA] 🖕 Cara con signos tapando la boca 🤬 Calavera 💀 La generación Z l…" at bounding box center [331, 210] width 294 height 61
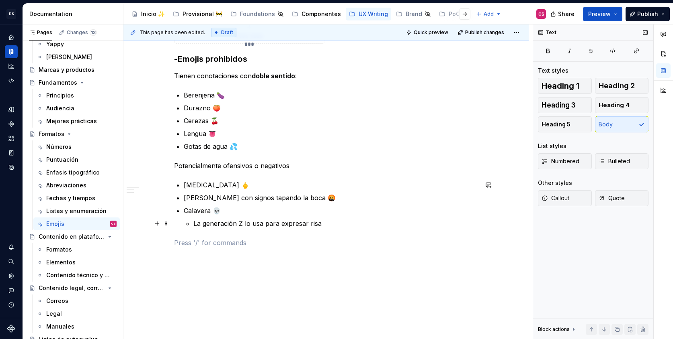
click at [341, 225] on p "La generación Z lo usa para expresar risa" at bounding box center [335, 224] width 284 height 10
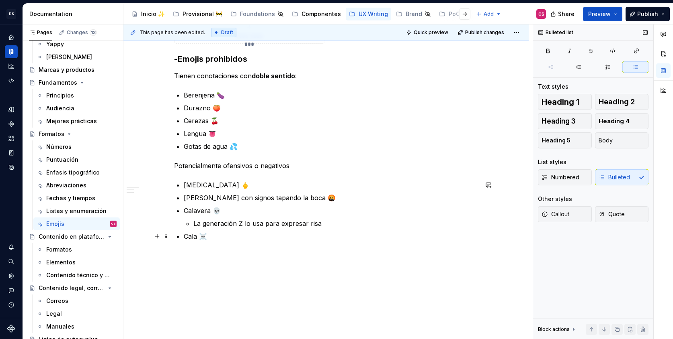
click at [199, 237] on p "Cala ☠️" at bounding box center [331, 237] width 294 height 10
click at [292, 240] on p "Calabera con tibias cruzadas ☠️" at bounding box center [331, 237] width 294 height 10
click at [202, 234] on p "Calabera con tibias cruzadas ☠️" at bounding box center [331, 237] width 294 height 10
click at [194, 245] on p at bounding box center [331, 250] width 294 height 10
click at [254, 166] on p "Potencialmente ofensivos o negativos" at bounding box center [326, 166] width 304 height 10
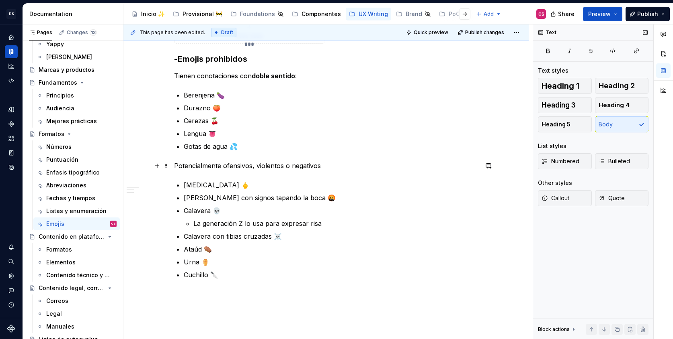
click at [231, 168] on p "Potencialmente ofensivos, violentos o negativos" at bounding box center [326, 166] width 304 height 10
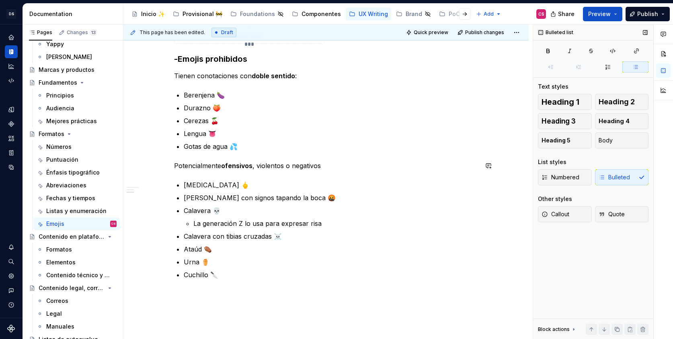
click at [269, 171] on div "**********" at bounding box center [326, 12] width 304 height 604
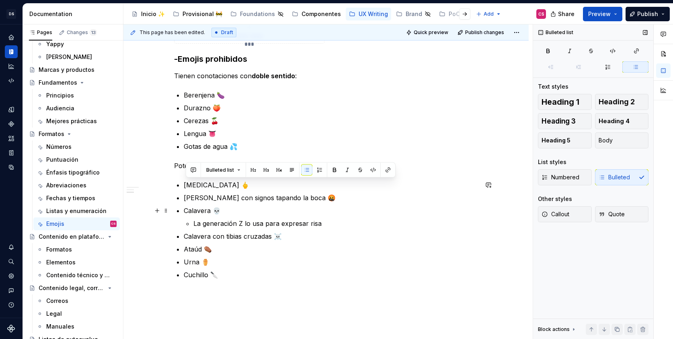
click at [245, 212] on p "Calavera 💀" at bounding box center [331, 211] width 294 height 10
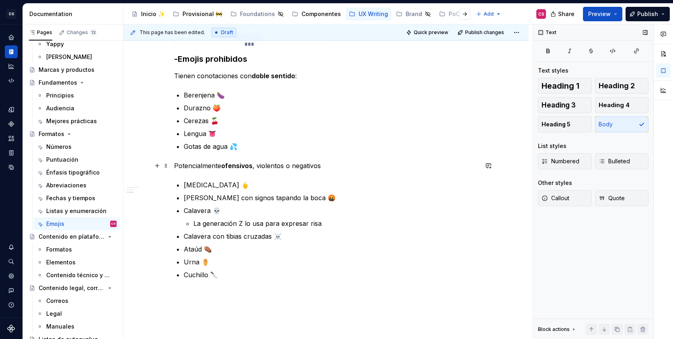
click at [271, 167] on p "Potencialmente ofensivos , violentos o negativos" at bounding box center [326, 166] width 304 height 10
click at [315, 166] on p "Potencialmente ofensivos , violentos o negativos" at bounding box center [326, 166] width 304 height 10
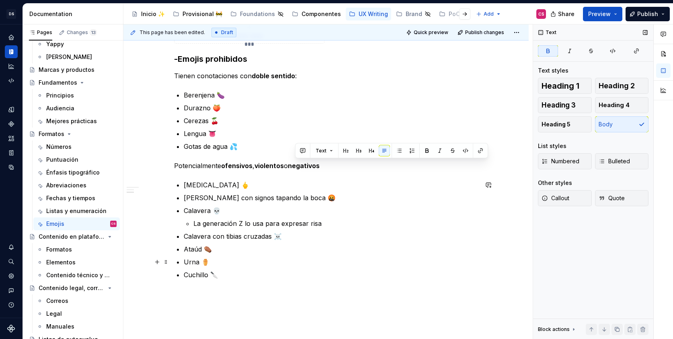
click at [232, 277] on p "Cuchillo 🔪" at bounding box center [331, 275] width 294 height 10
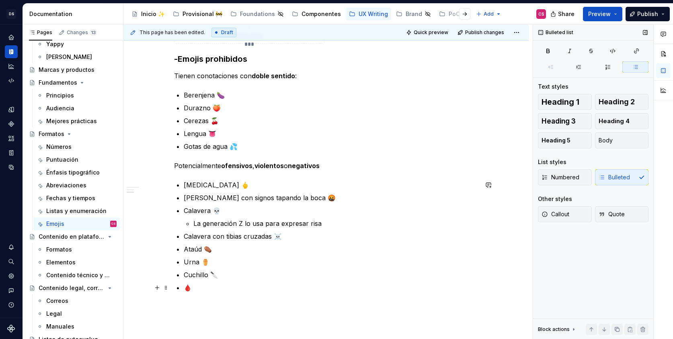
click at [188, 285] on p "🩸" at bounding box center [331, 288] width 294 height 10
click at [221, 274] on p "Cuchillo 🔪" at bounding box center [331, 275] width 294 height 10
click at [367, 243] on ul "[MEDICAL_DATA] 🖕 Cara con signos tapando la boca 🤬 Calavera 💀 La generación Z l…" at bounding box center [331, 236] width 294 height 112
click at [209, 261] on p "Urna ⚱️" at bounding box center [331, 263] width 294 height 10
click at [312, 298] on div "**********" at bounding box center [326, 18] width 304 height 617
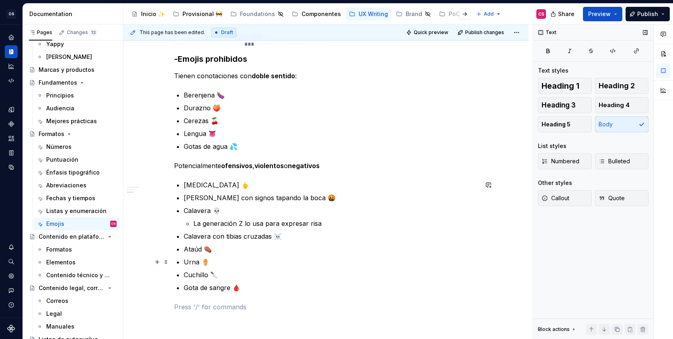
click at [201, 262] on p "Urna ⚱️" at bounding box center [331, 263] width 294 height 10
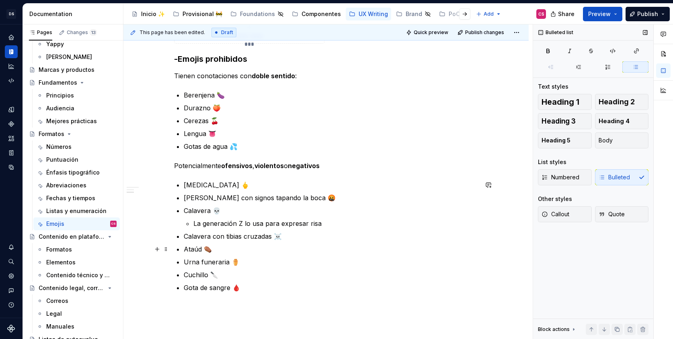
click at [204, 250] on p "Ataúd ⚰️" at bounding box center [331, 250] width 294 height 10
click at [232, 264] on p "Urna funeraria ⚱️" at bounding box center [331, 263] width 294 height 10
click at [201, 247] on p "Ataúd ⚰️" at bounding box center [331, 250] width 294 height 10
click at [213, 247] on p "Ataúd ⚰️" at bounding box center [331, 250] width 294 height 10
click at [318, 271] on p "Cuchillo 🔪" at bounding box center [331, 275] width 294 height 10
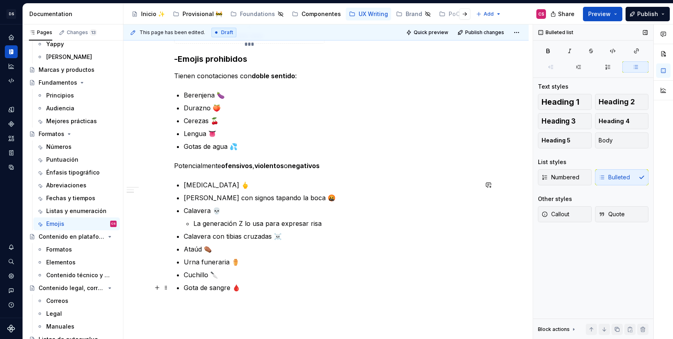
click at [247, 289] on p "Gota de sangre 🩸" at bounding box center [331, 288] width 294 height 10
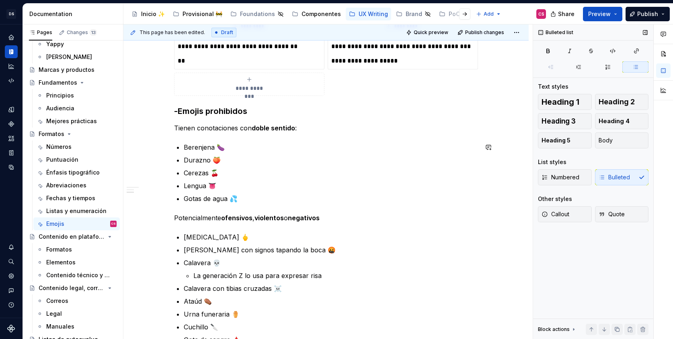
scroll to position [383, 0]
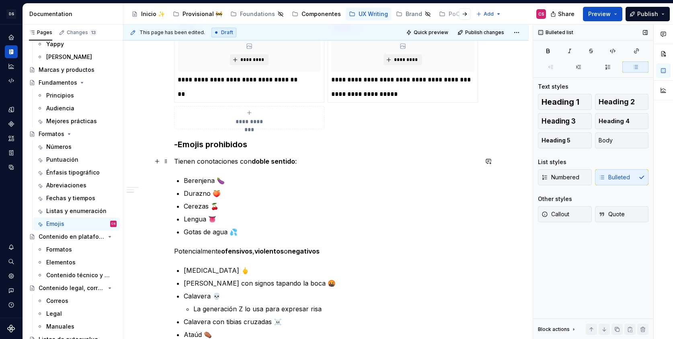
click at [207, 163] on p "Tienen conotaciones con doble sentido :" at bounding box center [326, 162] width 304 height 10
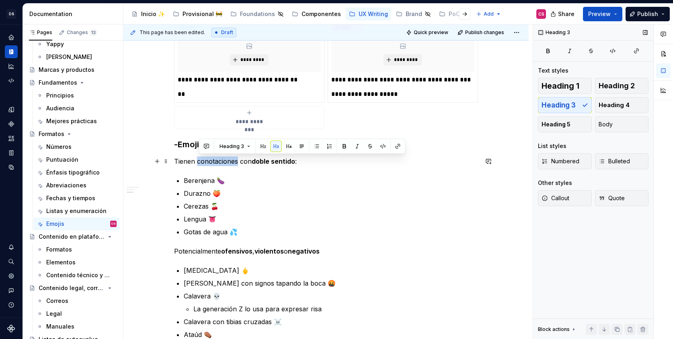
click at [207, 163] on p "Tienen conotaciones con doble sentido :" at bounding box center [326, 162] width 304 height 10
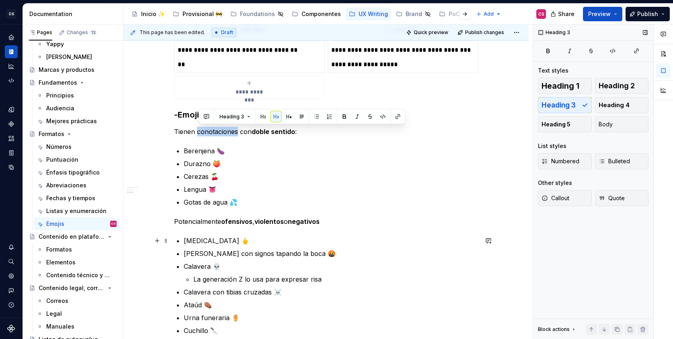
scroll to position [555, 0]
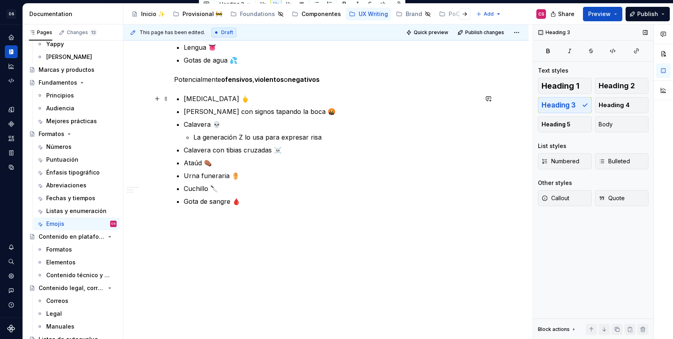
click at [258, 100] on p "[MEDICAL_DATA] 🖕" at bounding box center [331, 99] width 294 height 10
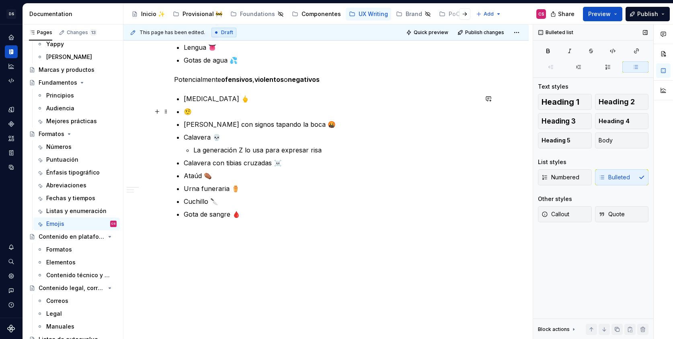
click at [186, 112] on p "🤨" at bounding box center [331, 112] width 294 height 10
click at [296, 107] on p "[PERSON_NAME] levantando al ceja 🤨" at bounding box center [331, 112] width 294 height 10
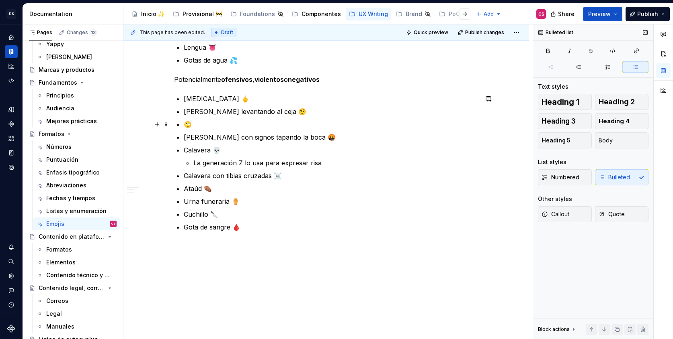
click at [185, 121] on p "🙄" at bounding box center [331, 125] width 294 height 10
click at [315, 121] on p "[PERSON_NAME] poniendo los ojos en blanco 🙄" at bounding box center [331, 125] width 294 height 10
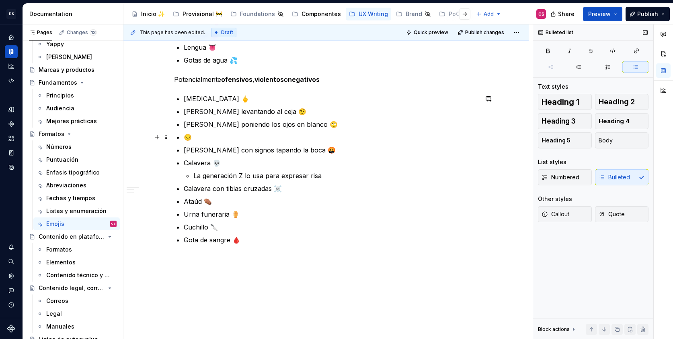
click at [186, 137] on p "😒" at bounding box center [331, 138] width 294 height 10
click at [304, 141] on p "Cara con expresión de desagrado 😒" at bounding box center [331, 138] width 294 height 10
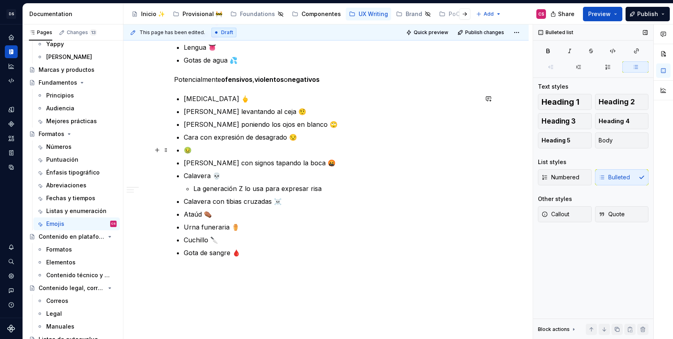
click at [186, 149] on p "🤢" at bounding box center [331, 150] width 294 height 10
click at [292, 210] on p "Ataúd ⚰️" at bounding box center [331, 215] width 294 height 10
click at [278, 241] on p "Cuchillo 🔪" at bounding box center [331, 240] width 294 height 10
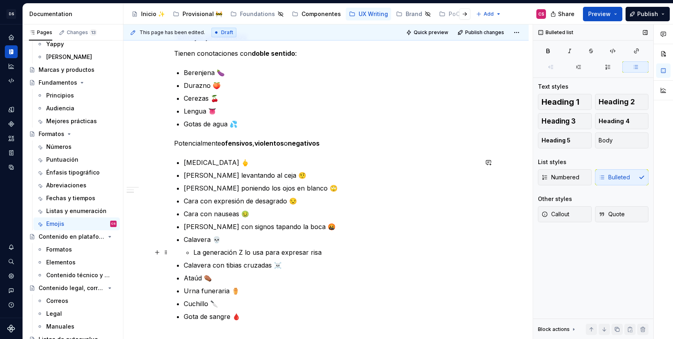
scroll to position [450, 0]
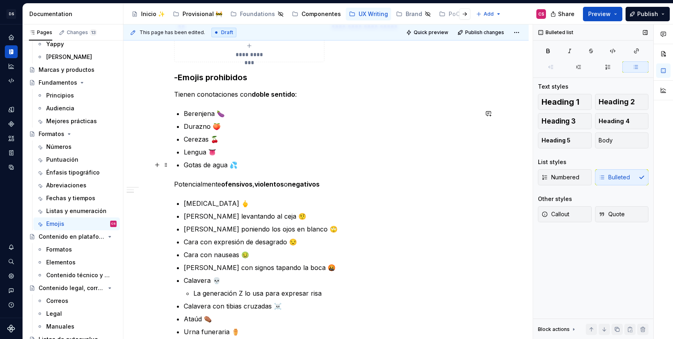
click at [251, 167] on p "Gotas de agua 💦" at bounding box center [331, 165] width 294 height 10
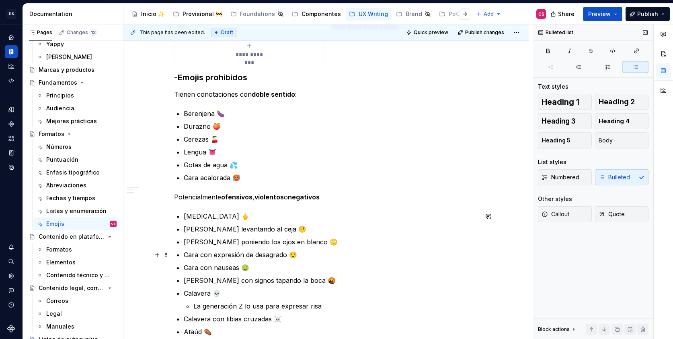
click at [268, 247] on ul "[MEDICAL_DATA] 🖕 [PERSON_NAME] levantando al ceja 🤨 Cara poniendo los ojos en b…" at bounding box center [331, 294] width 294 height 164
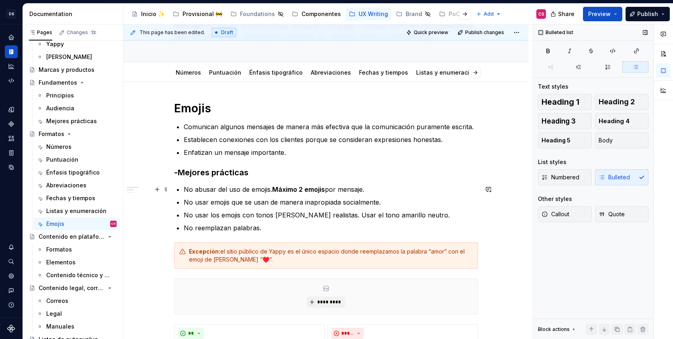
scroll to position [0, 0]
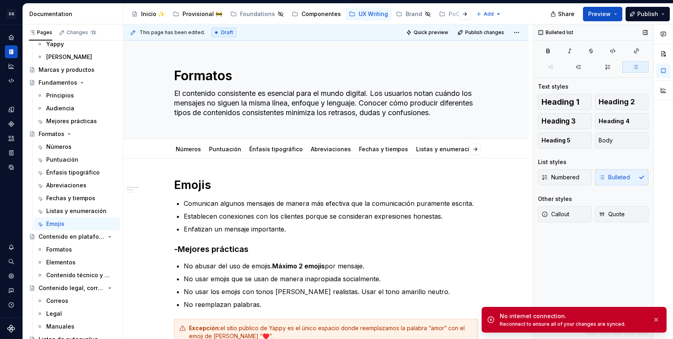
type textarea "*"
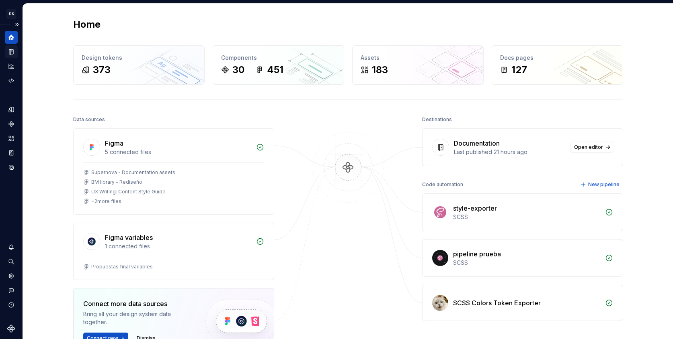
click at [14, 48] on icon "Documentation" at bounding box center [11, 51] width 7 height 7
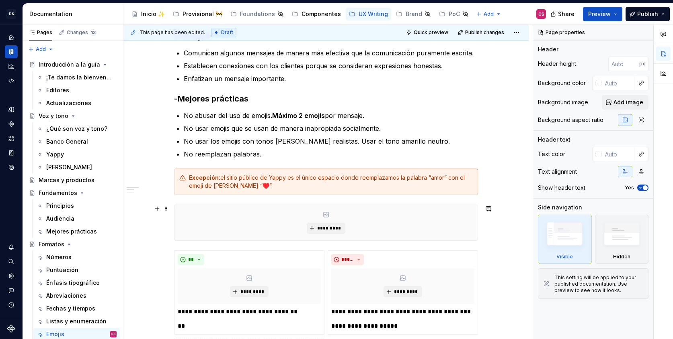
scroll to position [164, 0]
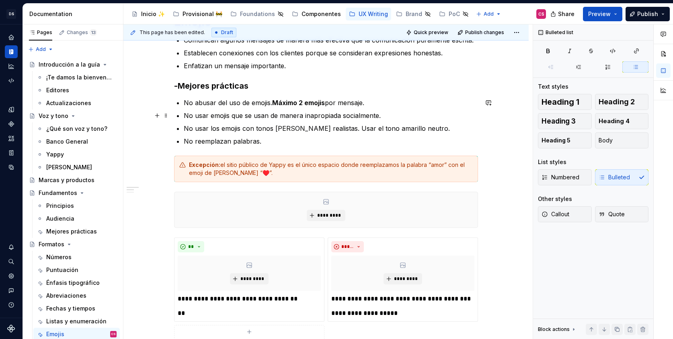
click at [268, 116] on p "No usar emojis que se usan de manera inapropiada socialmente." at bounding box center [331, 116] width 294 height 10
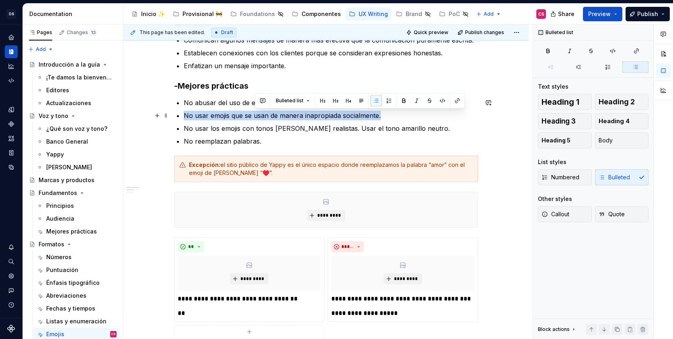
click at [268, 116] on p "No usar emojis que se usan de manera inapropiada socialmente." at bounding box center [331, 116] width 294 height 10
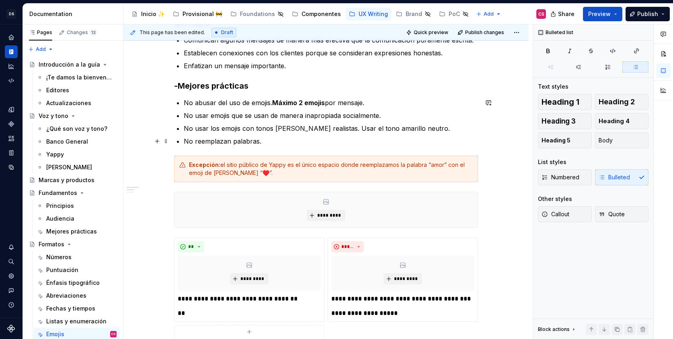
click at [284, 139] on p "No reemplazan palabras." at bounding box center [331, 142] width 294 height 10
type textarea "*"
